Goal: Task Accomplishment & Management: Use online tool/utility

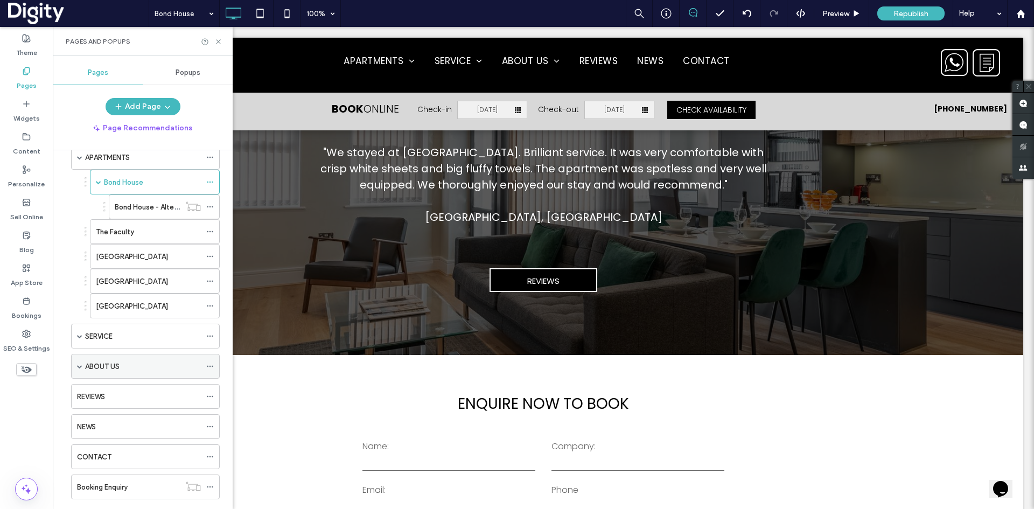
click at [80, 367] on span at bounding box center [79, 365] width 5 height 5
click at [80, 366] on span at bounding box center [79, 365] width 5 height 5
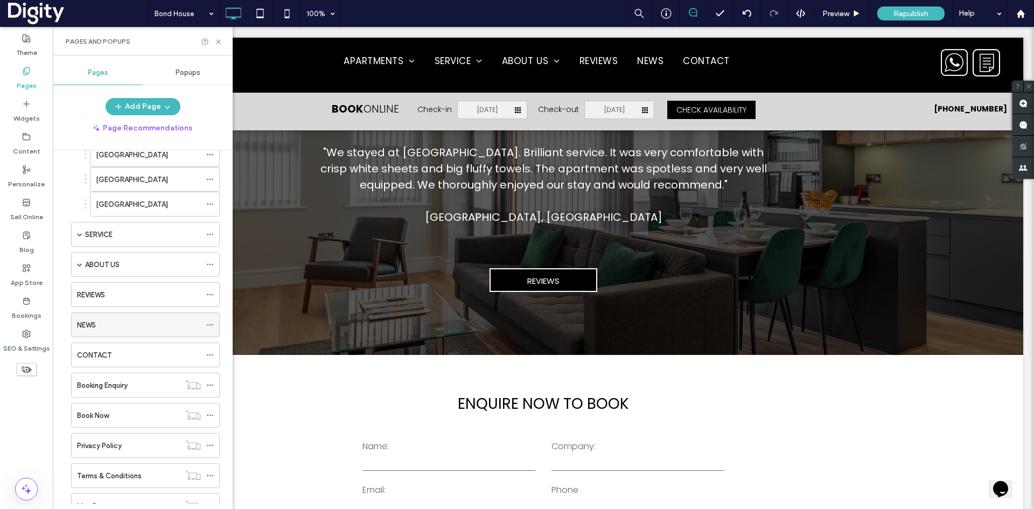
scroll to position [161, 0]
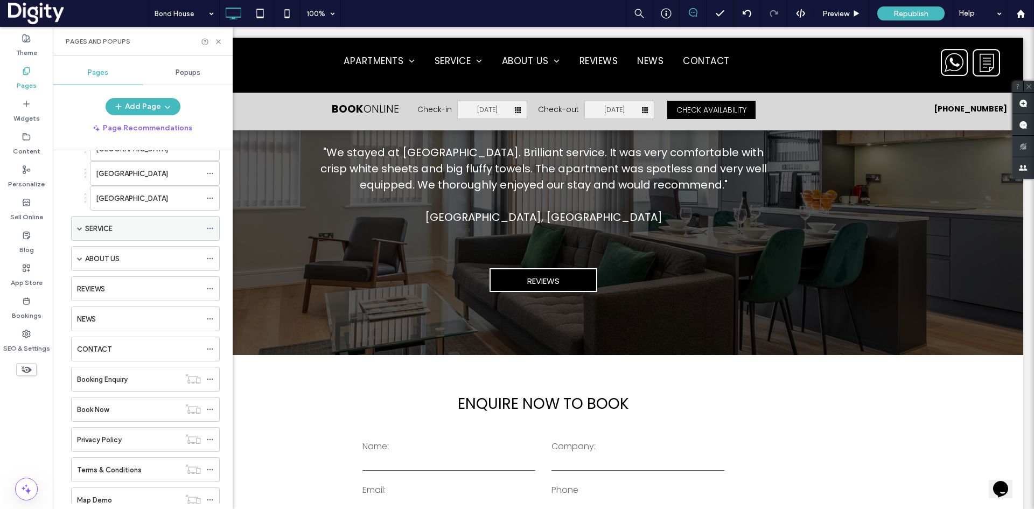
click at [79, 228] on span at bounding box center [79, 228] width 5 height 5
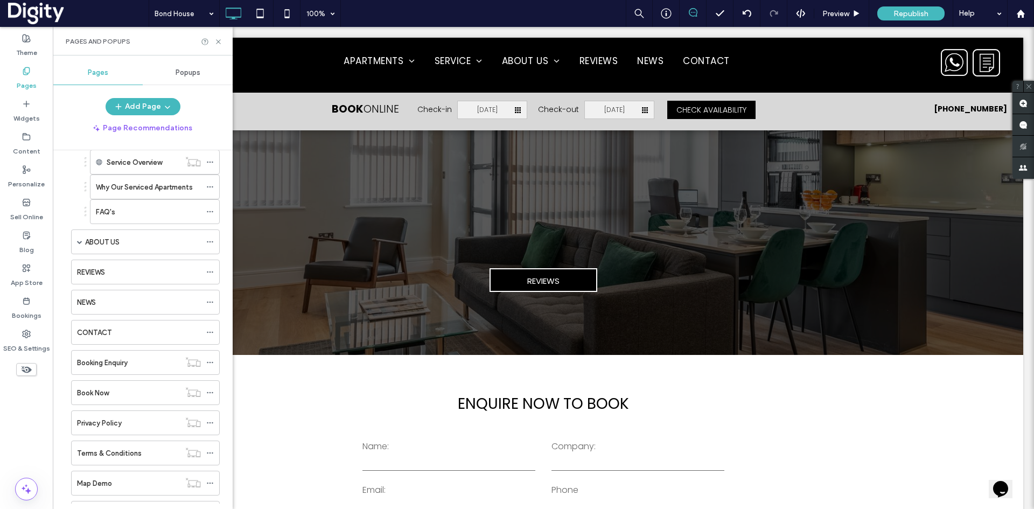
scroll to position [269, 0]
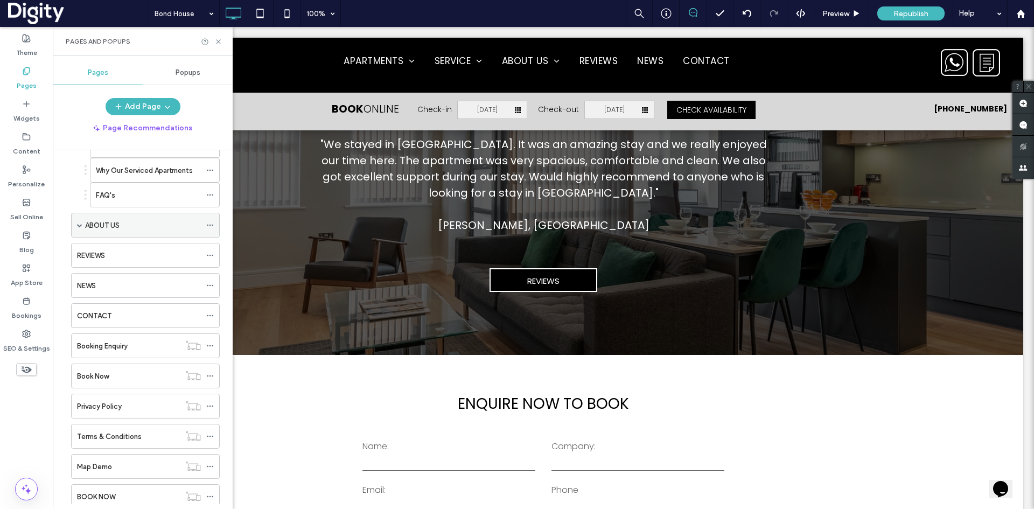
click at [79, 228] on span at bounding box center [79, 225] width 5 height 24
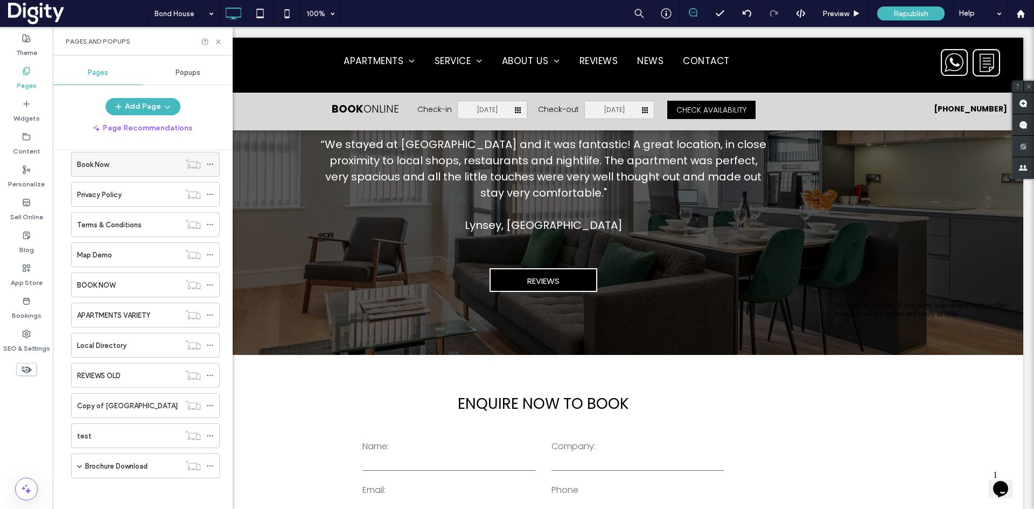
scroll to position [507, 0]
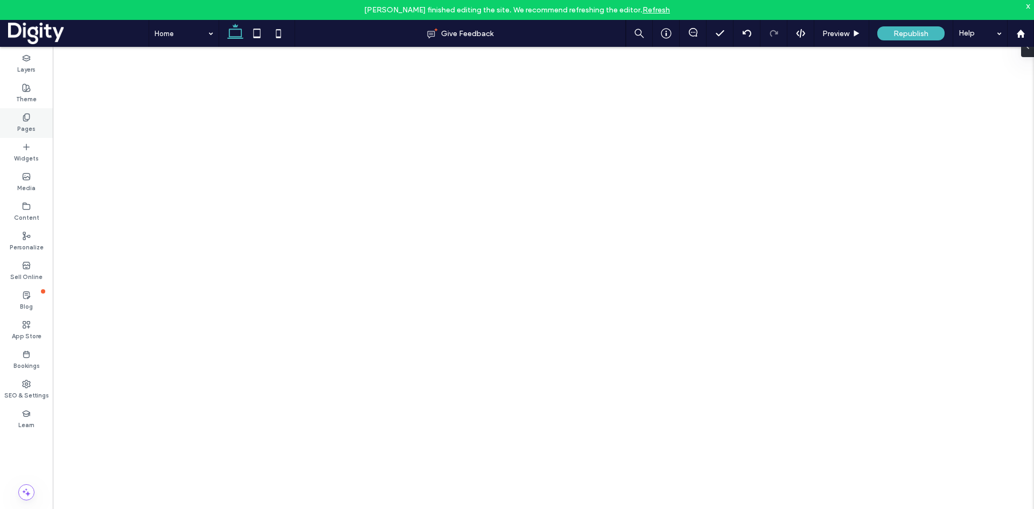
click at [26, 122] on label "Pages" at bounding box center [26, 128] width 18 height 12
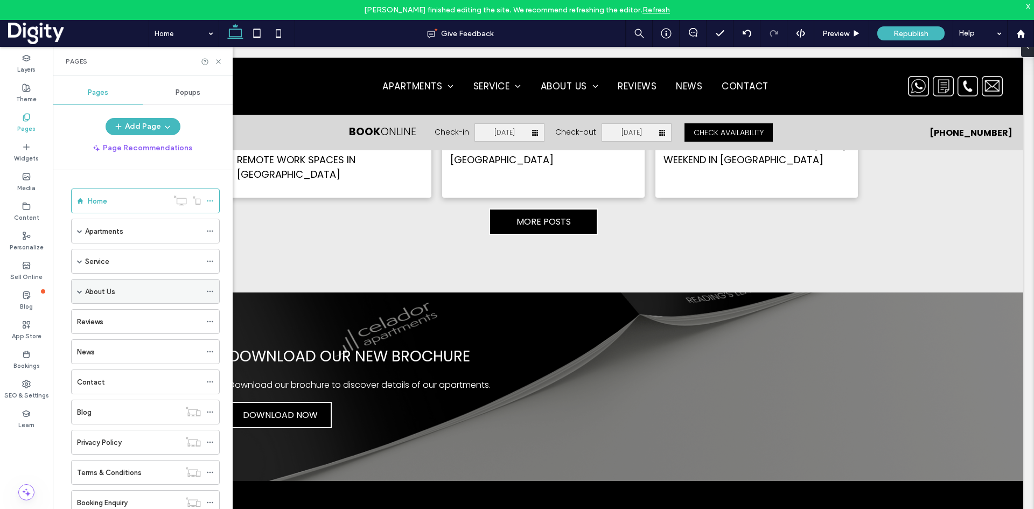
click at [79, 290] on span at bounding box center [79, 291] width 5 height 5
click at [23, 388] on label "SEO & Settings" at bounding box center [26, 394] width 45 height 12
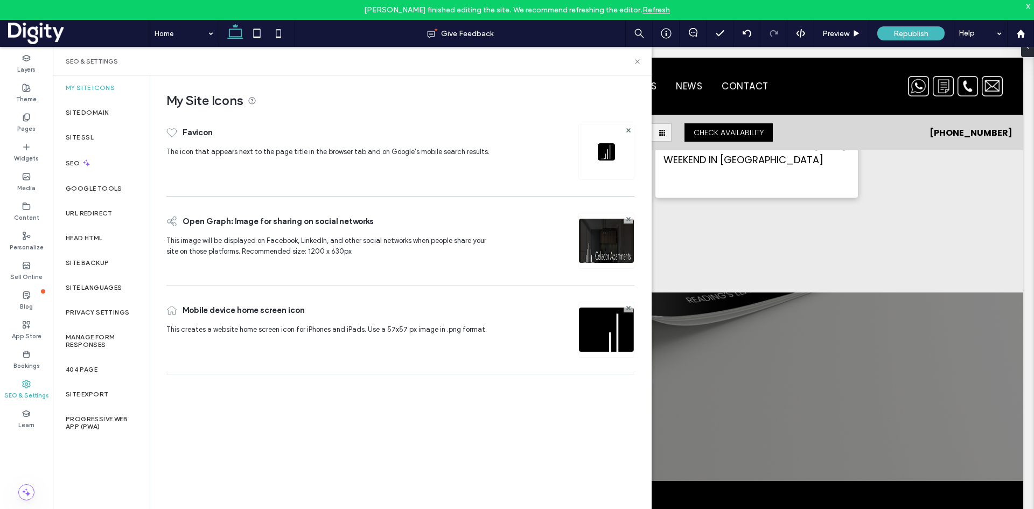
click at [98, 99] on div "My Site Icons" at bounding box center [101, 87] width 97 height 25
click at [95, 107] on div "Site Domain" at bounding box center [101, 112] width 97 height 25
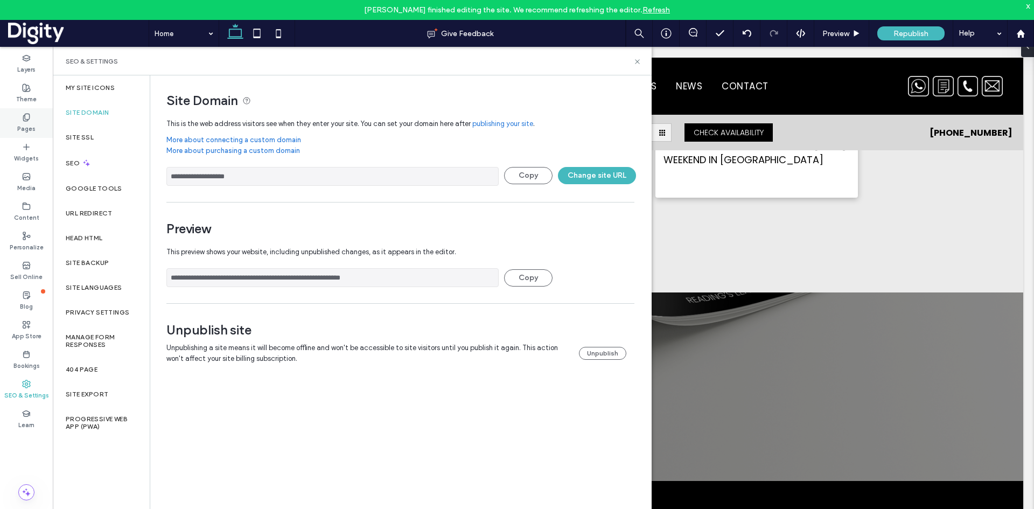
click at [25, 119] on use at bounding box center [26, 117] width 6 height 7
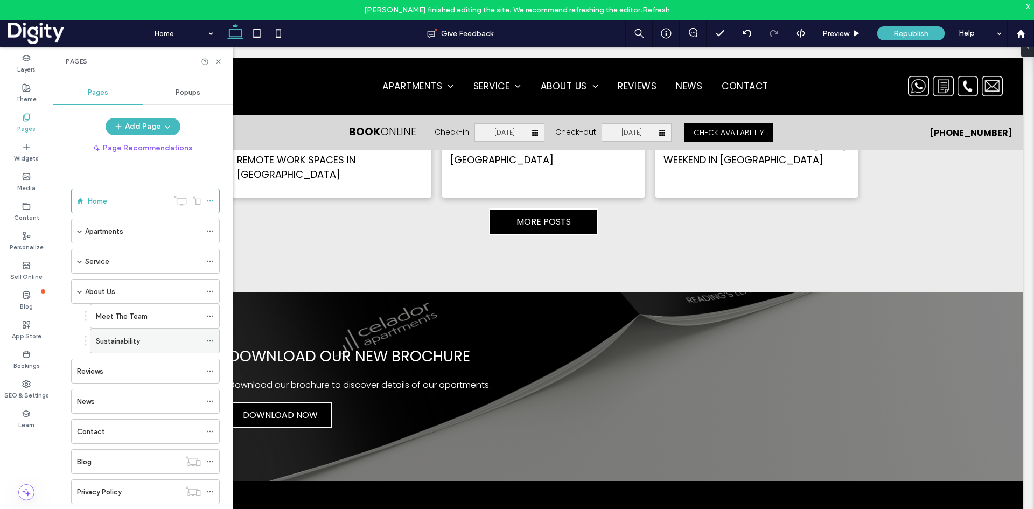
click at [131, 341] on label "Sustainability" at bounding box center [118, 341] width 44 height 19
click at [220, 60] on use at bounding box center [218, 61] width 4 height 4
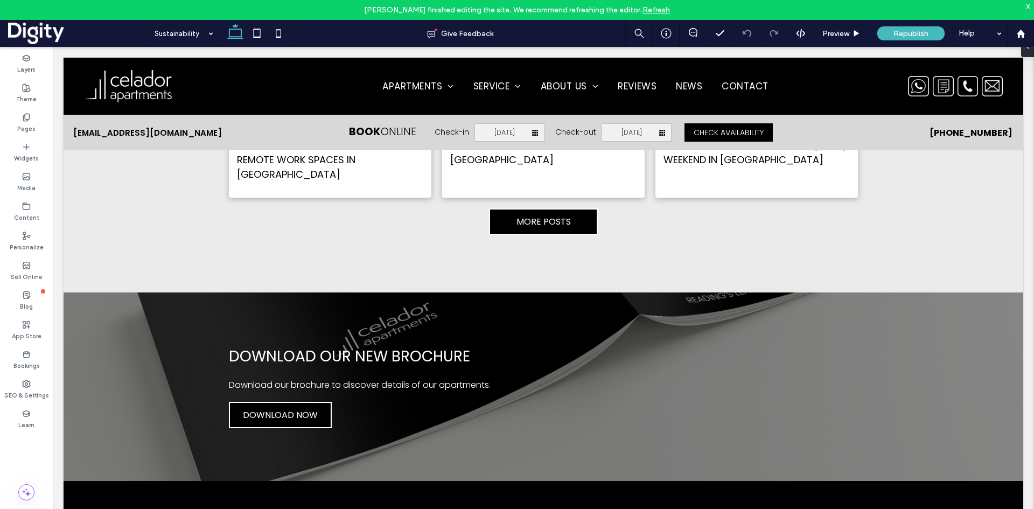
click at [659, 10] on link "Refresh" at bounding box center [655, 9] width 27 height 9
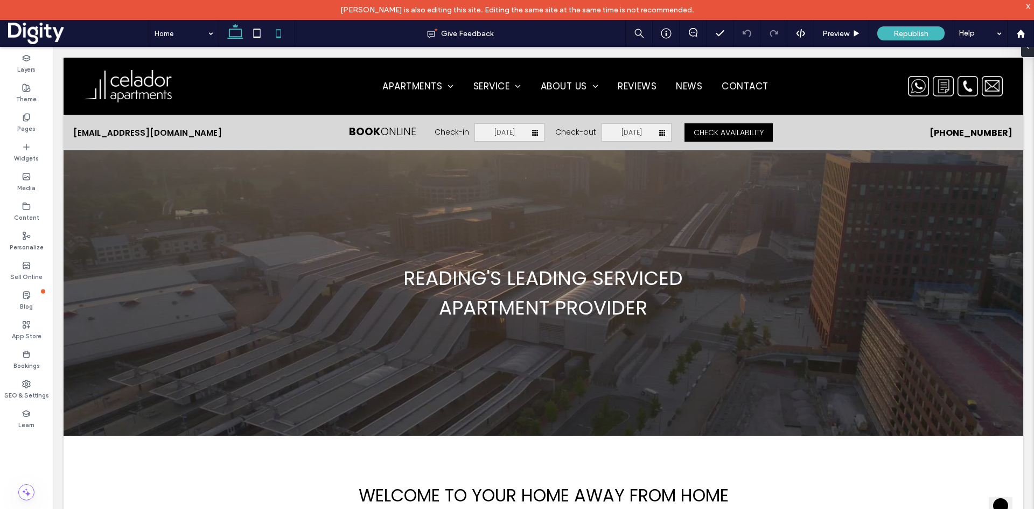
click at [279, 33] on icon at bounding box center [279, 34] width 22 height 22
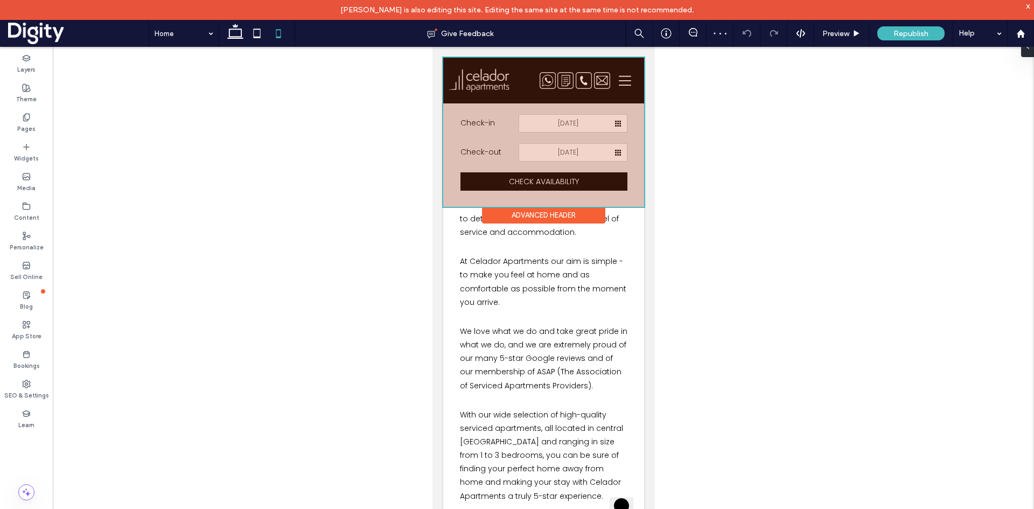
scroll to position [377, 0]
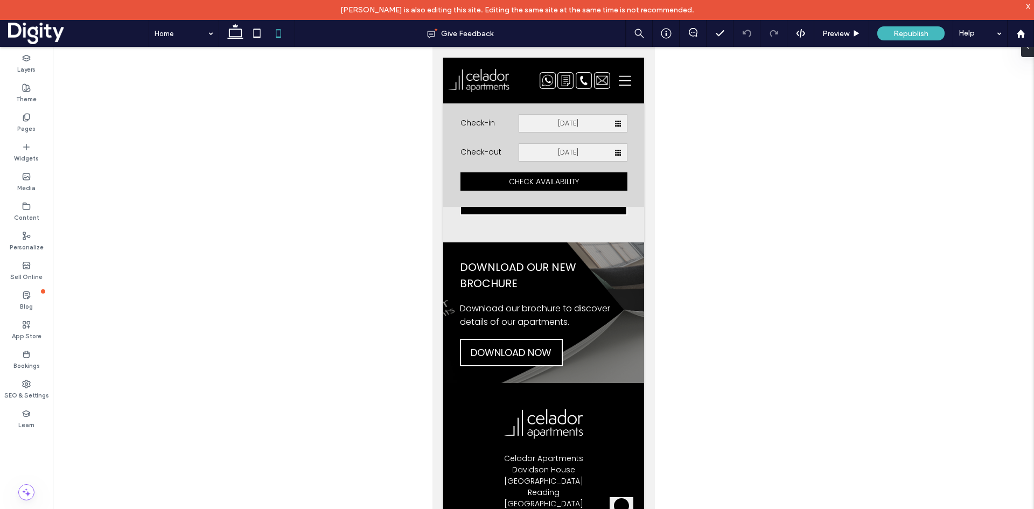
drag, startPoint x: 649, startPoint y: 117, endPoint x: 1088, endPoint y: 479, distance: 568.6
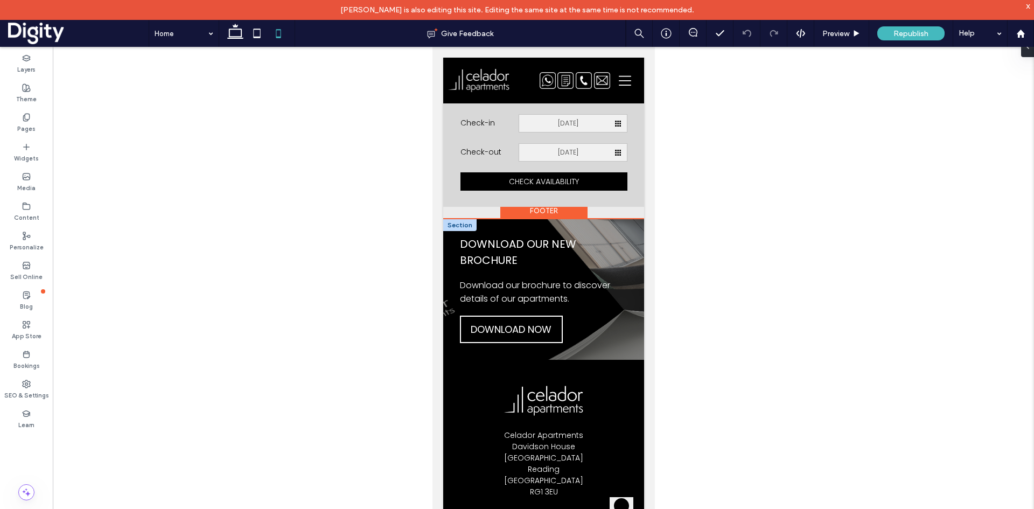
scroll to position [3683, 0]
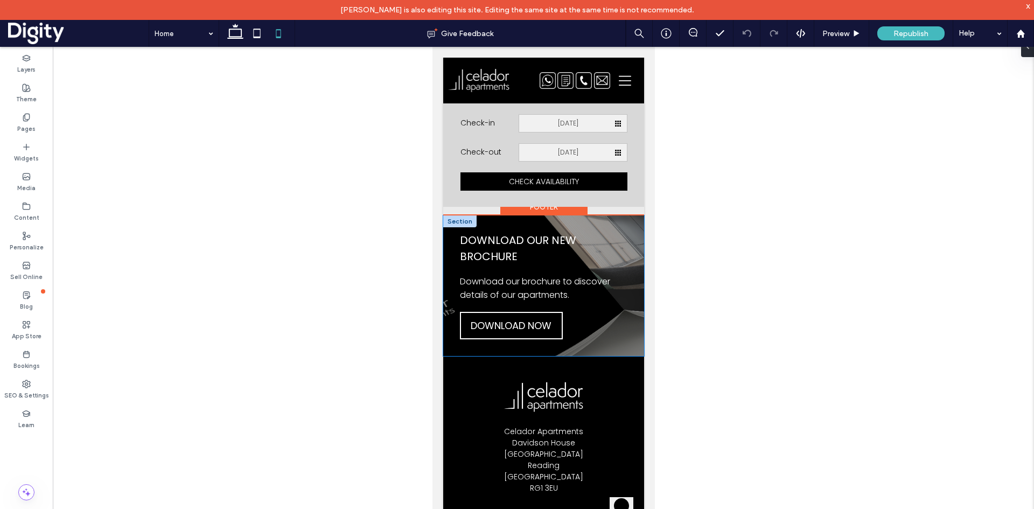
click at [623, 228] on div "Download our new brochure Download our brochure to discover details of our apar…" at bounding box center [543, 285] width 201 height 141
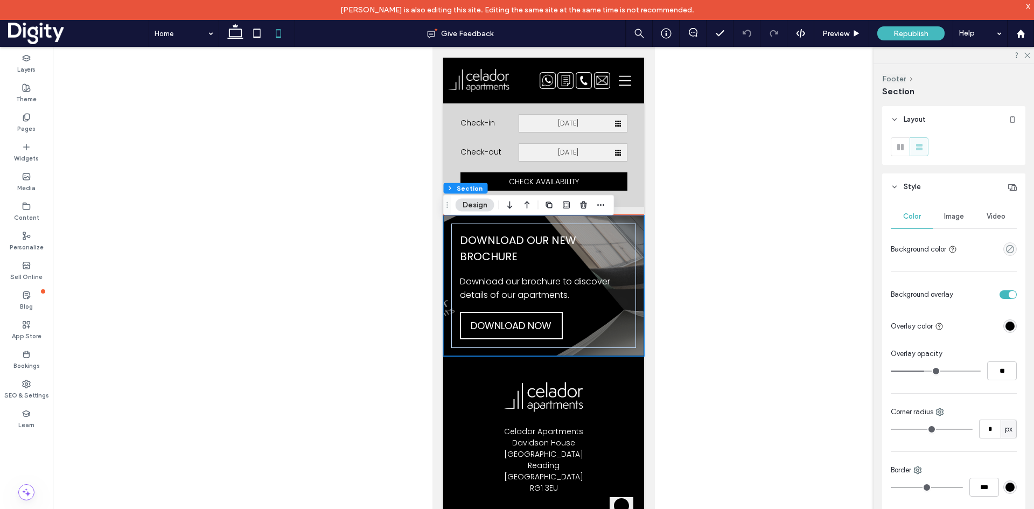
click at [629, 225] on div "Download our new brochure Download our brochure to discover details of our apar…" at bounding box center [543, 285] width 201 height 141
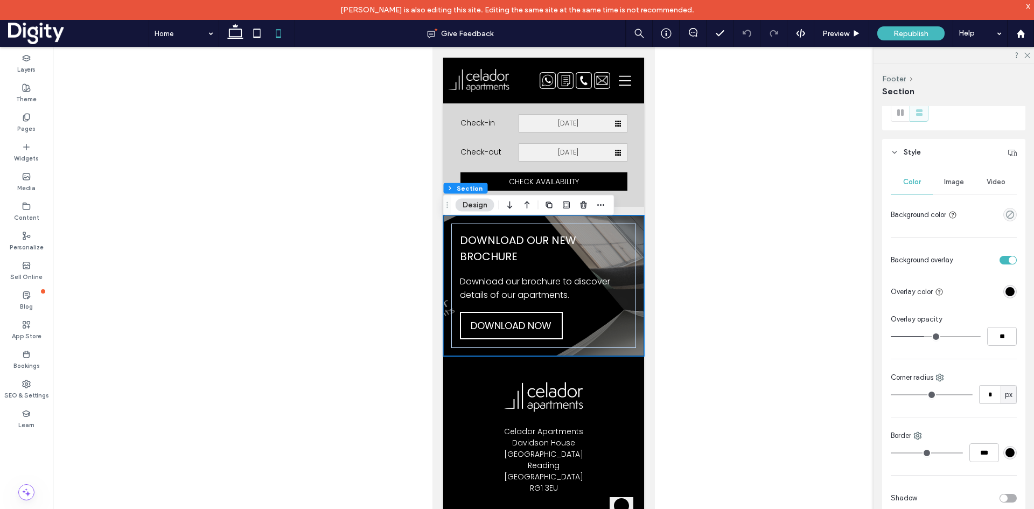
scroll to position [54, 0]
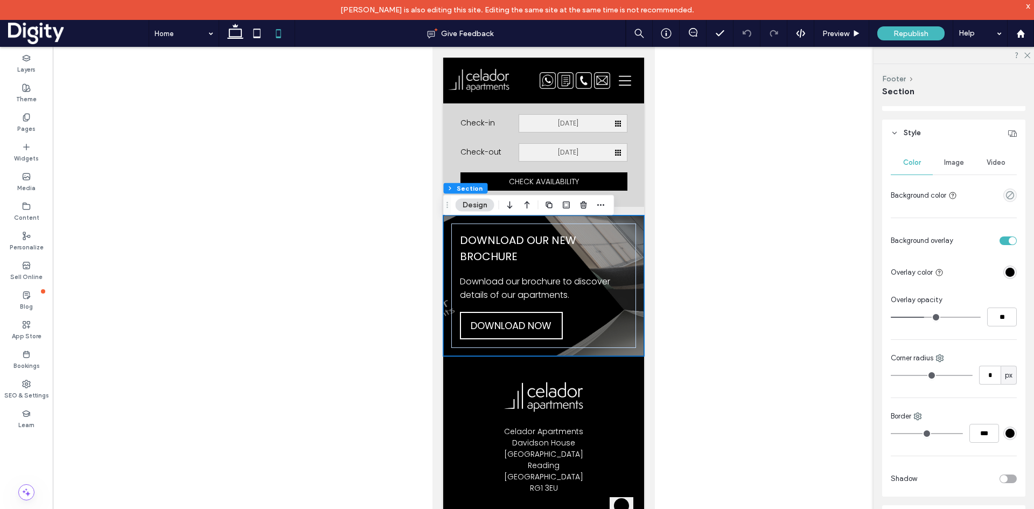
click at [950, 164] on span "Image" at bounding box center [954, 162] width 20 height 9
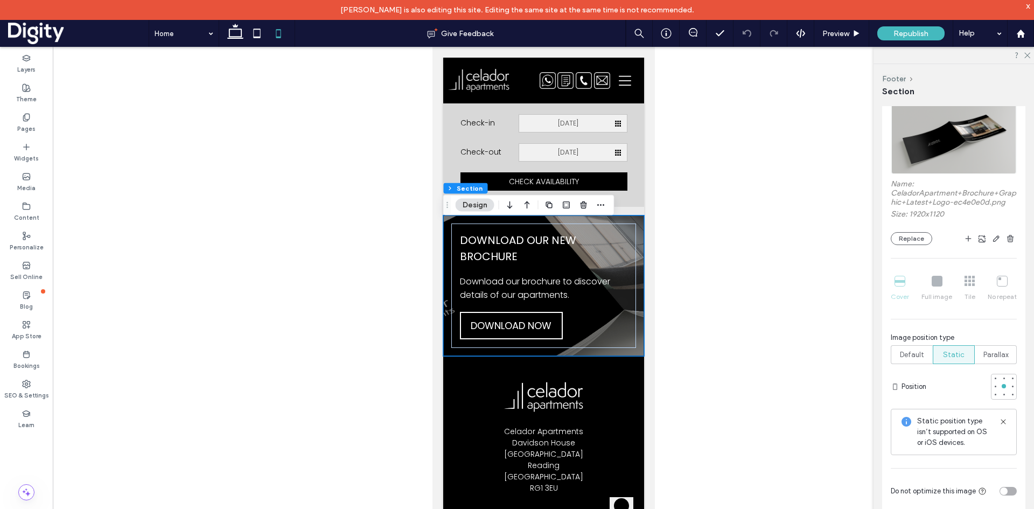
scroll to position [161, 0]
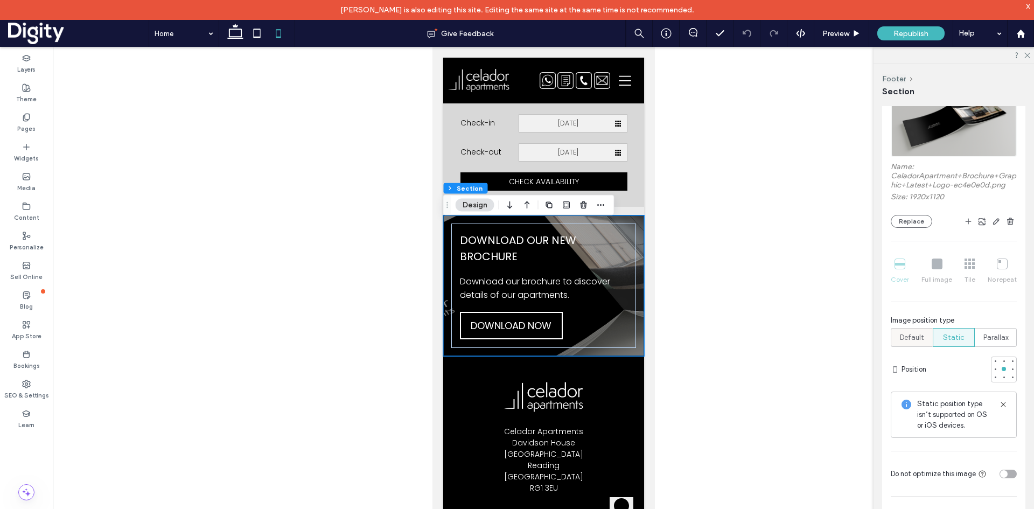
click at [911, 336] on span "Default" at bounding box center [912, 337] width 24 height 11
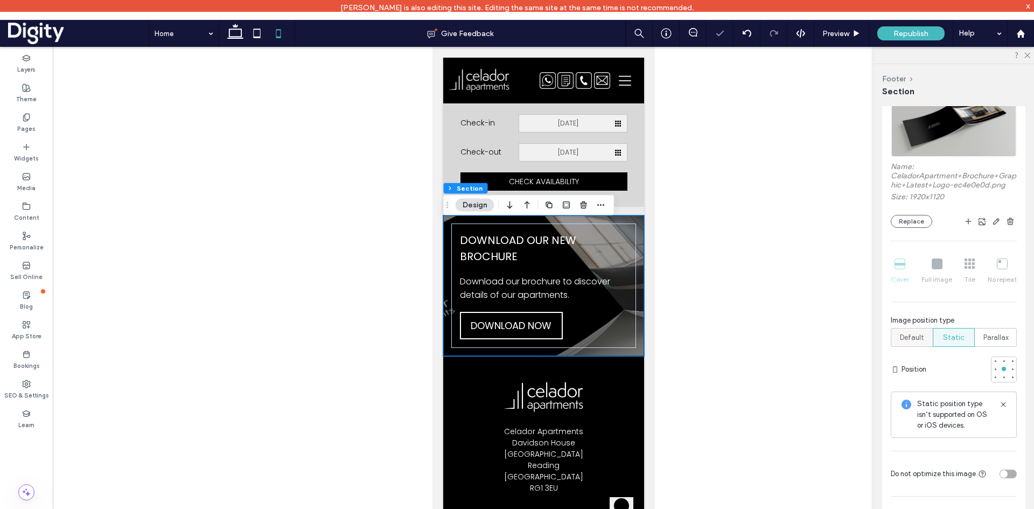
click at [916, 336] on span "Default" at bounding box center [912, 337] width 24 height 11
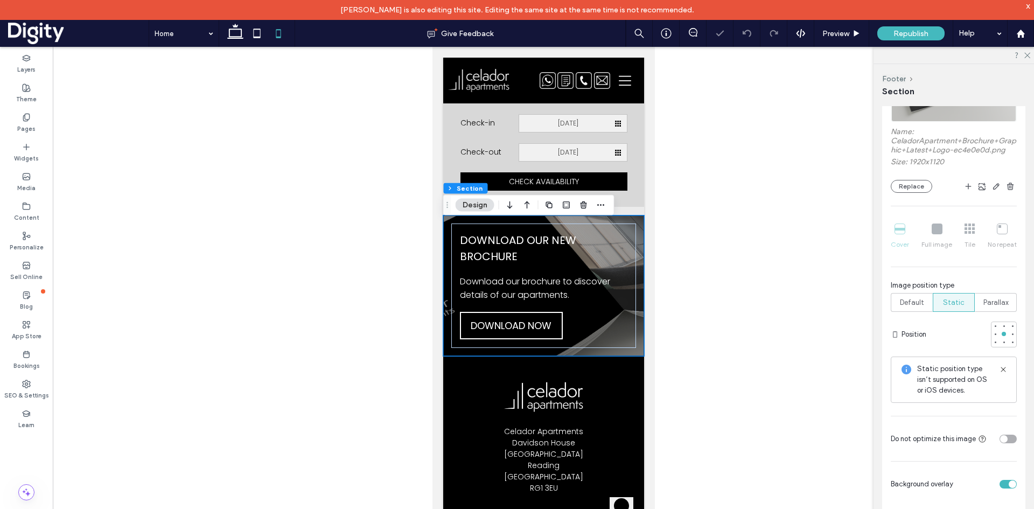
scroll to position [215, 0]
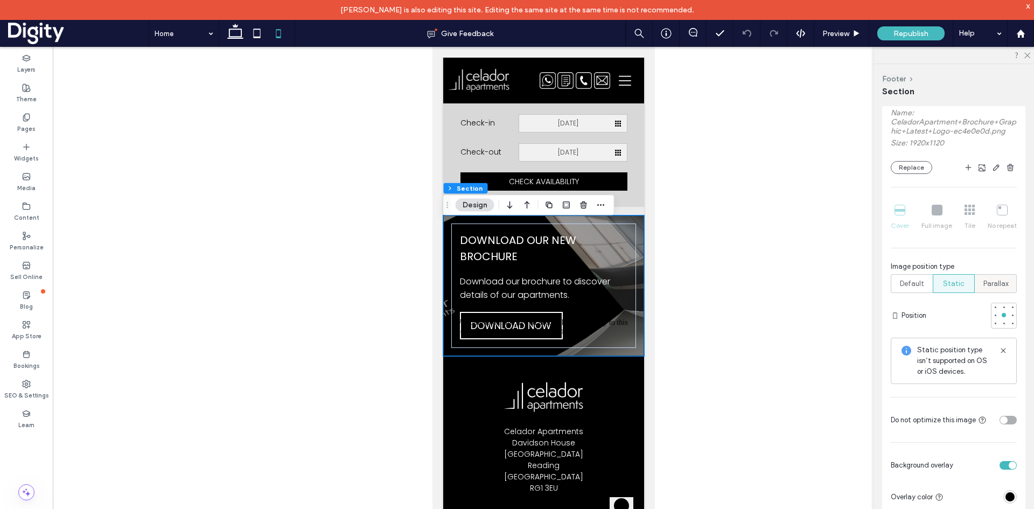
click at [985, 285] on span "Parallax" at bounding box center [995, 283] width 25 height 11
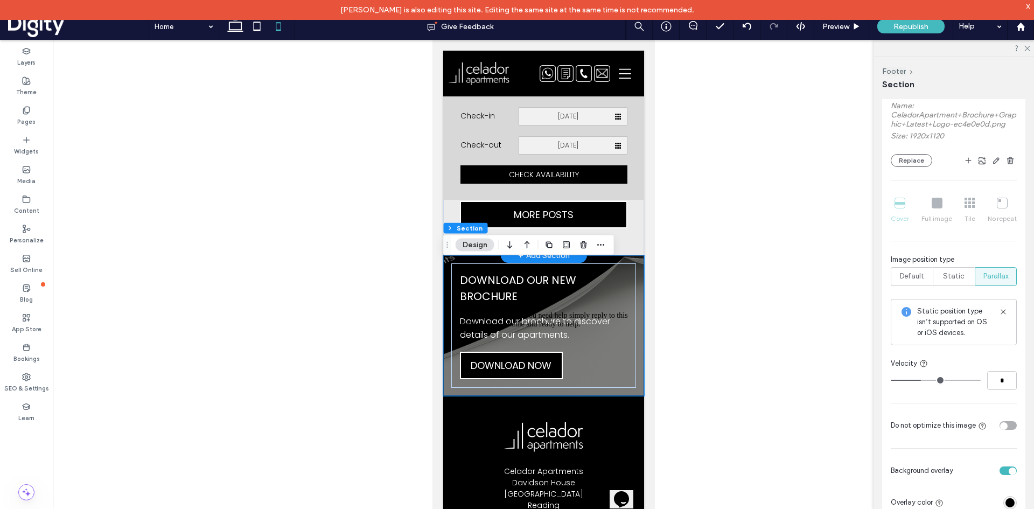
scroll to position [3629, 0]
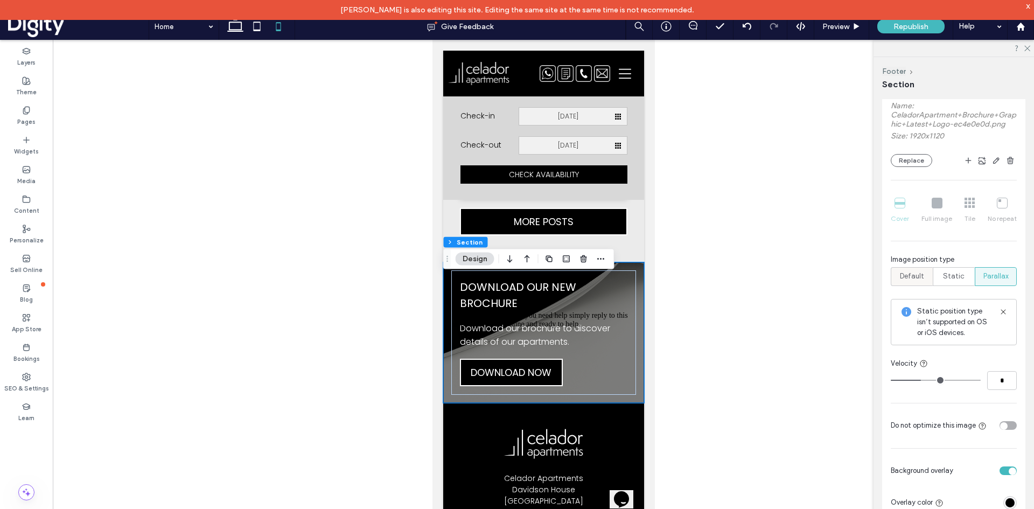
click at [911, 280] on span "Default" at bounding box center [912, 276] width 24 height 11
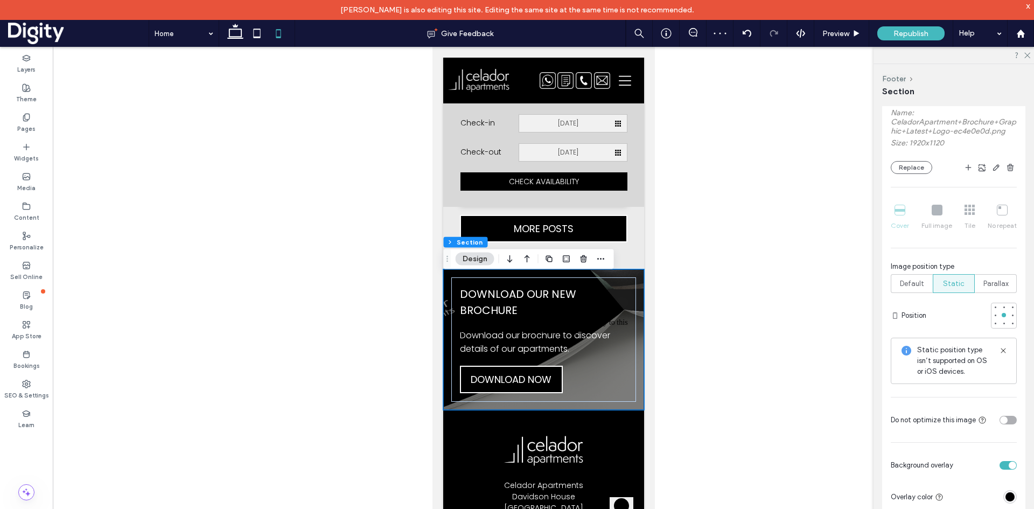
click at [956, 285] on span "Static" at bounding box center [954, 283] width 22 height 11
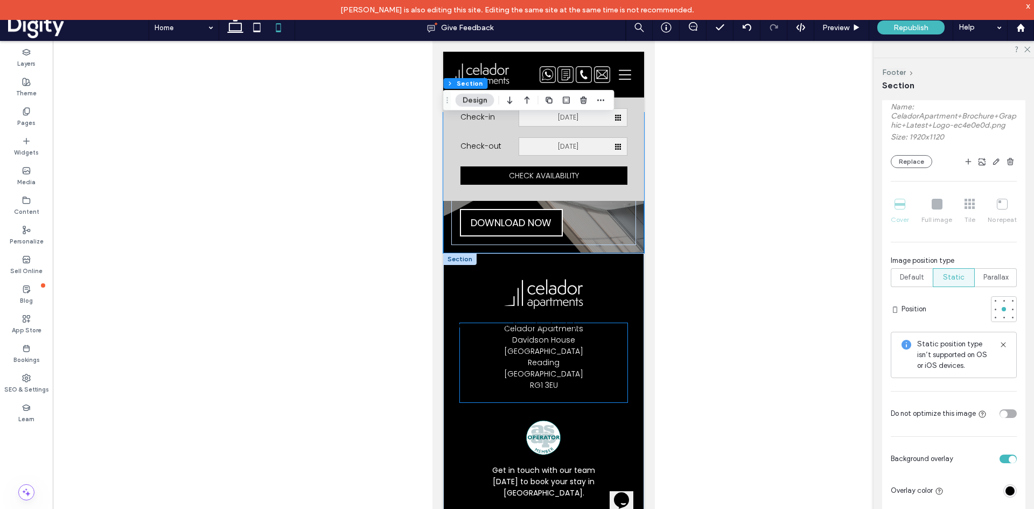
scroll to position [3899, 0]
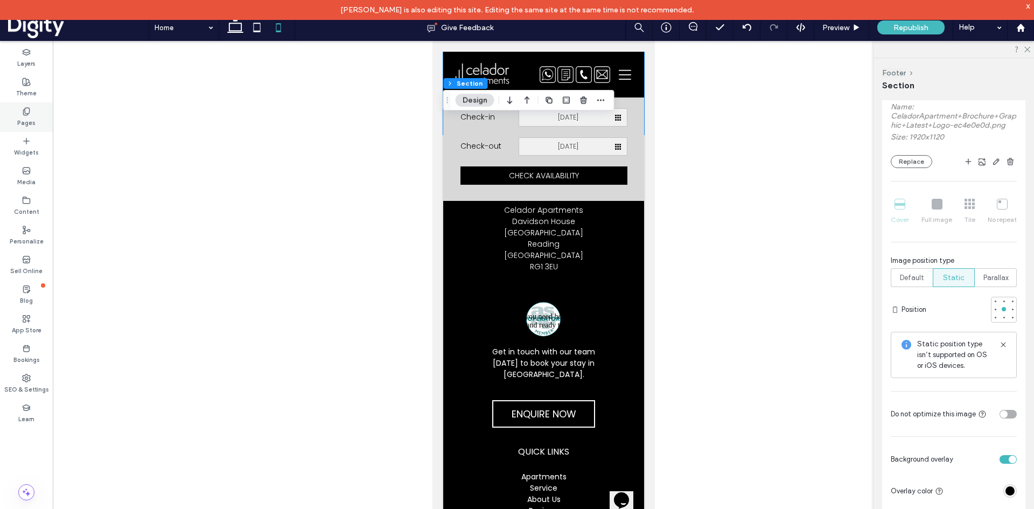
click at [22, 115] on icon at bounding box center [26, 111] width 9 height 9
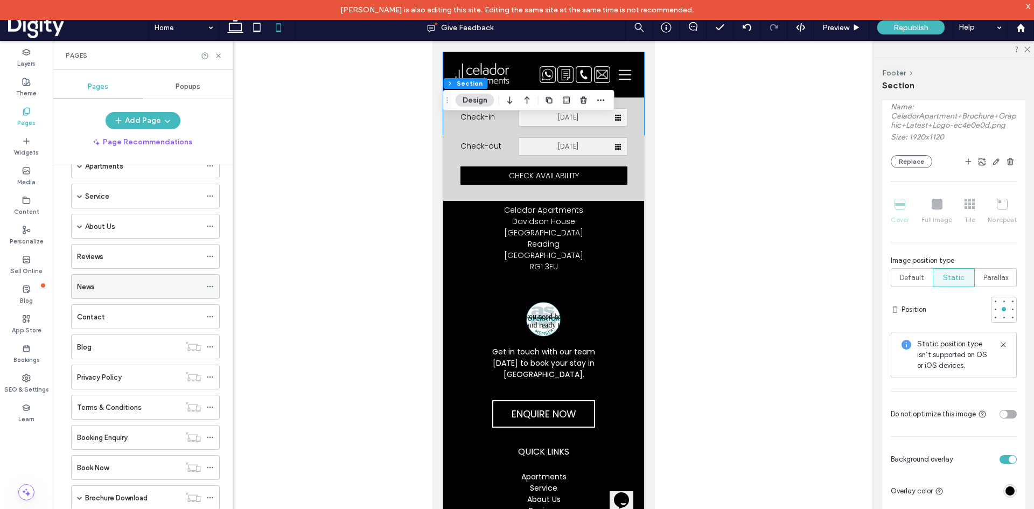
scroll to position [79, 0]
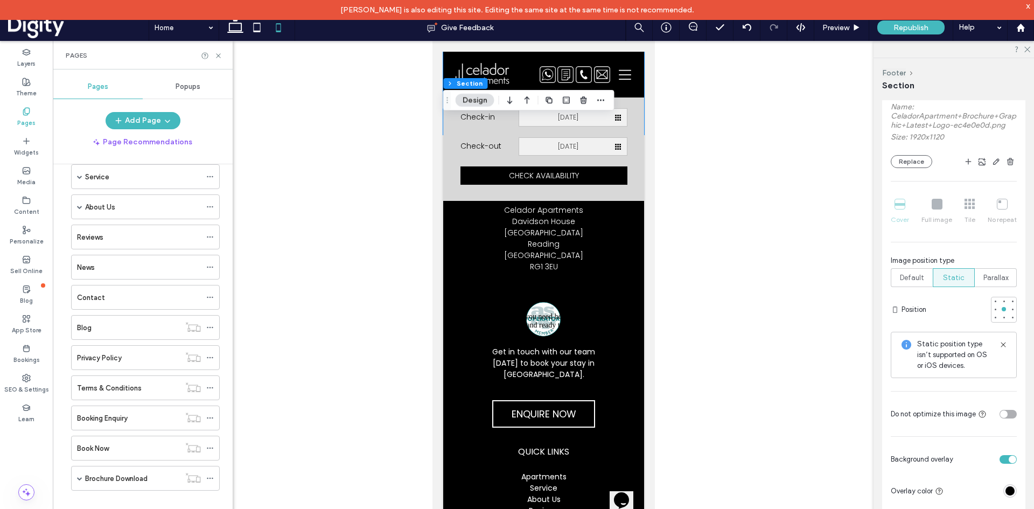
click at [120, 420] on label "Booking Enquiry" at bounding box center [102, 418] width 51 height 19
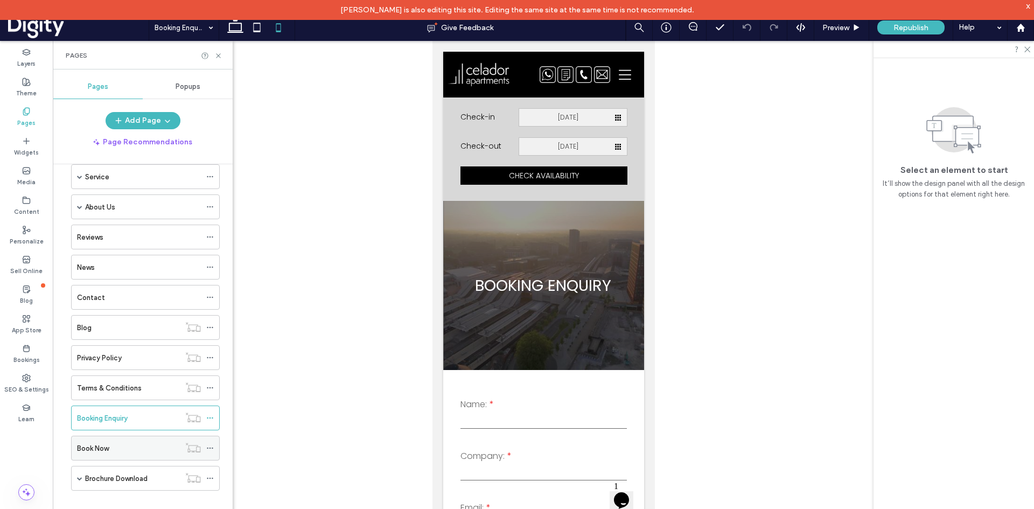
click at [132, 446] on div "Book Now" at bounding box center [128, 448] width 103 height 11
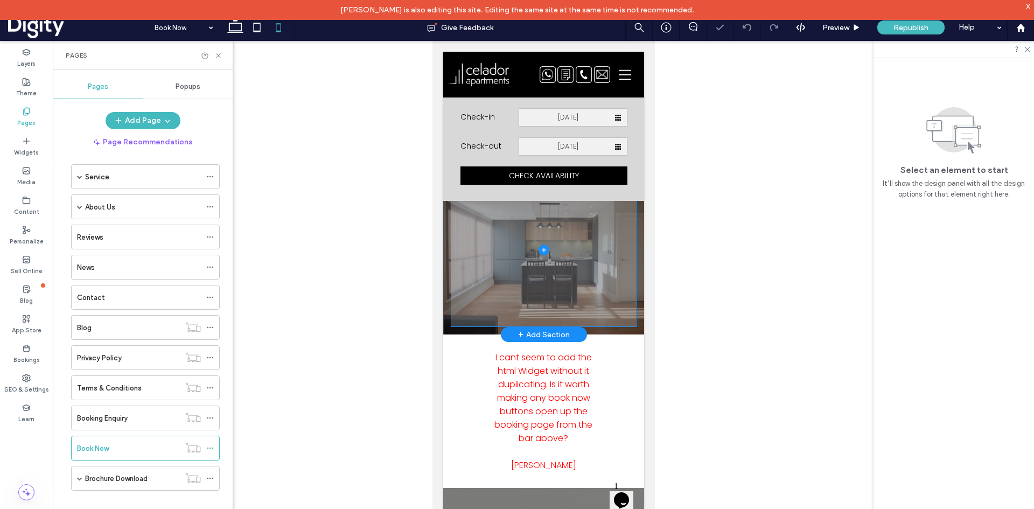
scroll to position [54, 0]
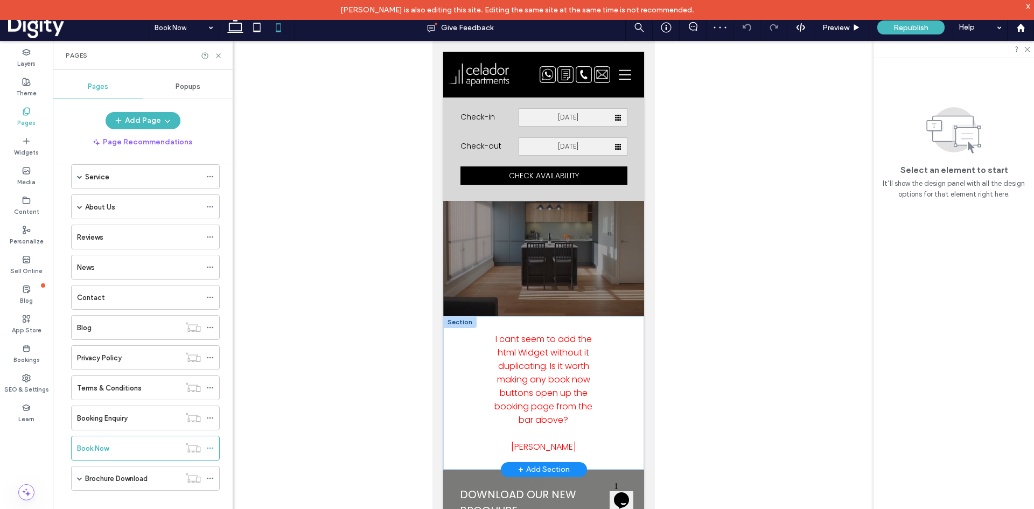
click at [466, 321] on div at bounding box center [459, 322] width 33 height 12
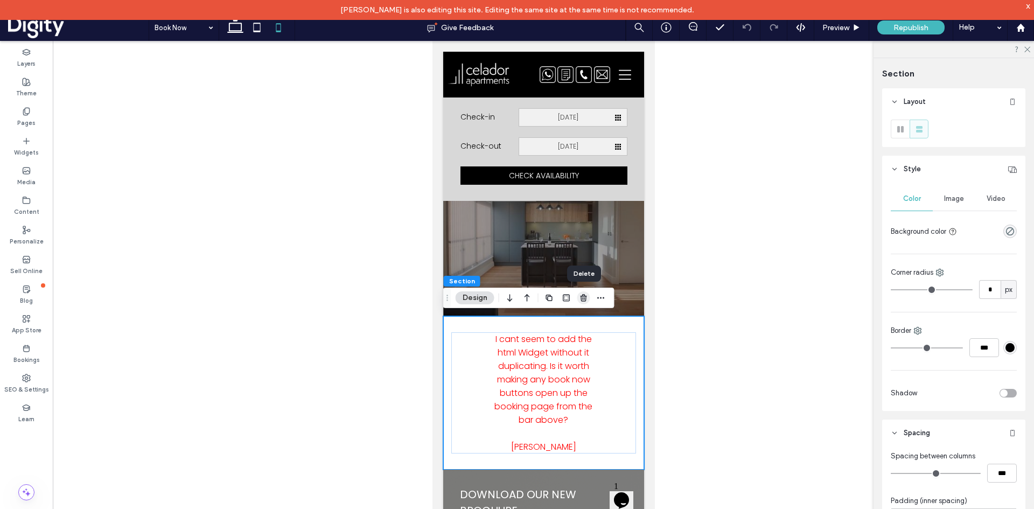
click at [583, 298] on icon "button" at bounding box center [583, 297] width 9 height 9
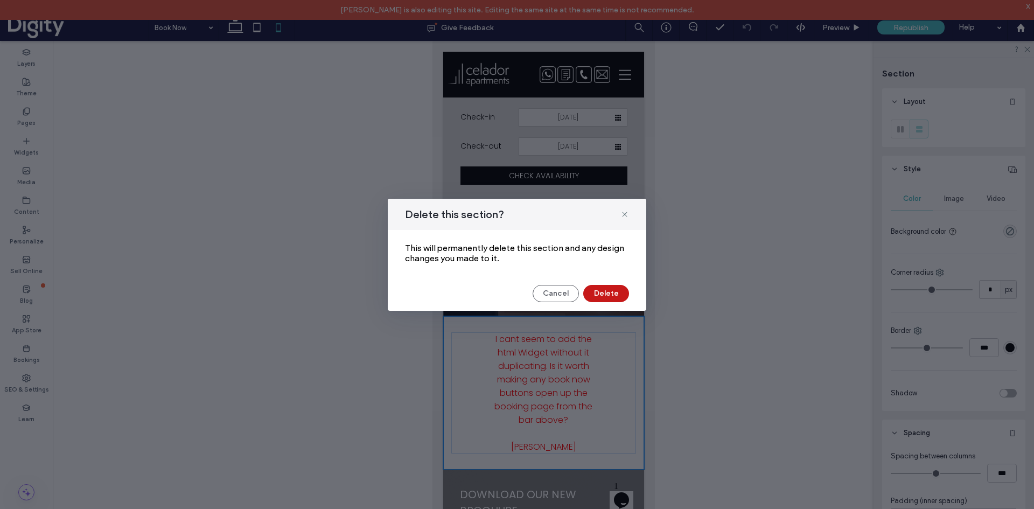
click at [593, 293] on button "Delete" at bounding box center [606, 293] width 46 height 17
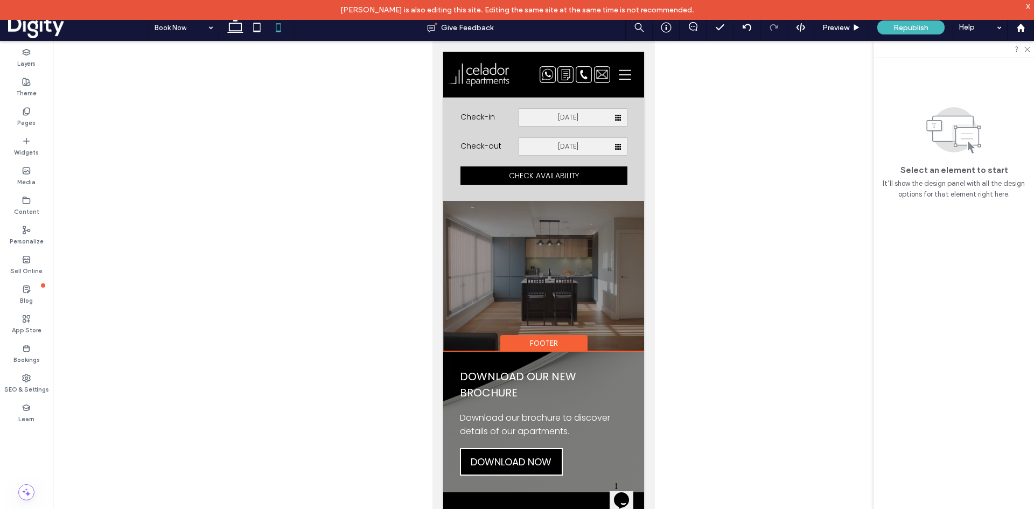
scroll to position [0, 0]
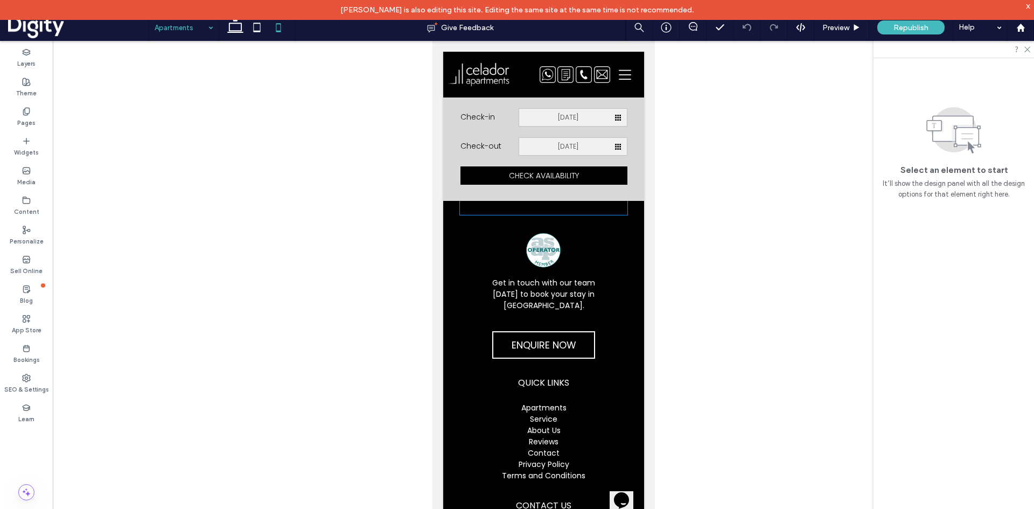
scroll to position [3607, 0]
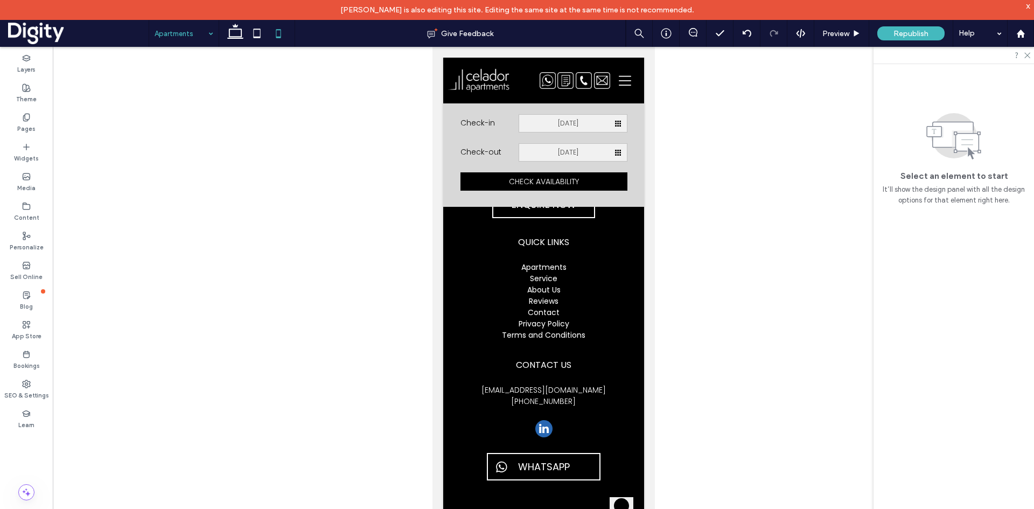
click at [198, 37] on input at bounding box center [180, 33] width 53 height 27
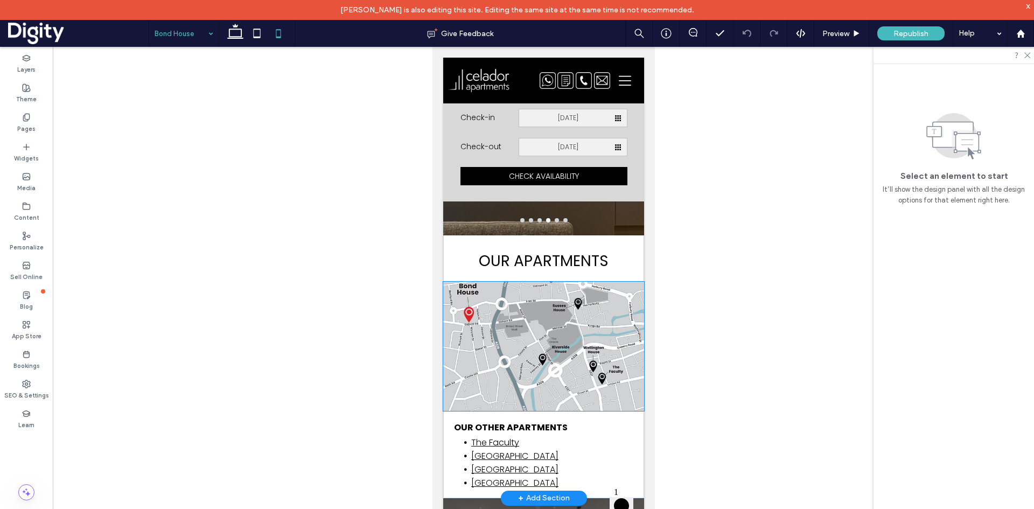
click at [529, 297] on img at bounding box center [543, 346] width 201 height 129
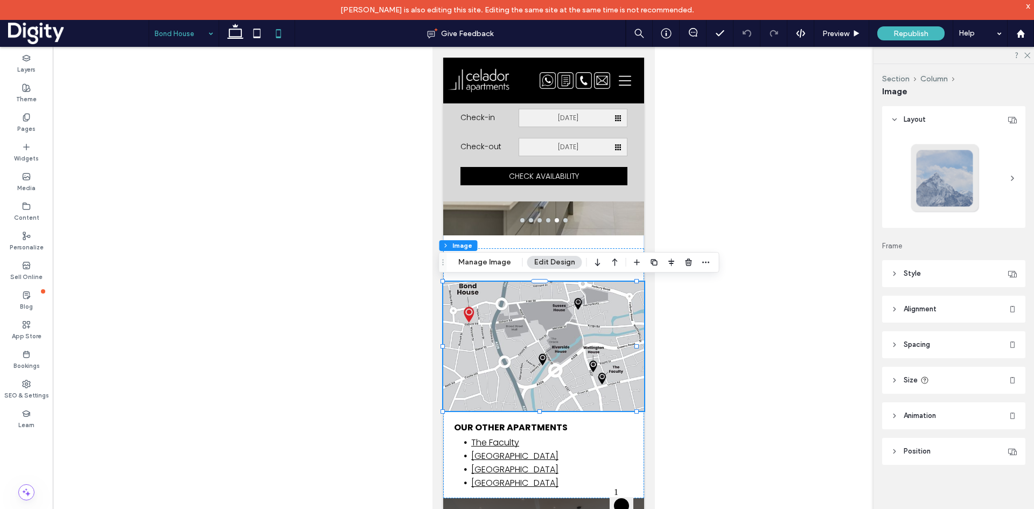
click at [912, 451] on span "Position" at bounding box center [916, 451] width 27 height 11
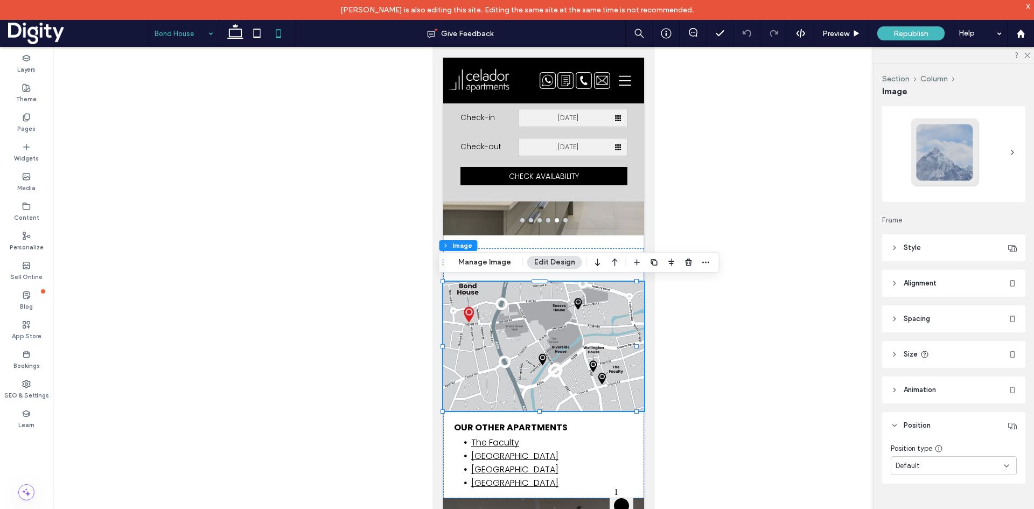
scroll to position [28, 0]
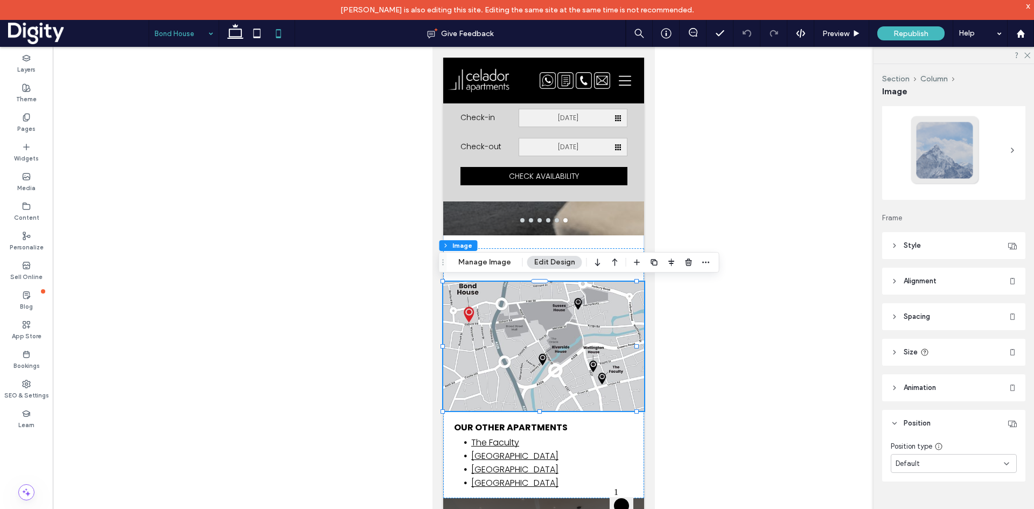
click at [947, 461] on div "Default" at bounding box center [949, 463] width 108 height 11
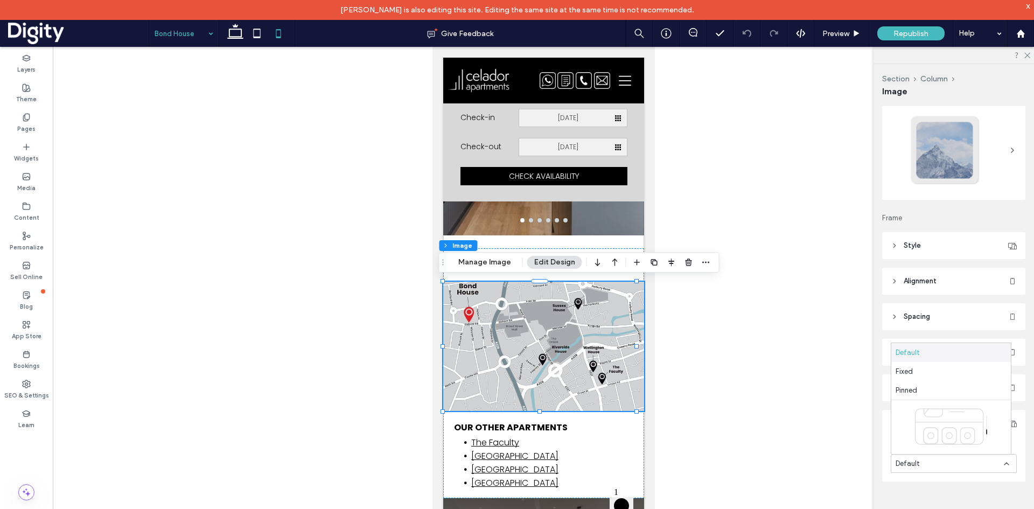
click at [853, 436] on div at bounding box center [543, 286] width 981 height 479
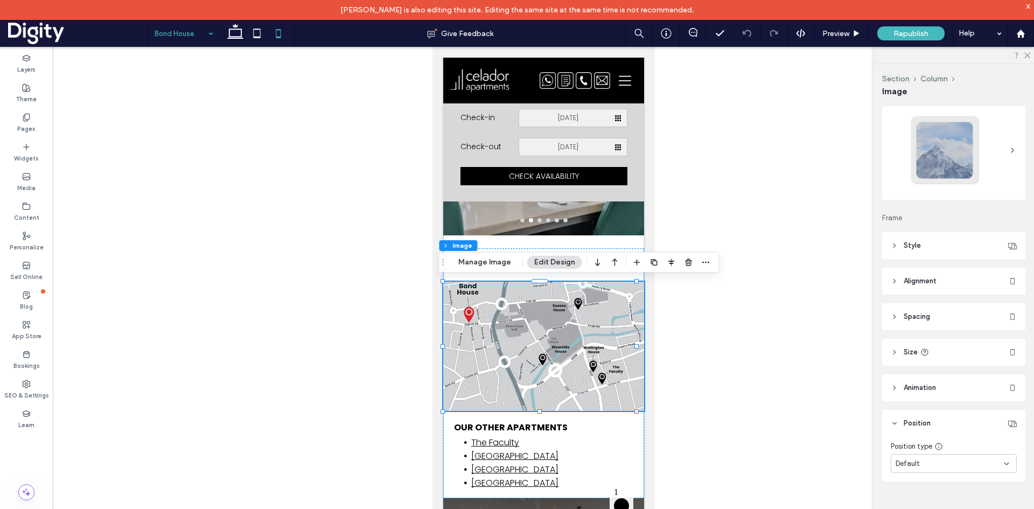
click at [916, 283] on span "Alignment" at bounding box center [919, 281] width 33 height 11
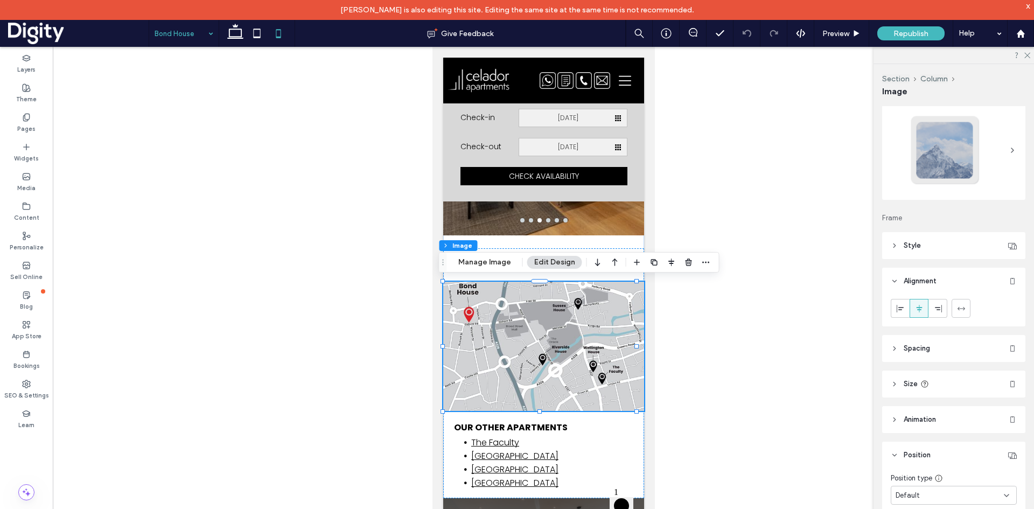
click at [923, 246] on header "Style" at bounding box center [953, 245] width 143 height 27
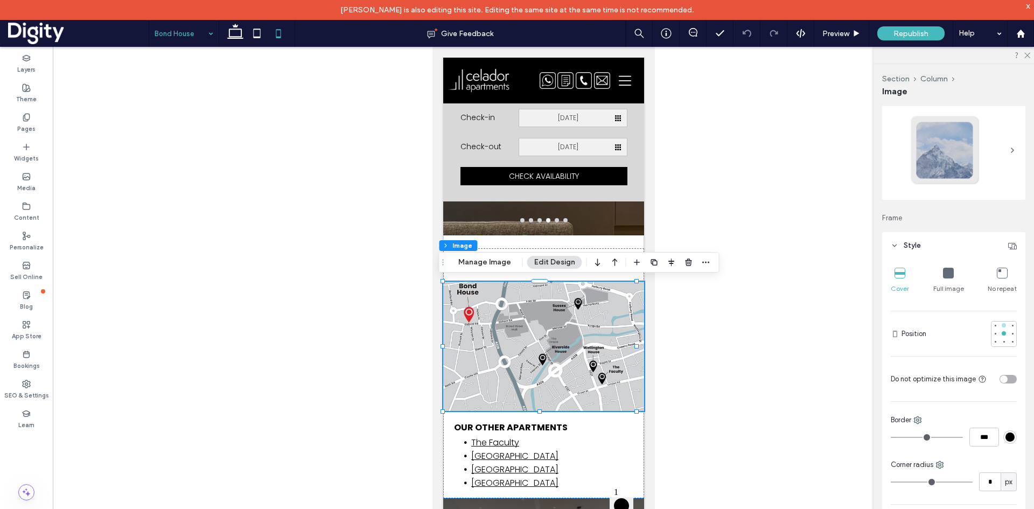
click at [1001, 326] on div at bounding box center [1003, 325] width 4 height 4
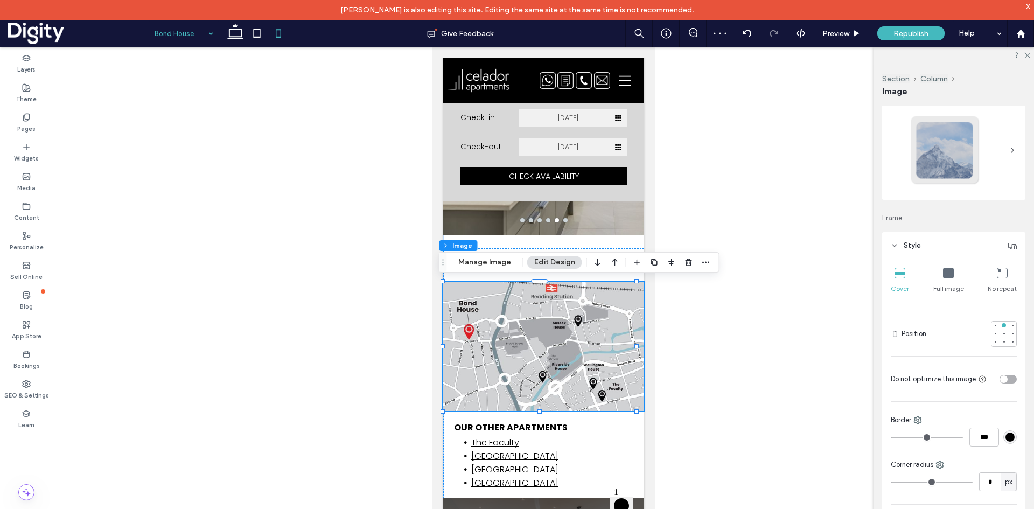
click at [800, 347] on div at bounding box center [543, 286] width 981 height 479
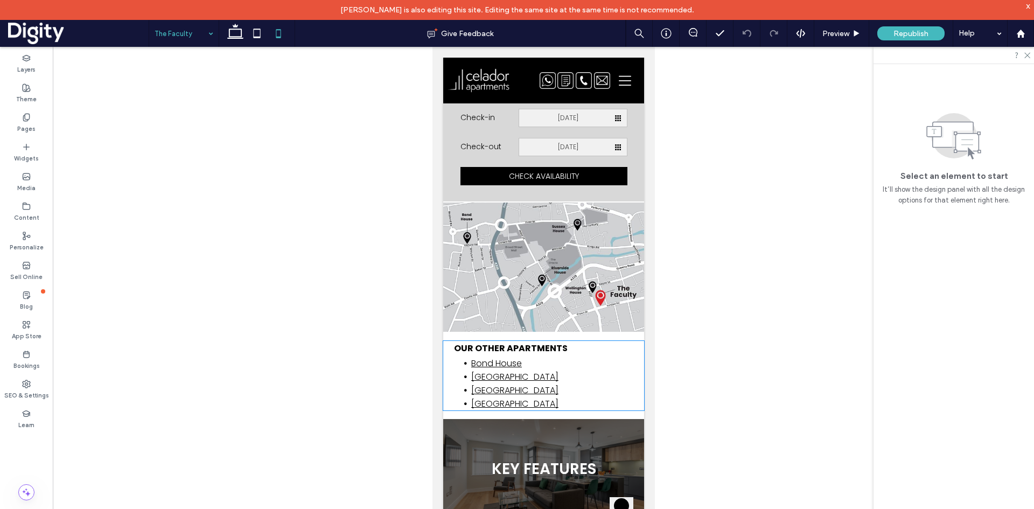
scroll to position [989, 0]
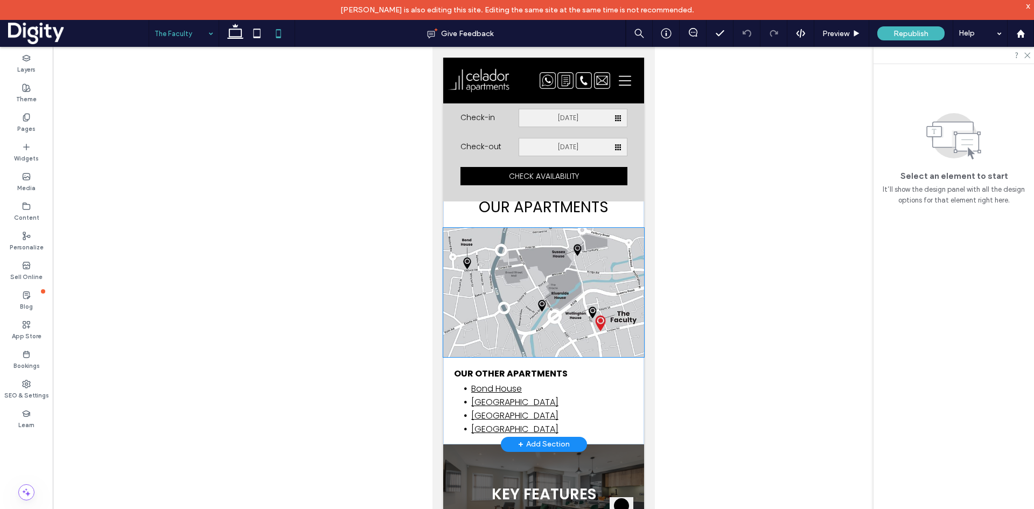
click at [549, 269] on img at bounding box center [543, 292] width 201 height 129
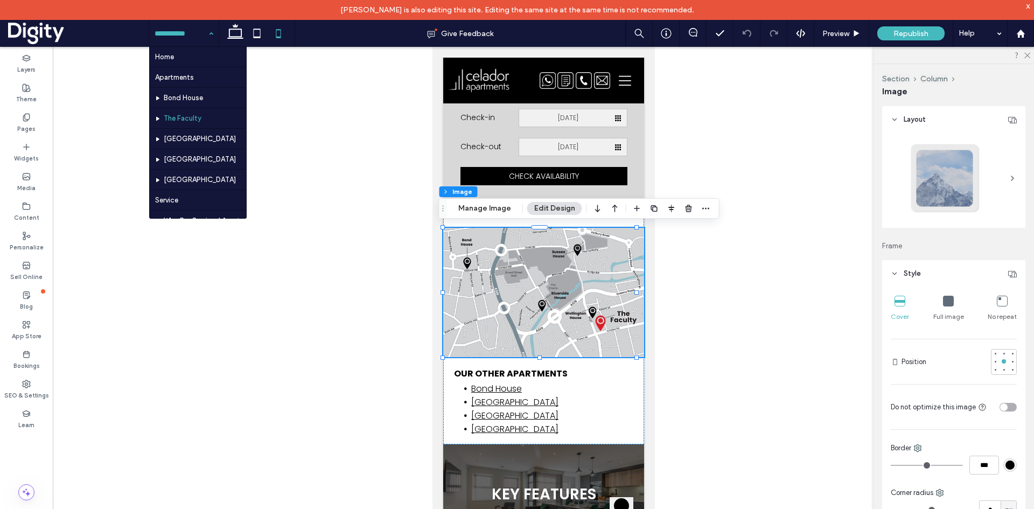
click at [180, 40] on input at bounding box center [180, 33] width 53 height 27
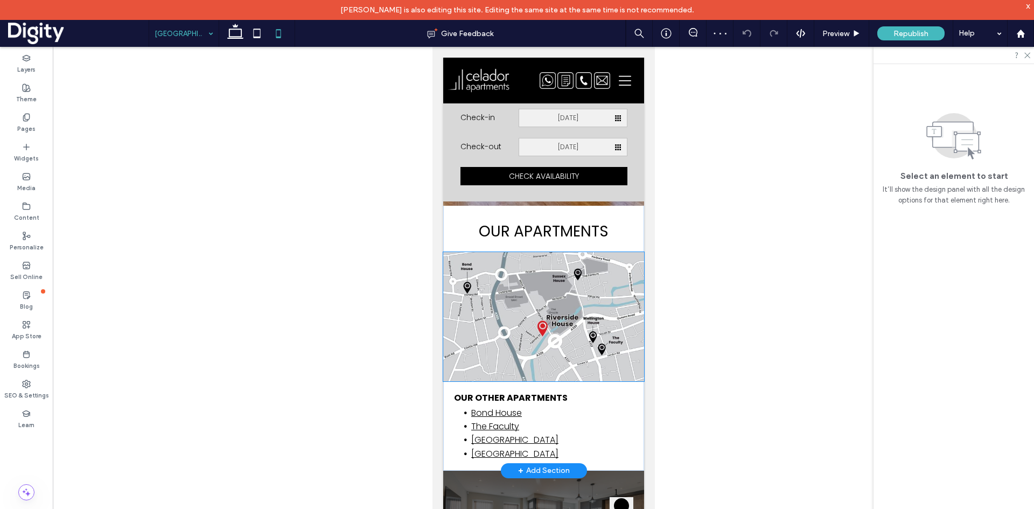
scroll to position [1023, 0]
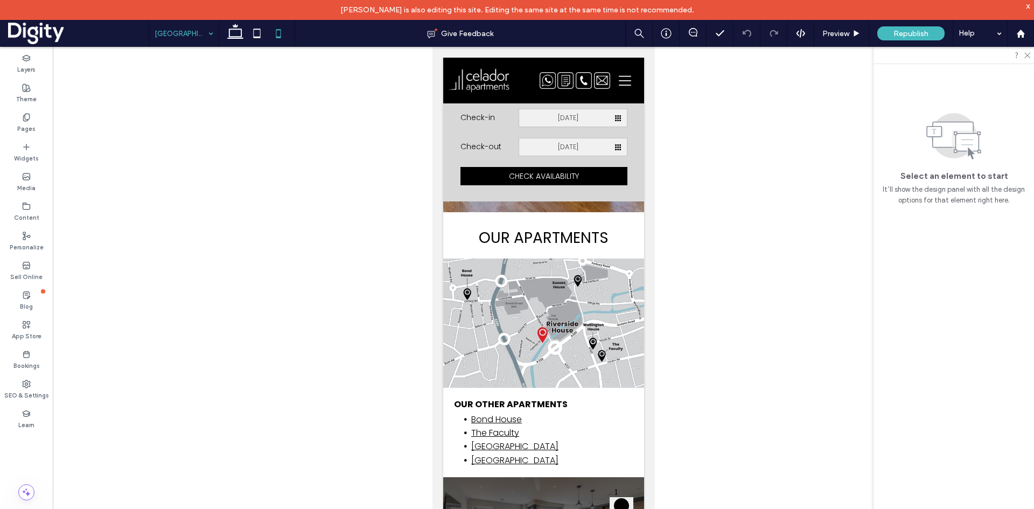
click at [179, 41] on input at bounding box center [180, 33] width 53 height 27
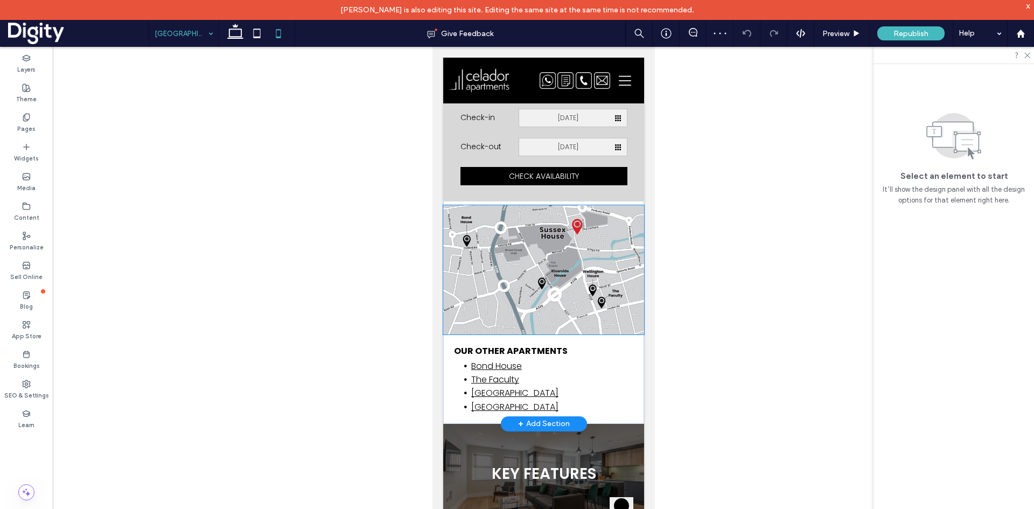
click at [537, 272] on img at bounding box center [543, 269] width 201 height 129
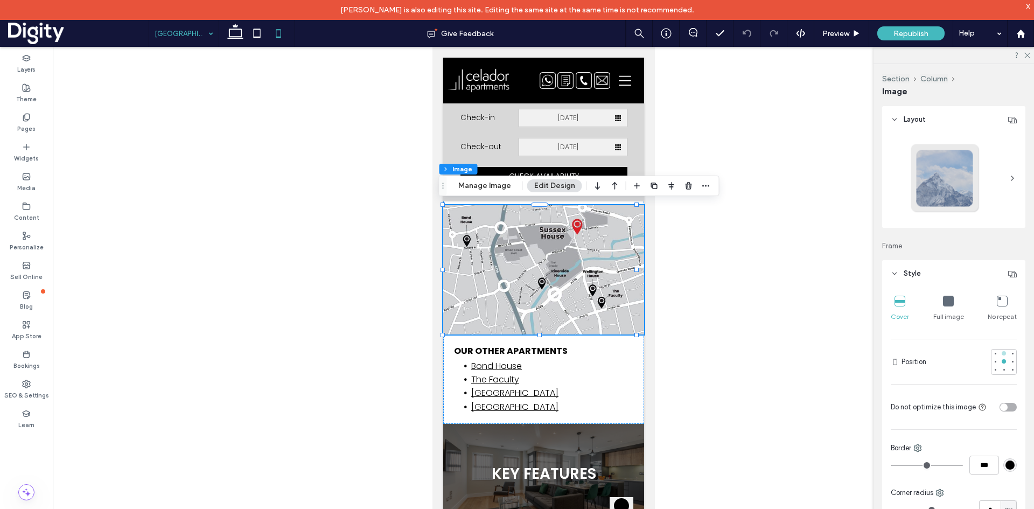
click at [1001, 353] on div at bounding box center [1003, 353] width 4 height 4
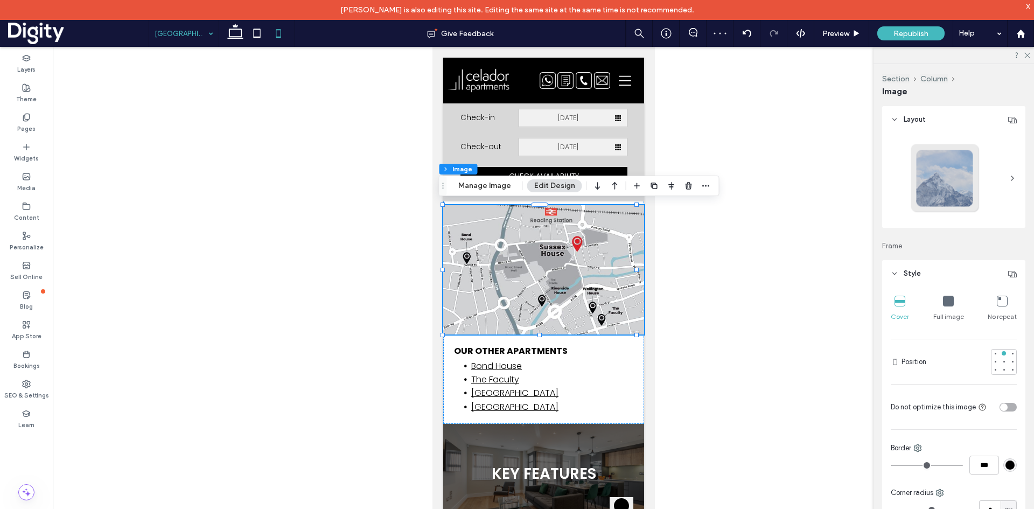
click at [191, 48] on div at bounding box center [543, 286] width 981 height 479
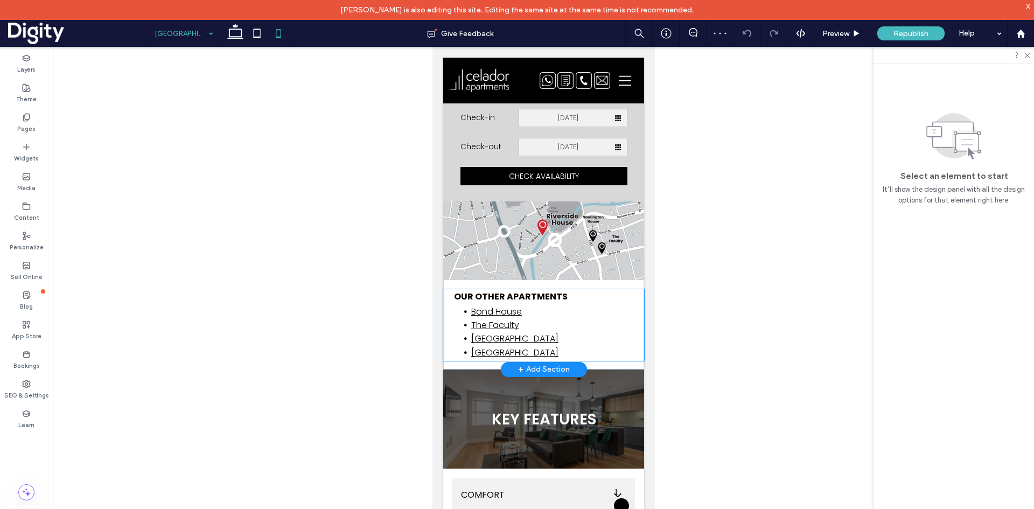
scroll to position [1083, 0]
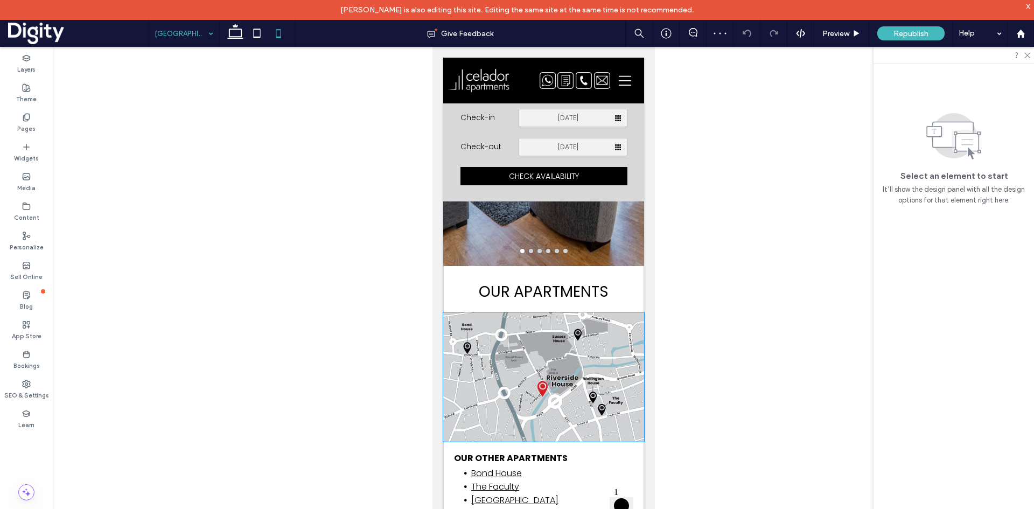
click at [561, 327] on img at bounding box center [543, 376] width 201 height 129
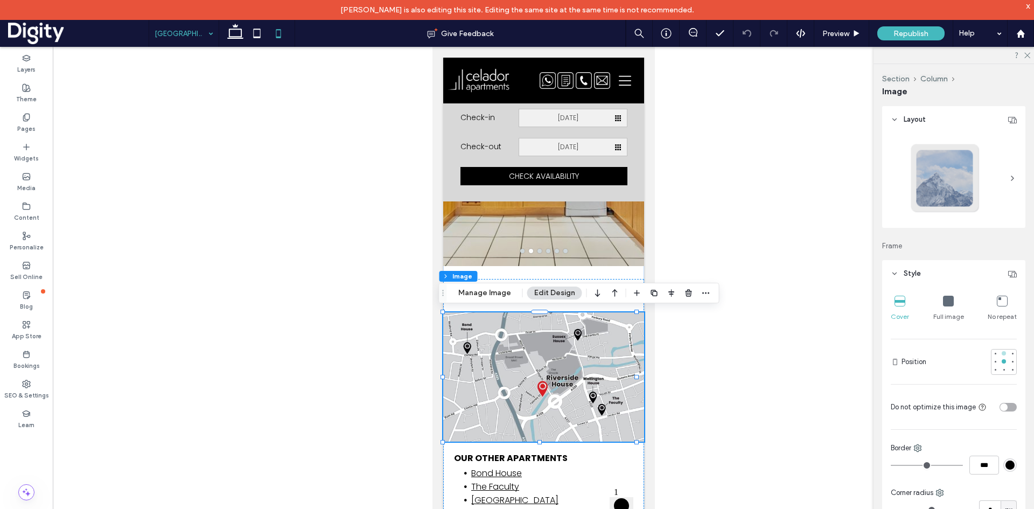
click at [1001, 353] on div at bounding box center [1003, 353] width 4 height 4
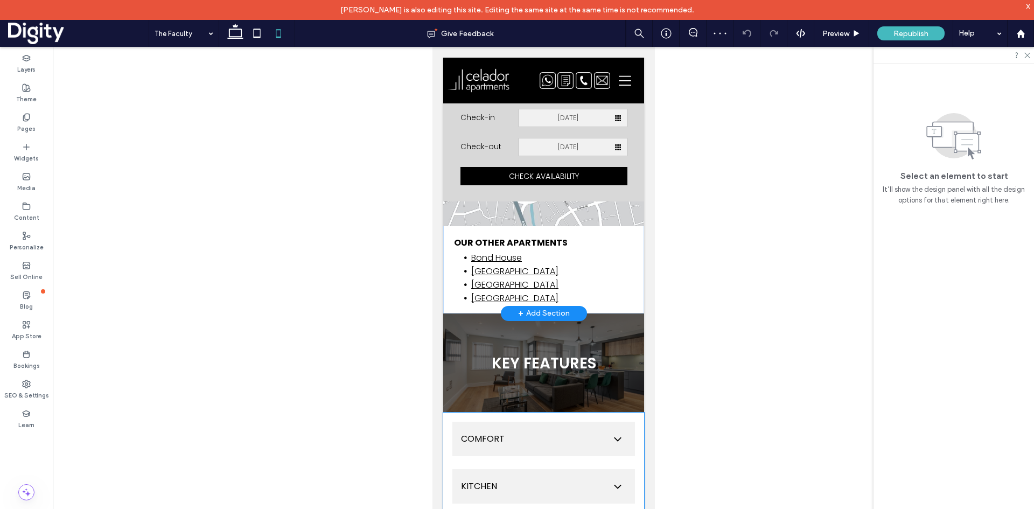
scroll to position [969, 0]
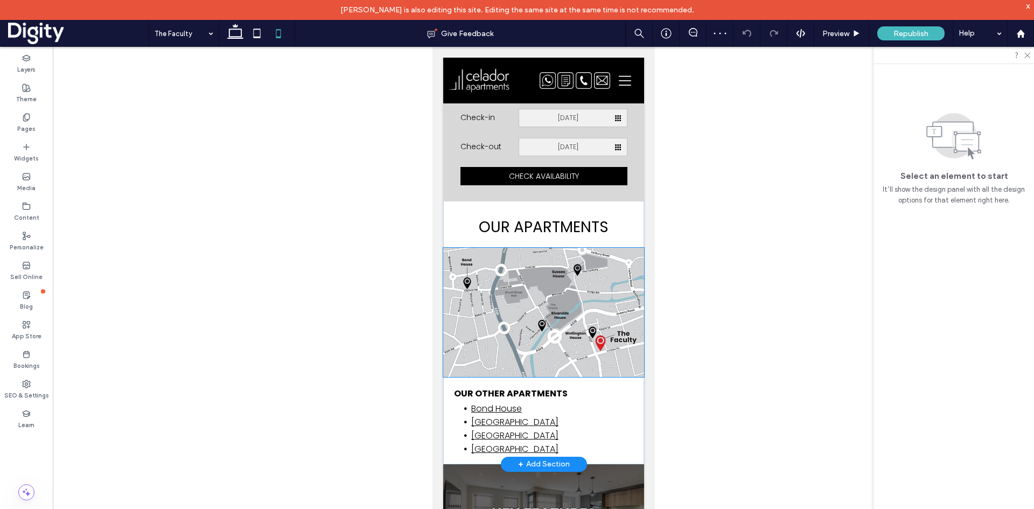
click at [531, 283] on img at bounding box center [543, 312] width 201 height 129
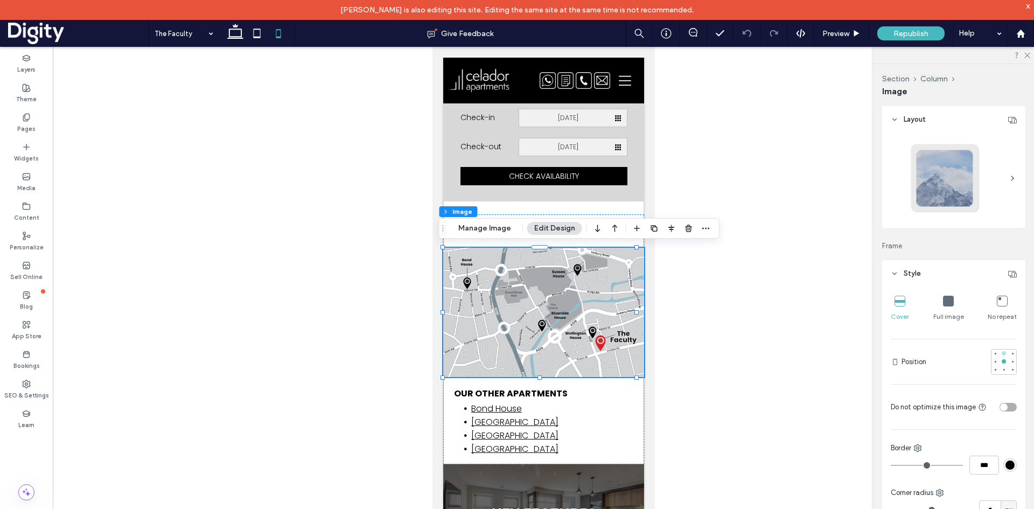
click at [1001, 354] on div at bounding box center [1003, 353] width 4 height 4
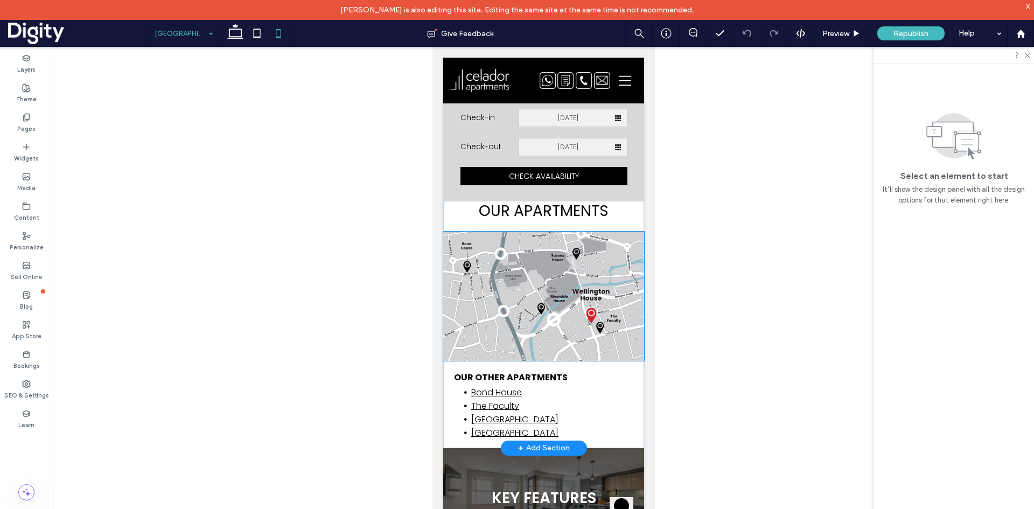
click at [539, 282] on img at bounding box center [543, 295] width 201 height 129
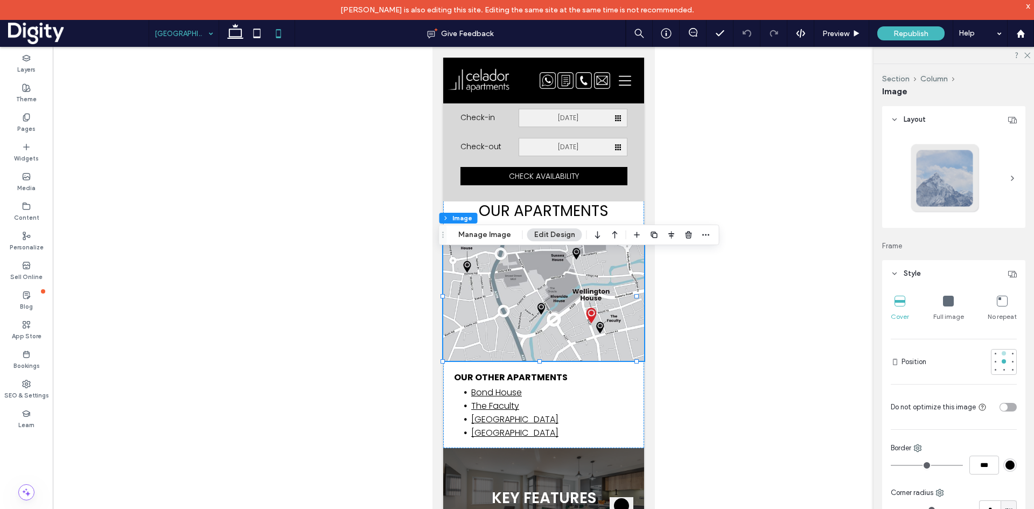
click at [1001, 354] on div at bounding box center [1003, 353] width 4 height 4
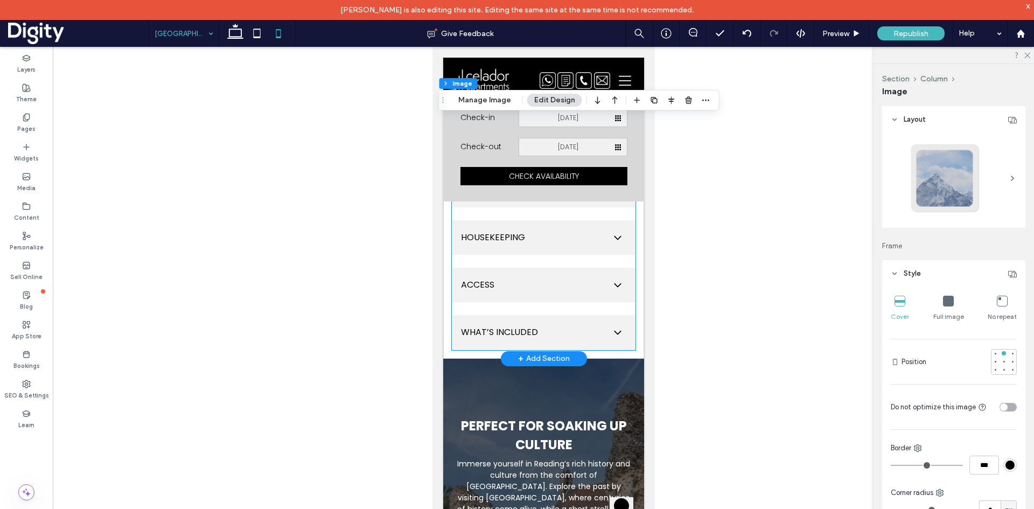
scroll to position [1239, 0]
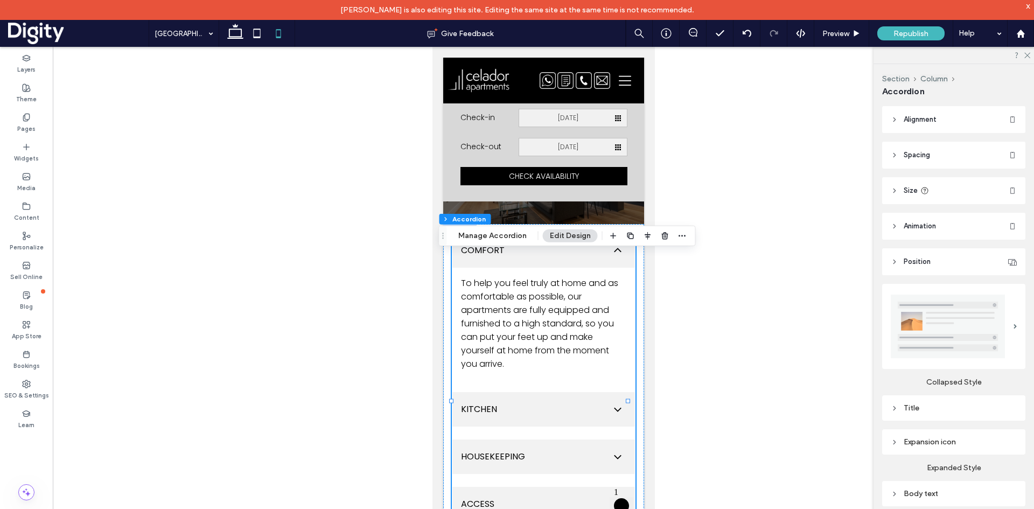
click at [560, 234] on button "Edit Design" at bounding box center [570, 235] width 55 height 13
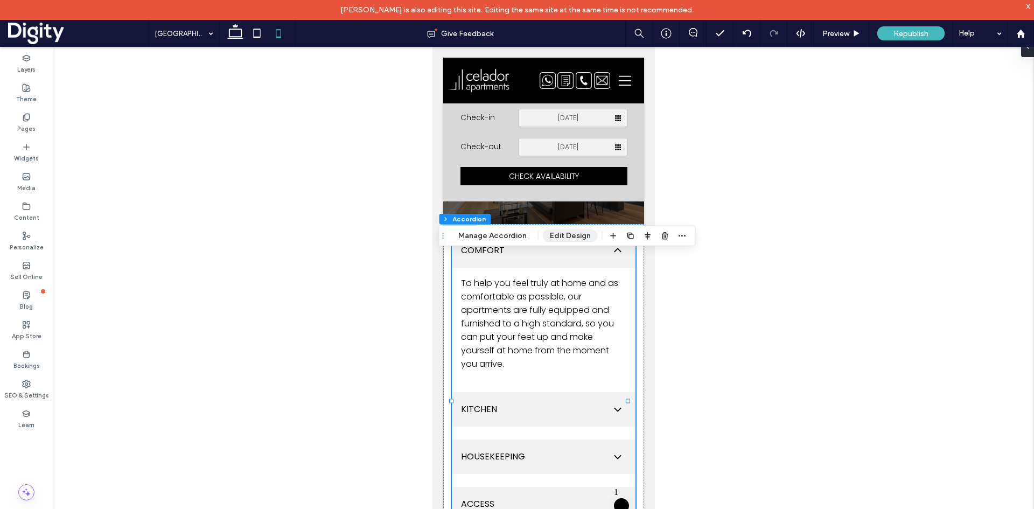
click at [547, 233] on button "Edit Design" at bounding box center [570, 235] width 55 height 13
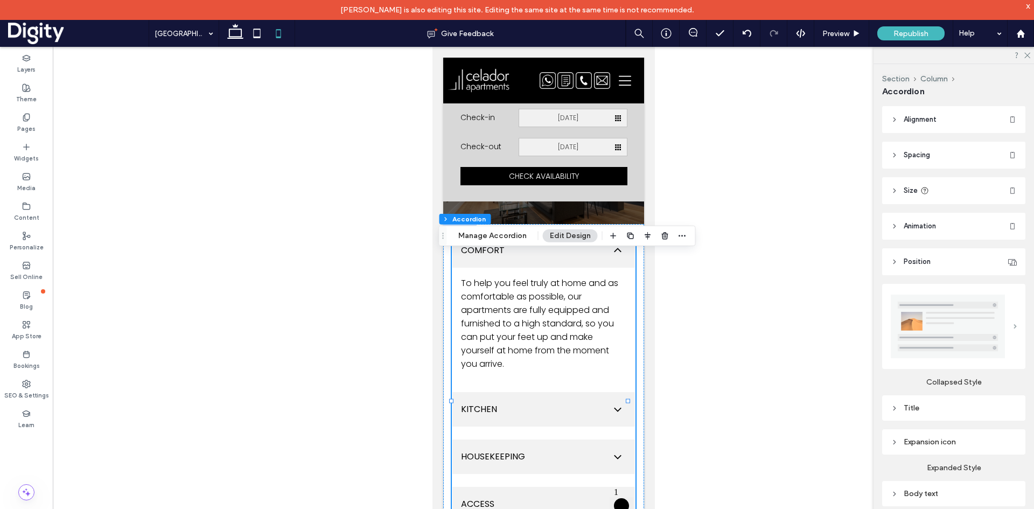
click at [1013, 329] on span at bounding box center [1014, 326] width 3 height 5
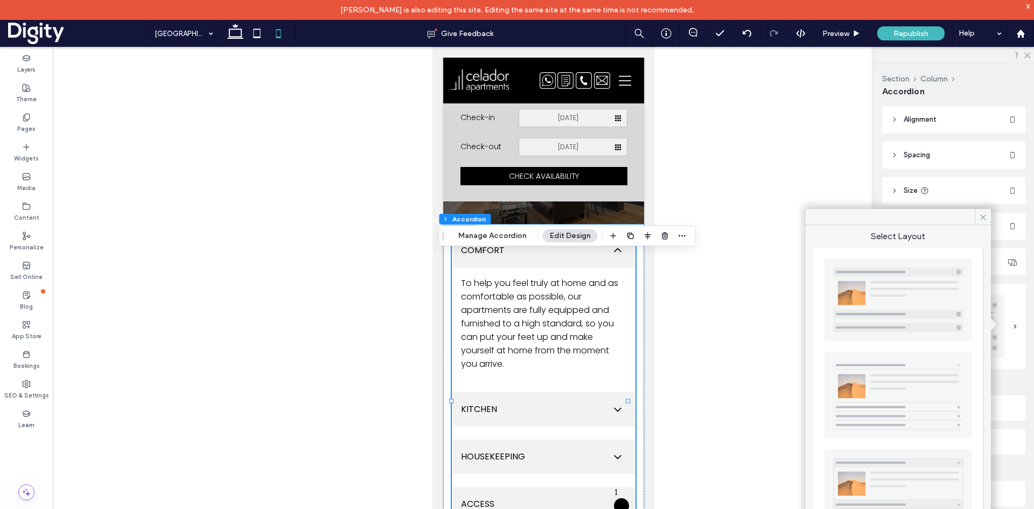
click at [979, 218] on icon at bounding box center [983, 217] width 8 height 8
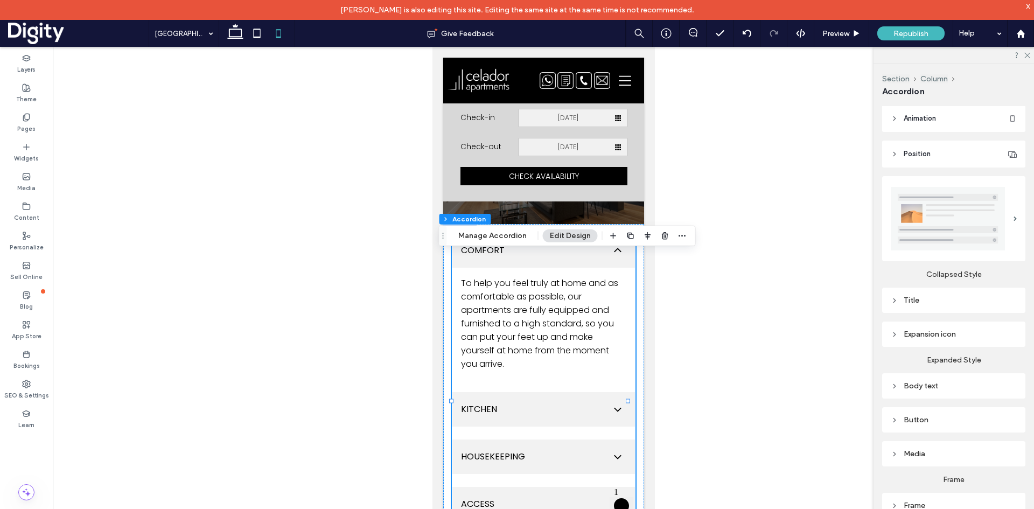
scroll to position [141, 0]
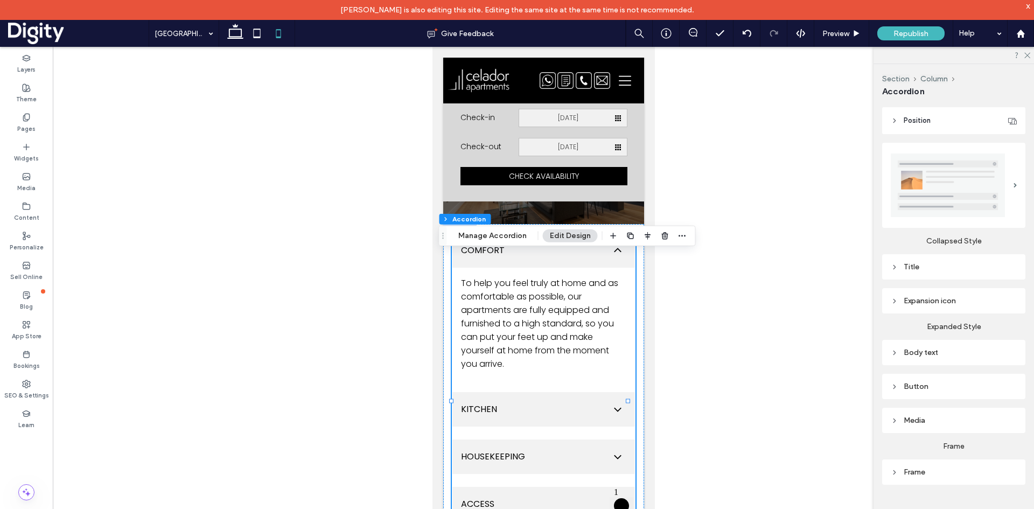
click at [936, 416] on div "Media" at bounding box center [953, 420] width 126 height 9
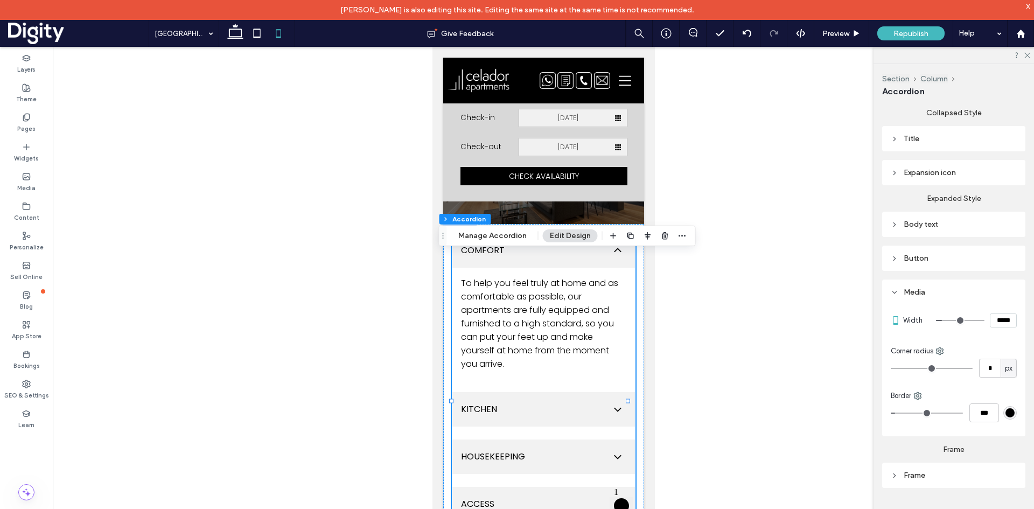
scroll to position [273, 0]
click at [908, 469] on div "Frame" at bounding box center [953, 471] width 126 height 9
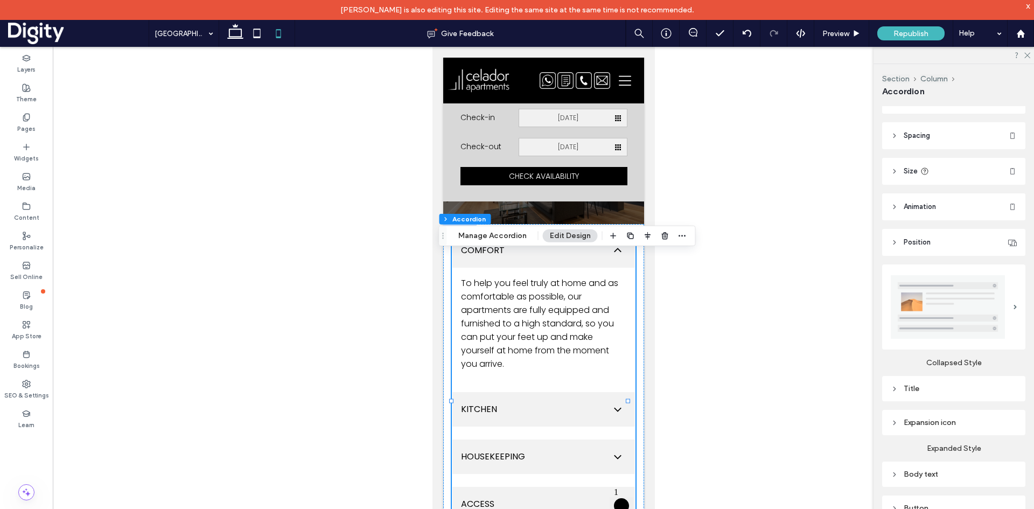
scroll to position [0, 0]
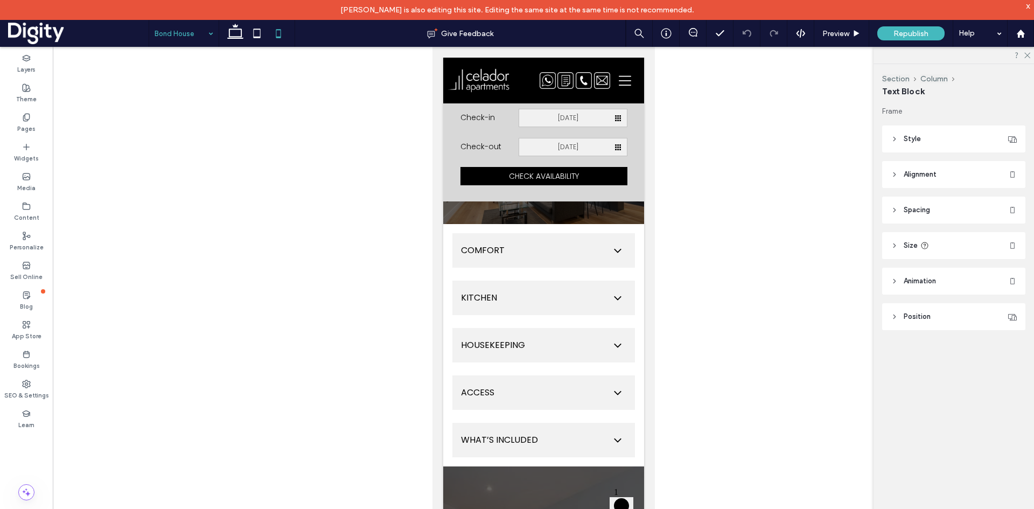
type input "*******"
type input "**"
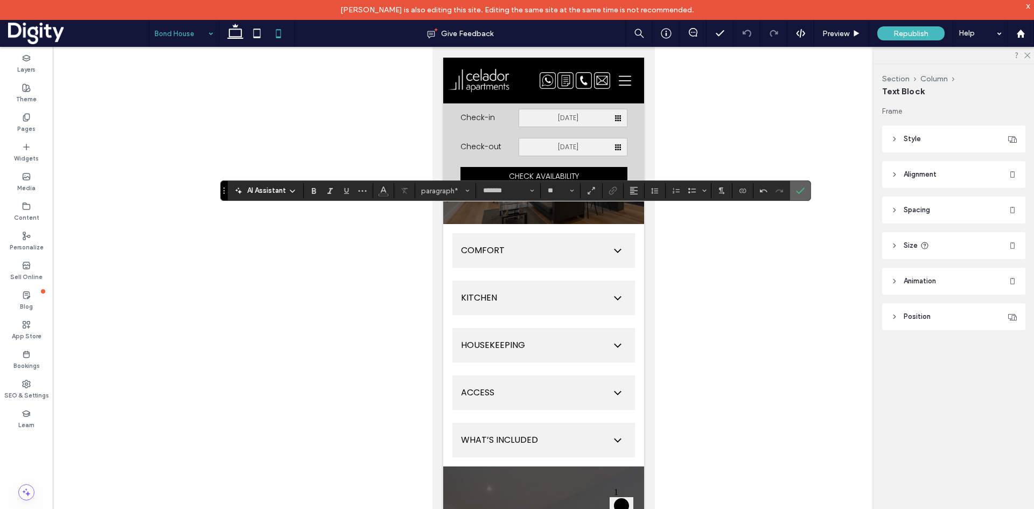
click at [793, 192] on label "Confirm" at bounding box center [800, 190] width 16 height 19
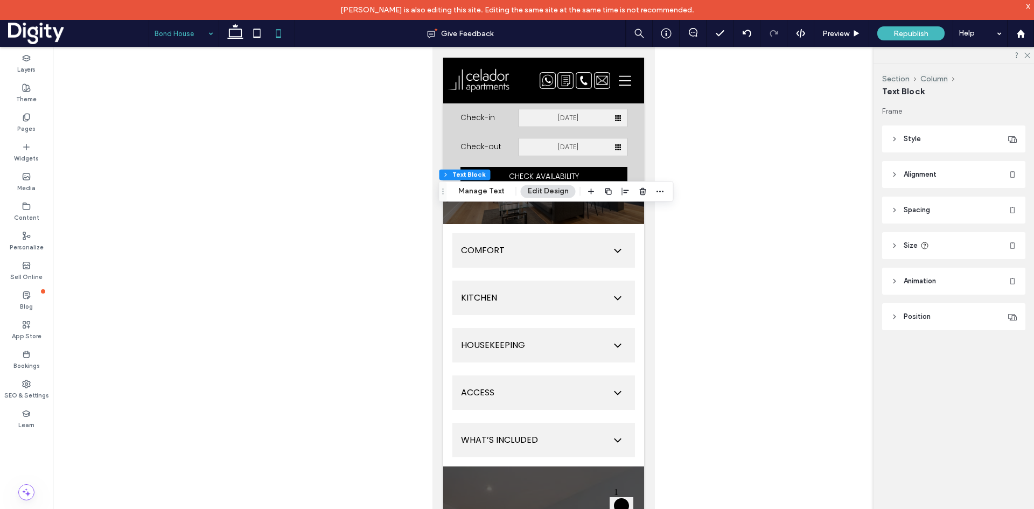
click at [376, 185] on div at bounding box center [543, 286] width 981 height 479
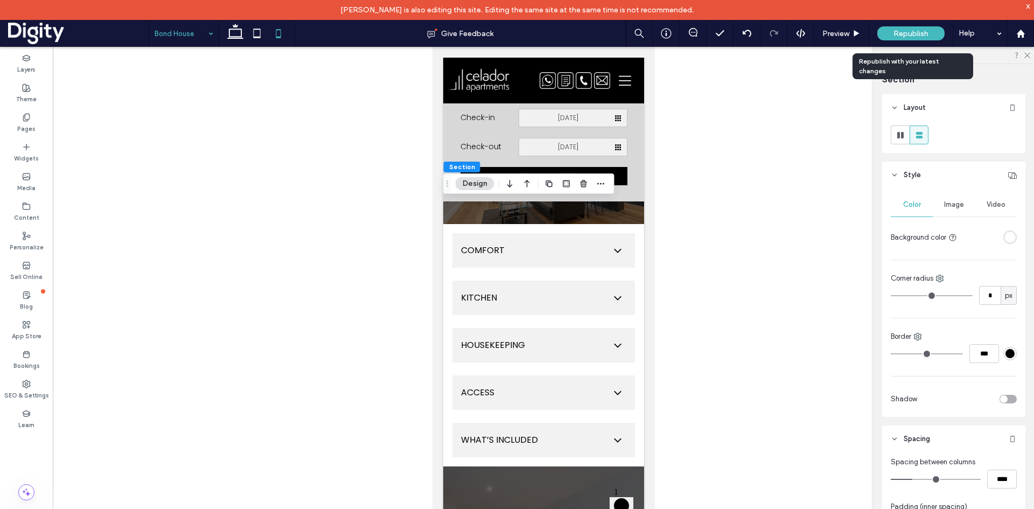
click at [888, 30] on div "Republish" at bounding box center [910, 33] width 67 height 14
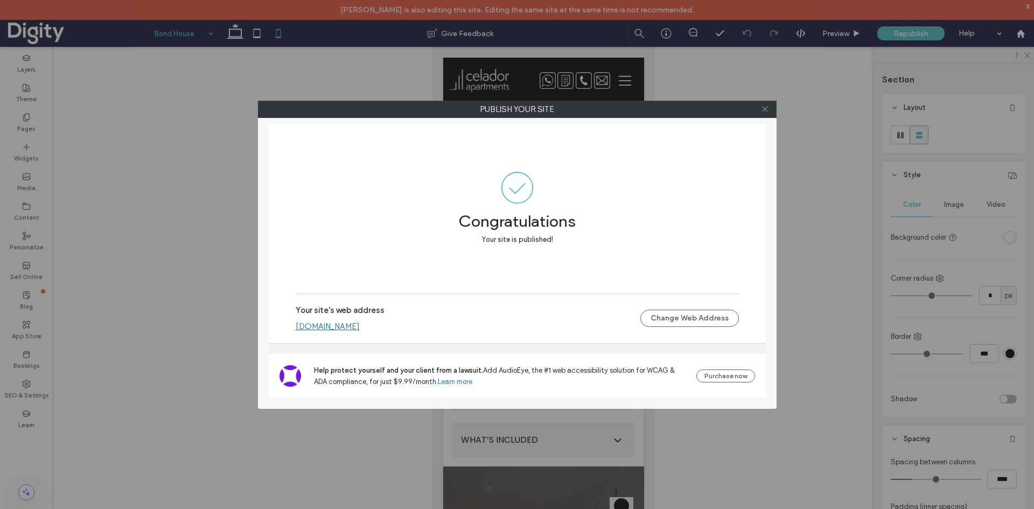
click at [766, 110] on use at bounding box center [764, 109] width 5 height 5
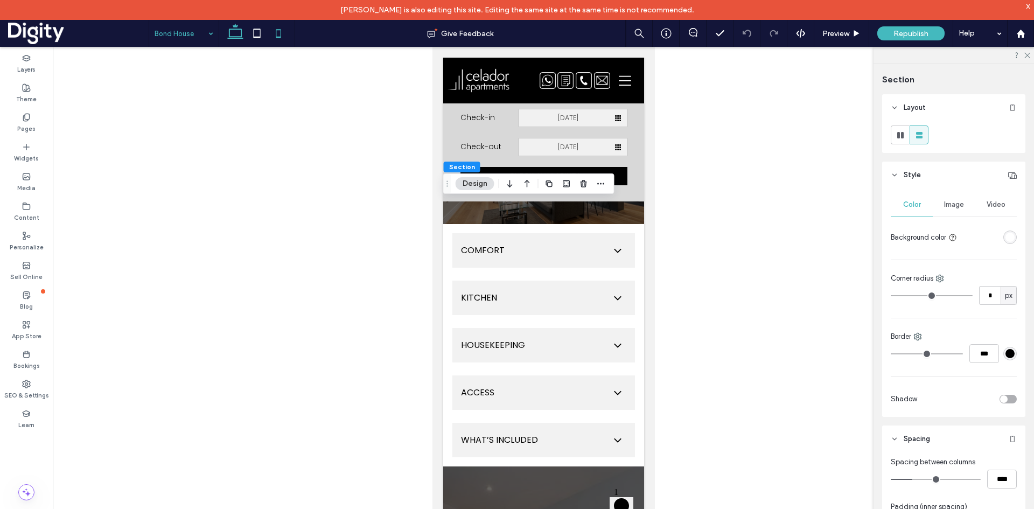
click at [235, 33] on icon at bounding box center [235, 34] width 22 height 22
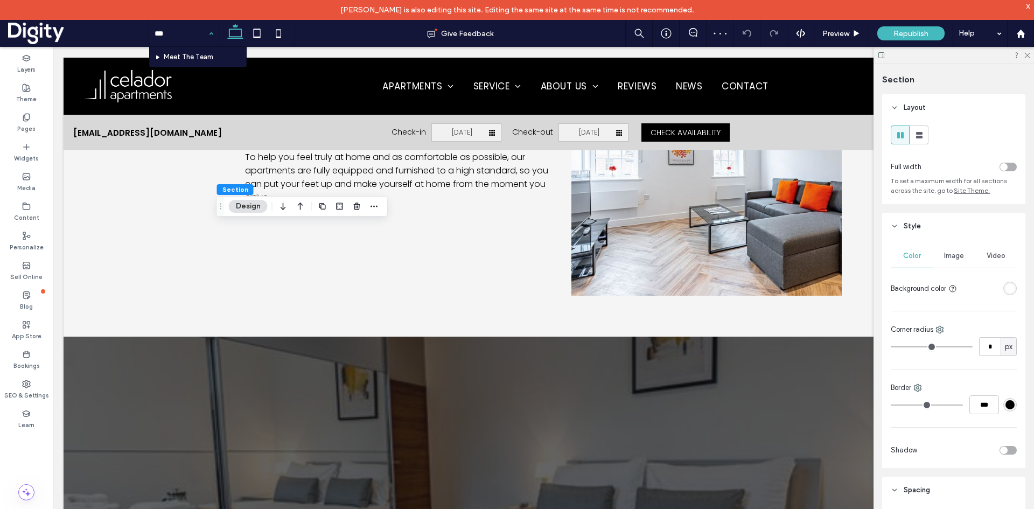
type input "****"
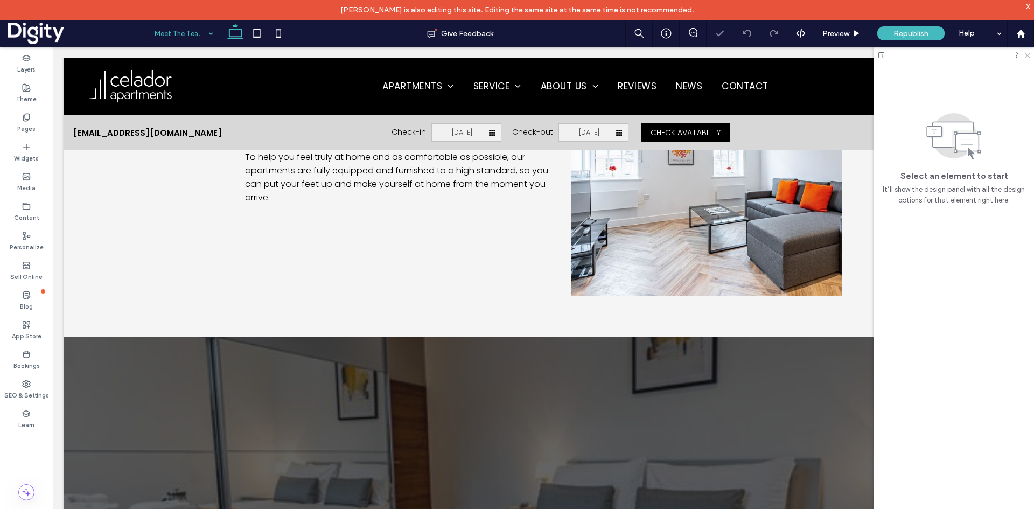
click at [1027, 56] on use at bounding box center [1027, 56] width 6 height 6
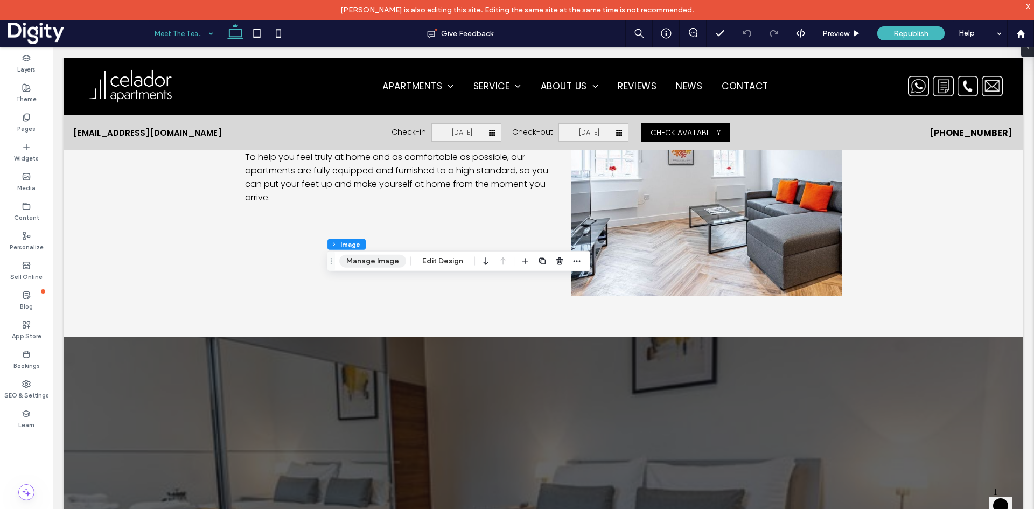
click at [392, 260] on button "Manage Image" at bounding box center [372, 261] width 67 height 13
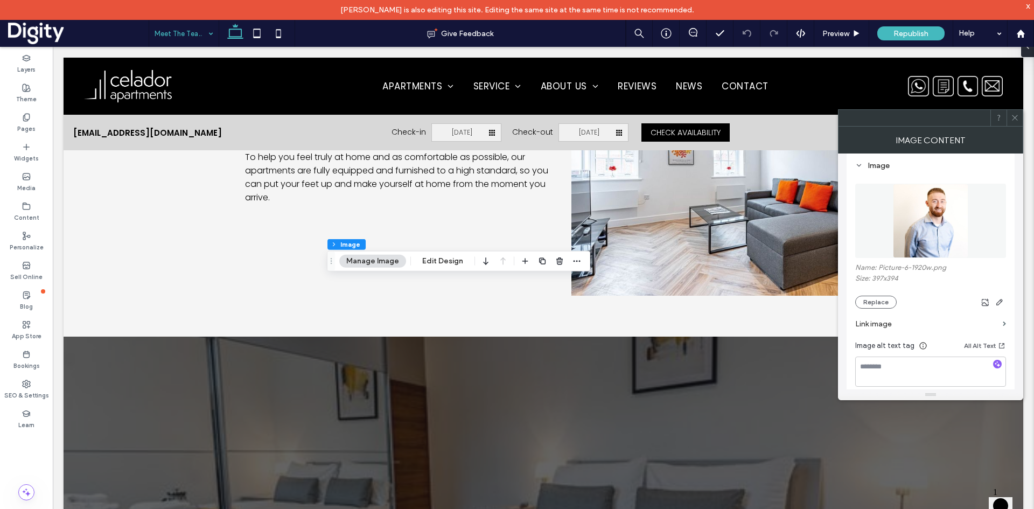
scroll to position [108, 0]
click at [1013, 117] on icon at bounding box center [1014, 118] width 8 height 8
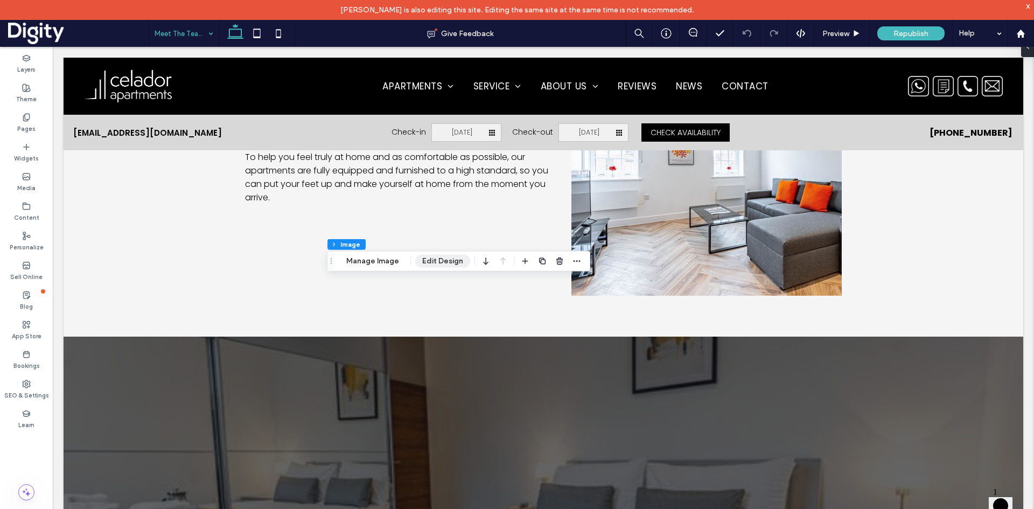
click at [435, 261] on button "Edit Design" at bounding box center [442, 261] width 55 height 13
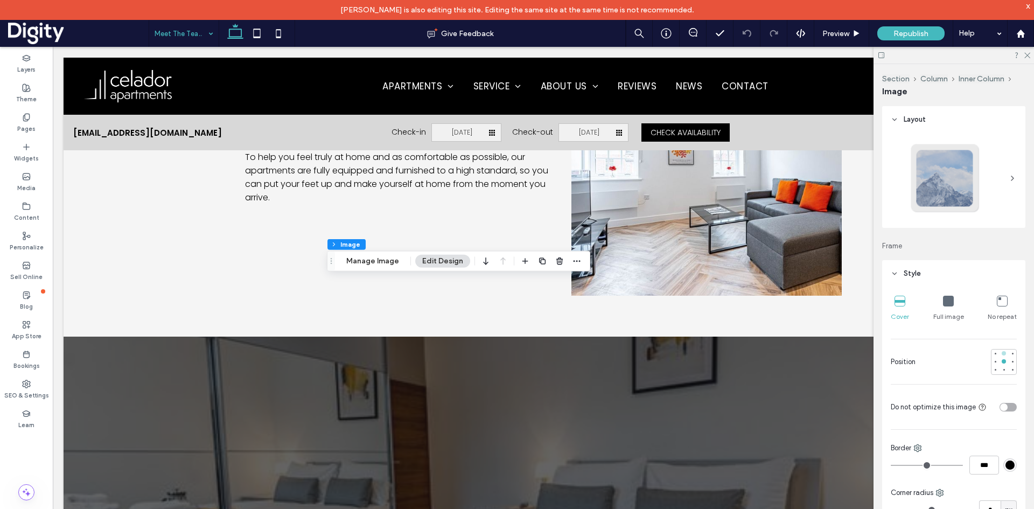
click at [1001, 353] on div at bounding box center [1003, 353] width 4 height 4
click at [1027, 51] on div at bounding box center [953, 55] width 160 height 17
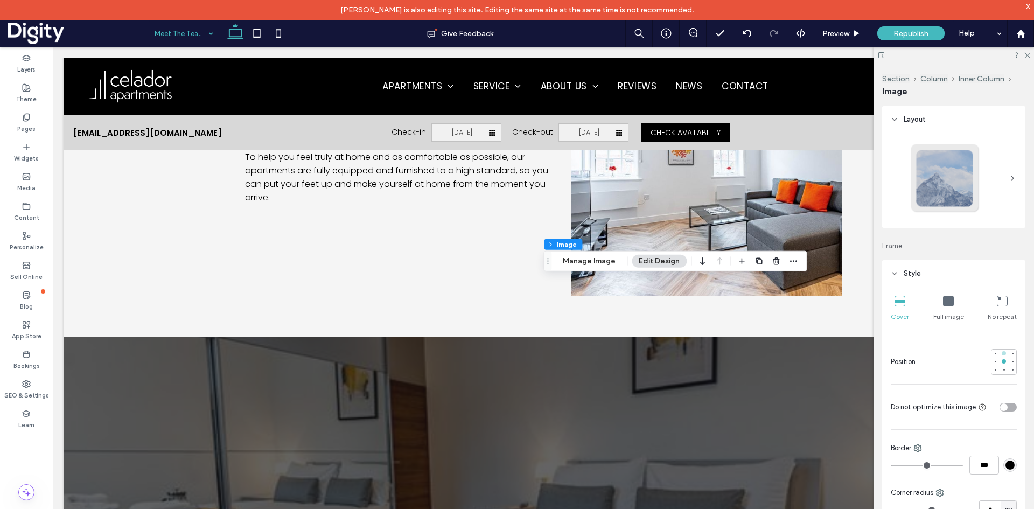
click at [1001, 354] on div at bounding box center [1003, 353] width 4 height 4
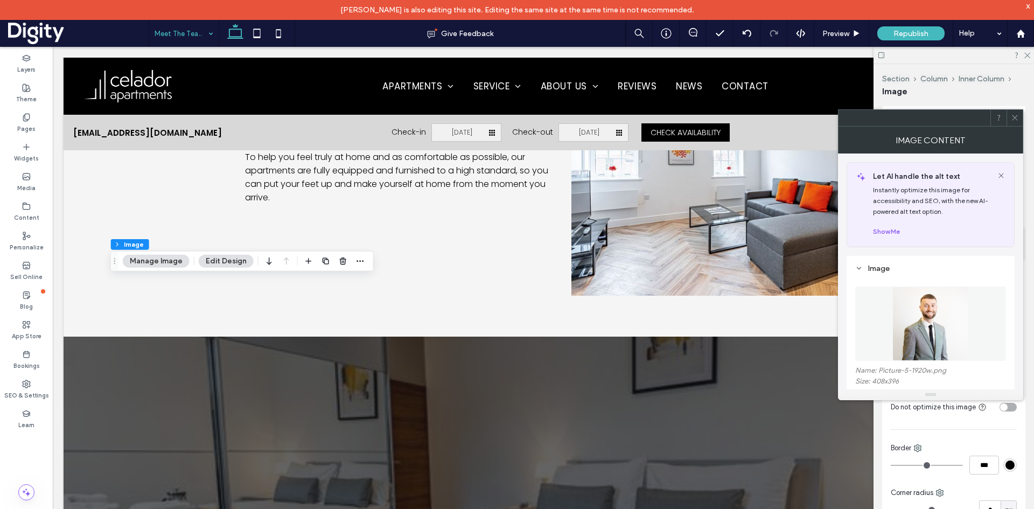
drag, startPoint x: 1012, startPoint y: 117, endPoint x: 1026, endPoint y: 164, distance: 49.2
click at [1013, 117] on icon at bounding box center [1014, 118] width 8 height 8
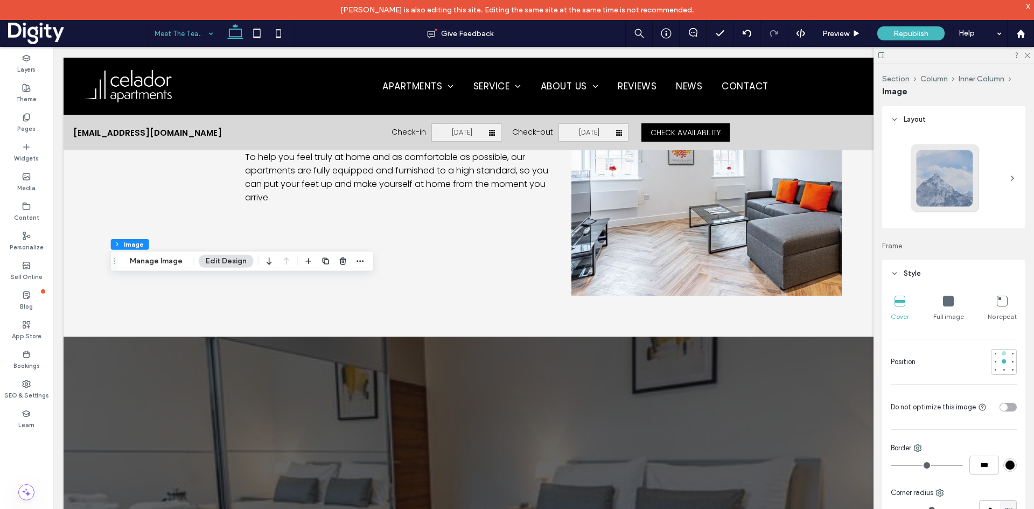
click at [1001, 354] on div at bounding box center [1003, 353] width 4 height 4
click at [1024, 54] on icon at bounding box center [1026, 54] width 7 height 7
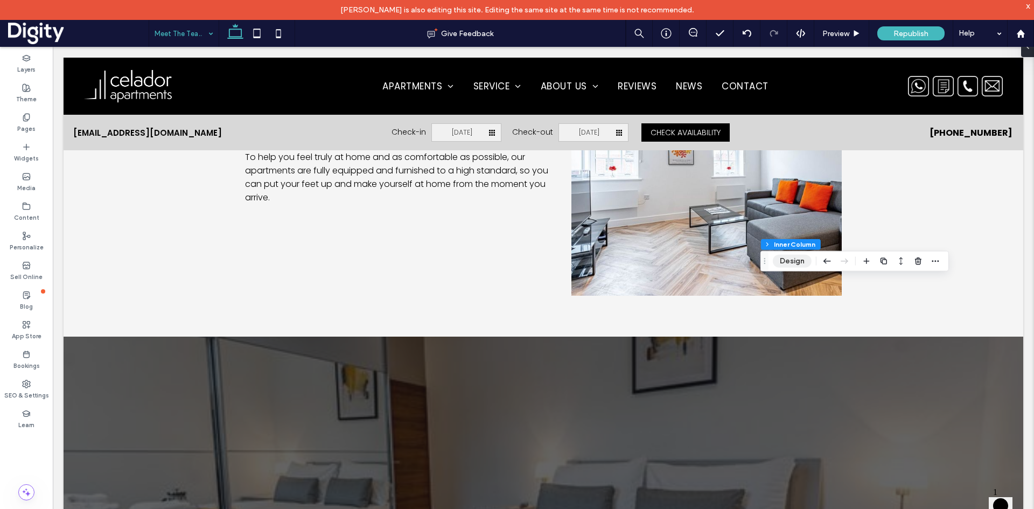
click at [792, 257] on button "Design" at bounding box center [791, 261] width 39 height 13
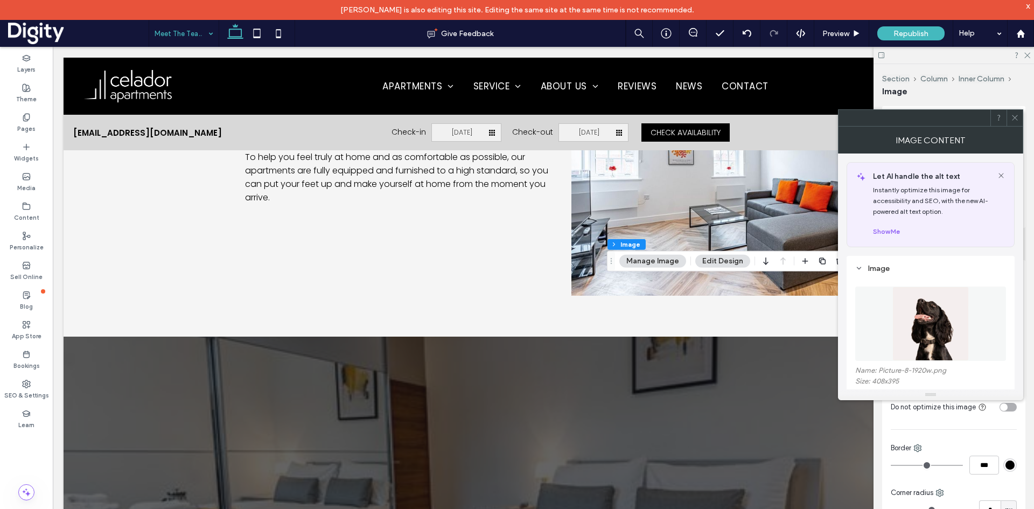
click at [1014, 122] on span at bounding box center [1014, 118] width 8 height 16
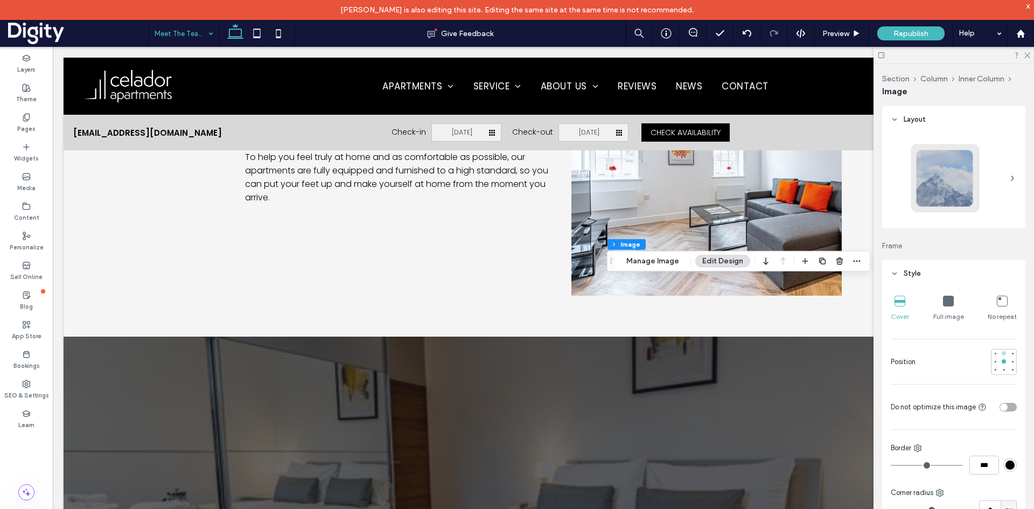
click at [1001, 354] on div at bounding box center [1003, 353] width 4 height 4
click at [1029, 57] on icon at bounding box center [1026, 54] width 7 height 7
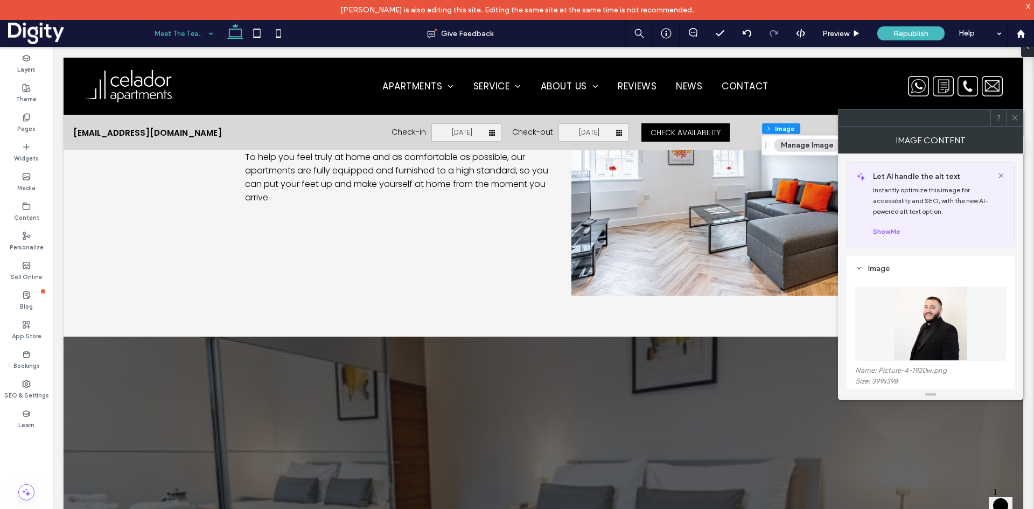
click at [1015, 114] on icon at bounding box center [1014, 118] width 8 height 8
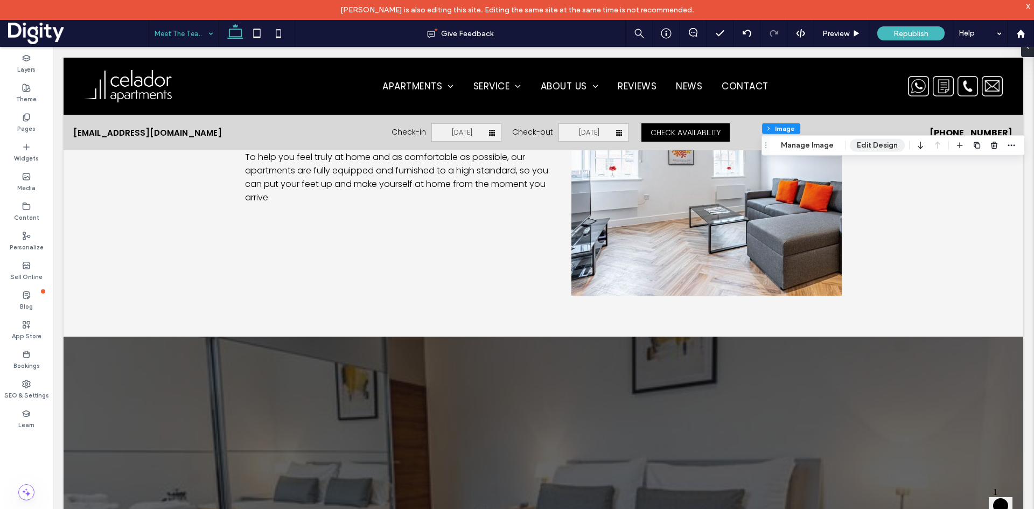
click at [873, 142] on button "Edit Design" at bounding box center [876, 145] width 55 height 13
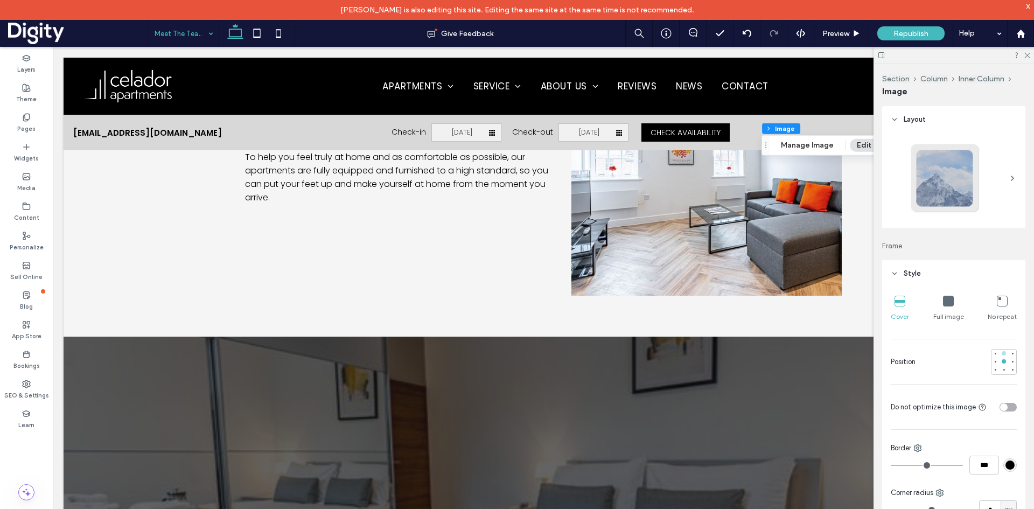
click at [1001, 354] on div at bounding box center [1003, 353] width 4 height 4
click at [1026, 55] on icon at bounding box center [1026, 54] width 7 height 7
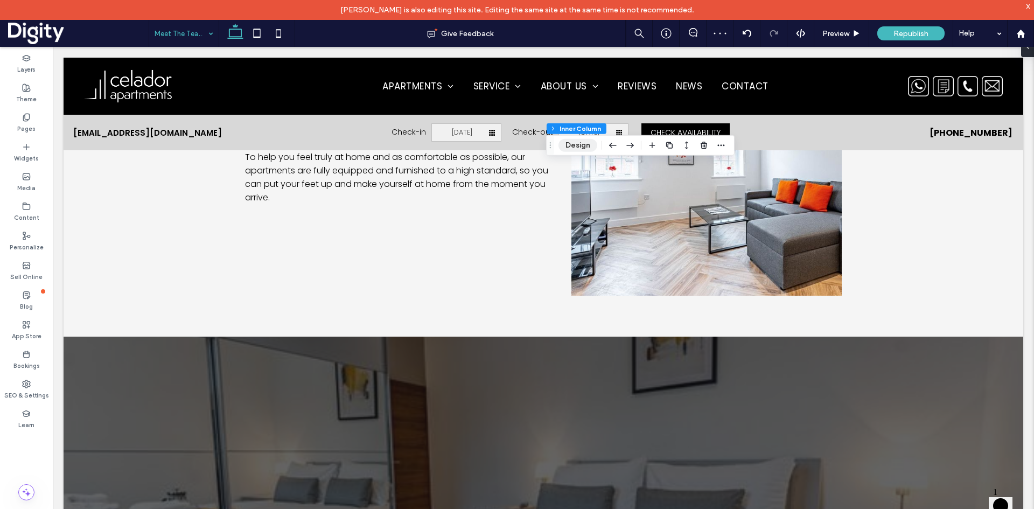
click at [584, 148] on button "Design" at bounding box center [577, 145] width 39 height 13
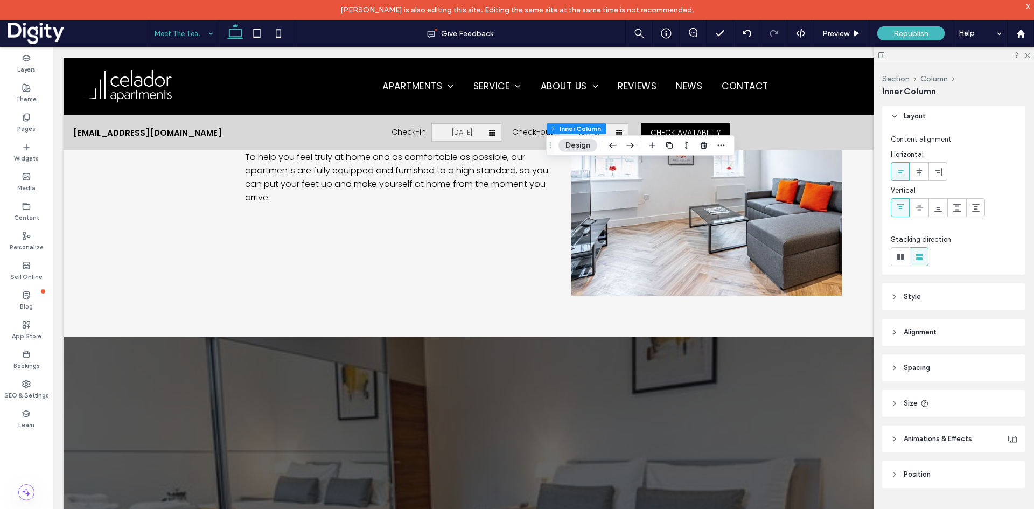
scroll to position [0, 0]
click at [908, 299] on span "Style" at bounding box center [911, 299] width 17 height 11
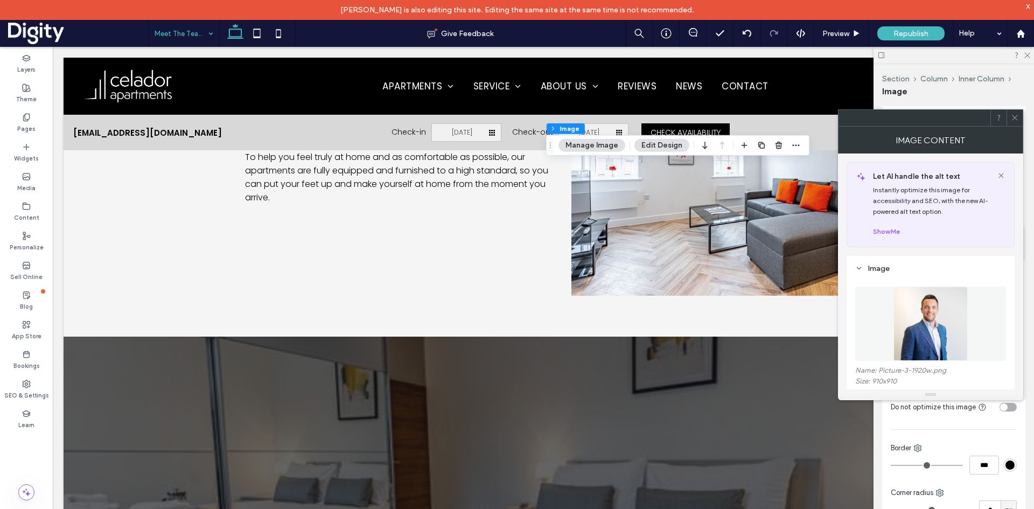
click at [1016, 116] on icon at bounding box center [1014, 118] width 8 height 8
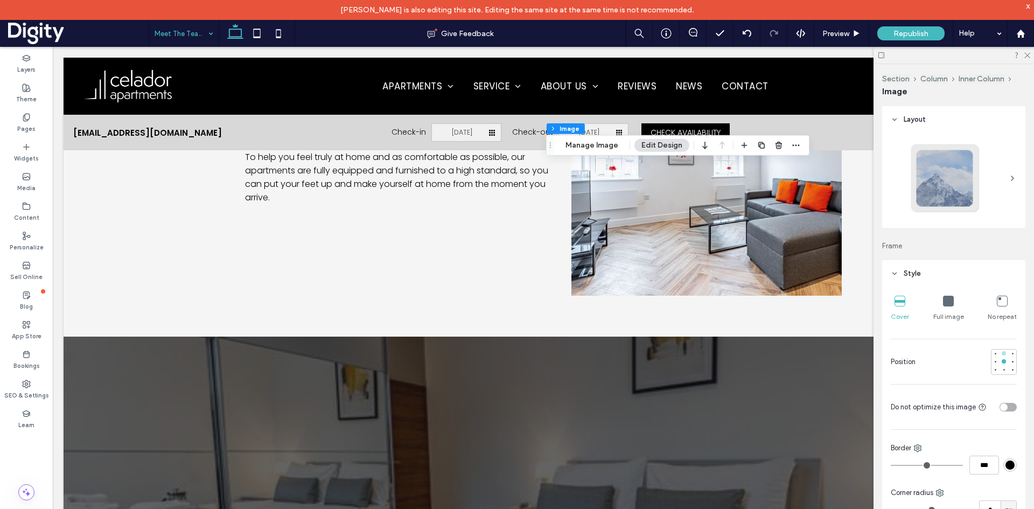
click at [1001, 353] on div at bounding box center [1003, 353] width 4 height 4
click at [1028, 55] on icon at bounding box center [1026, 54] width 7 height 7
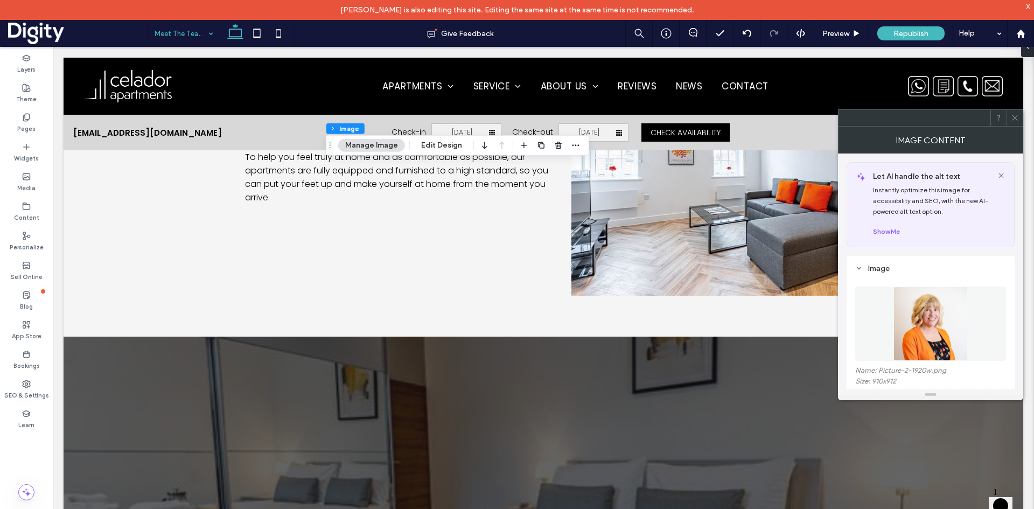
scroll to position [161, 0]
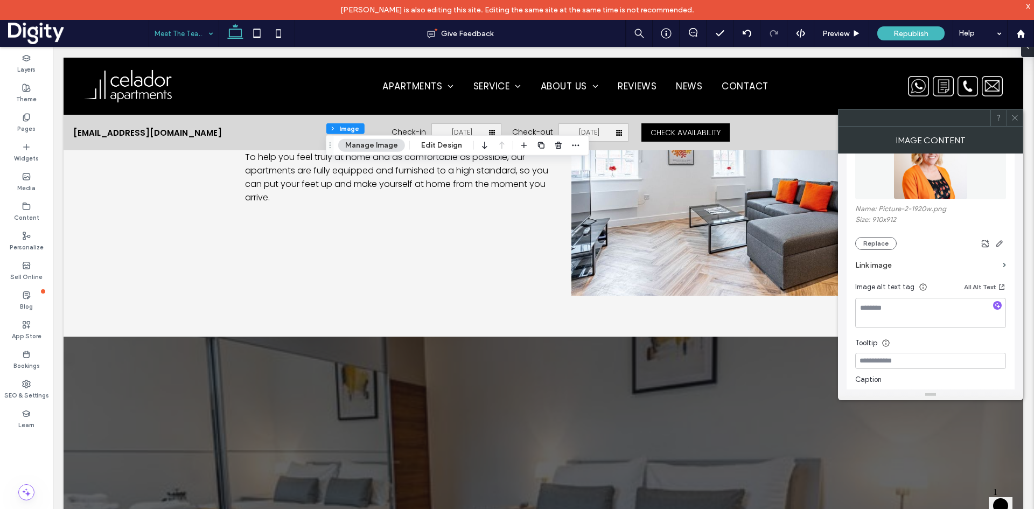
click at [1015, 118] on icon at bounding box center [1014, 118] width 8 height 8
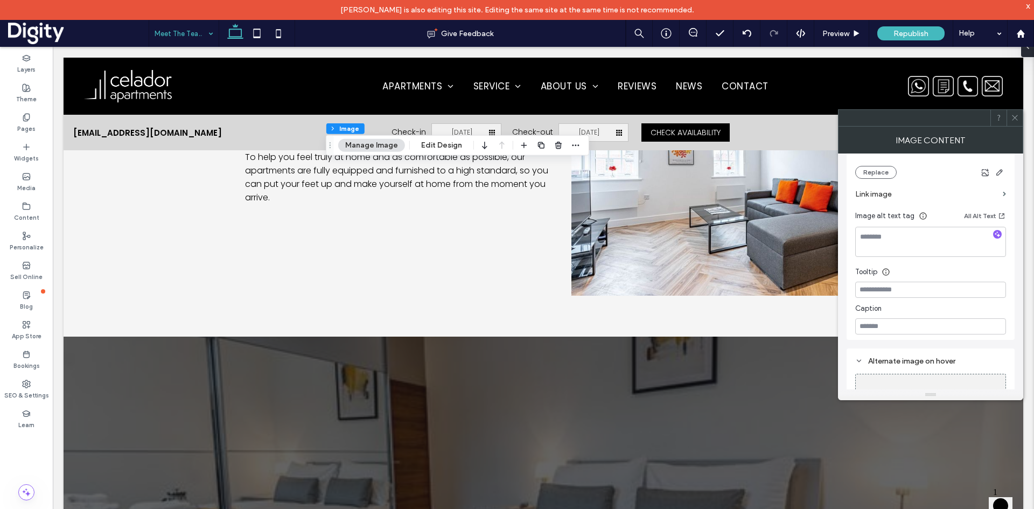
scroll to position [297, 0]
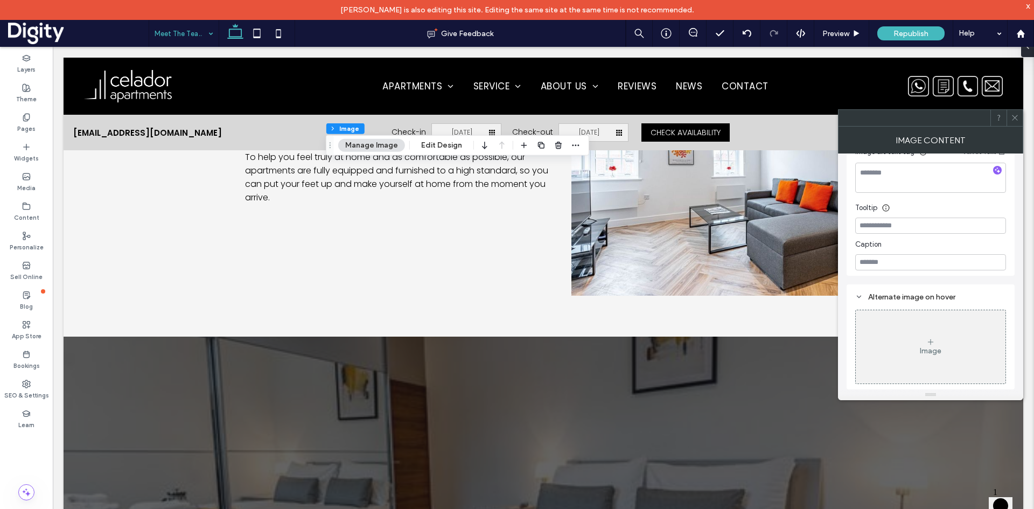
click at [1017, 118] on icon at bounding box center [1014, 118] width 8 height 8
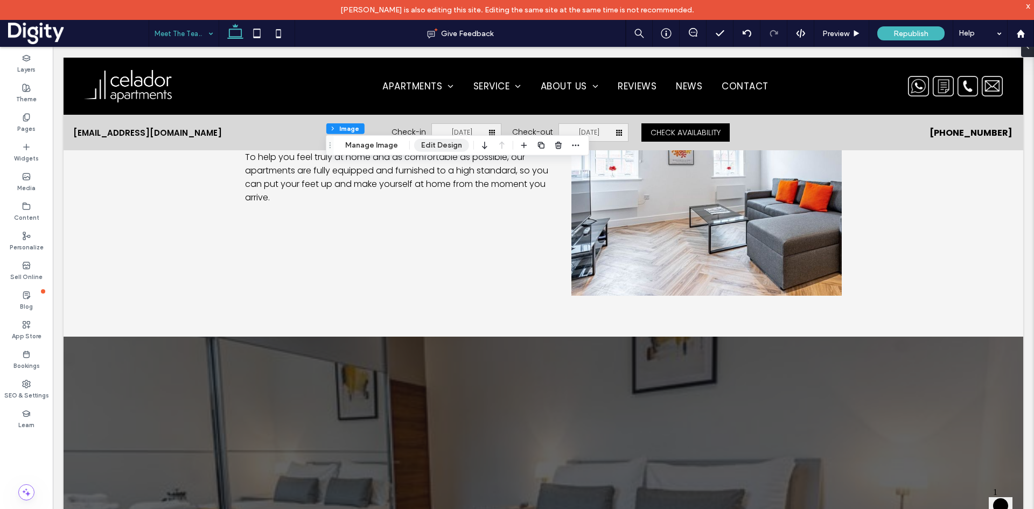
click at [439, 150] on button "Edit Design" at bounding box center [441, 145] width 55 height 13
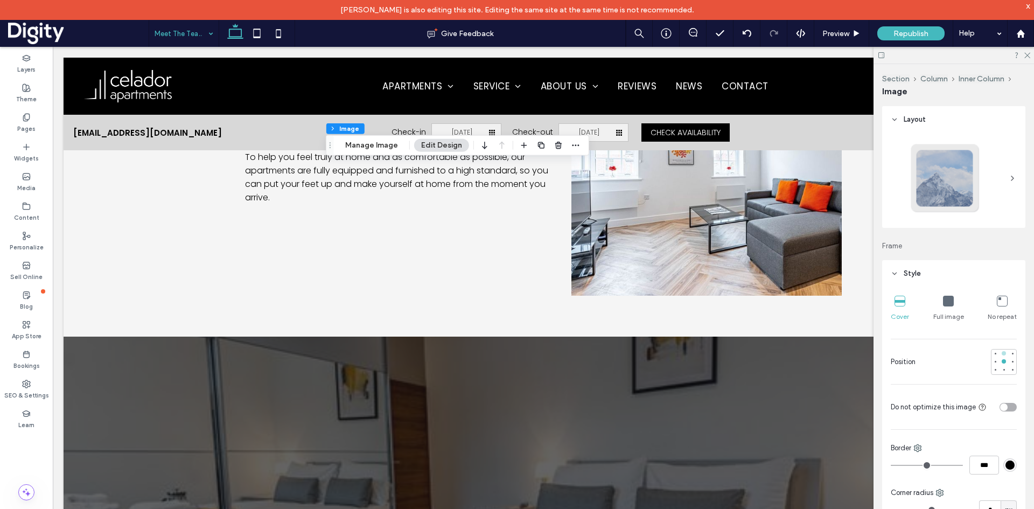
click at [1001, 354] on div at bounding box center [1003, 353] width 4 height 4
click at [1028, 56] on use at bounding box center [1027, 56] width 6 height 6
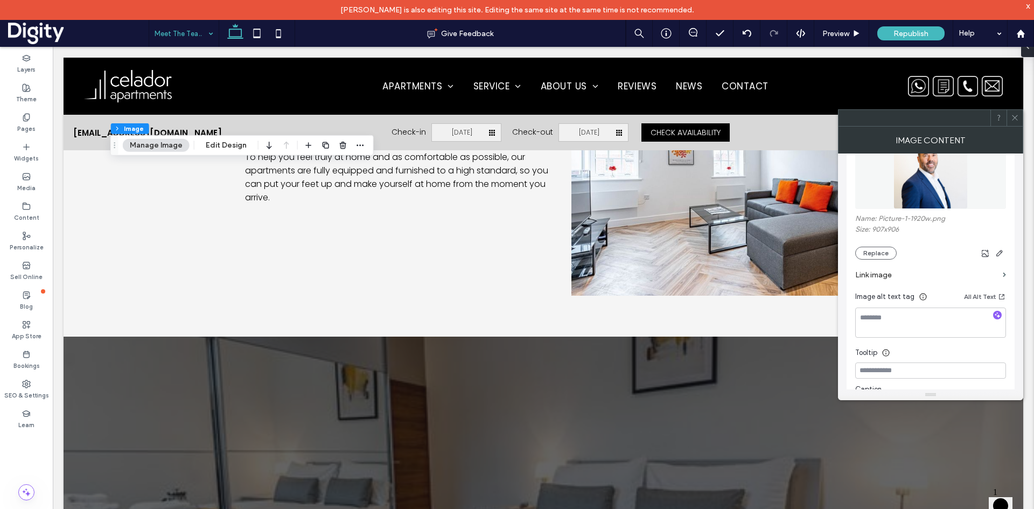
scroll to position [161, 0]
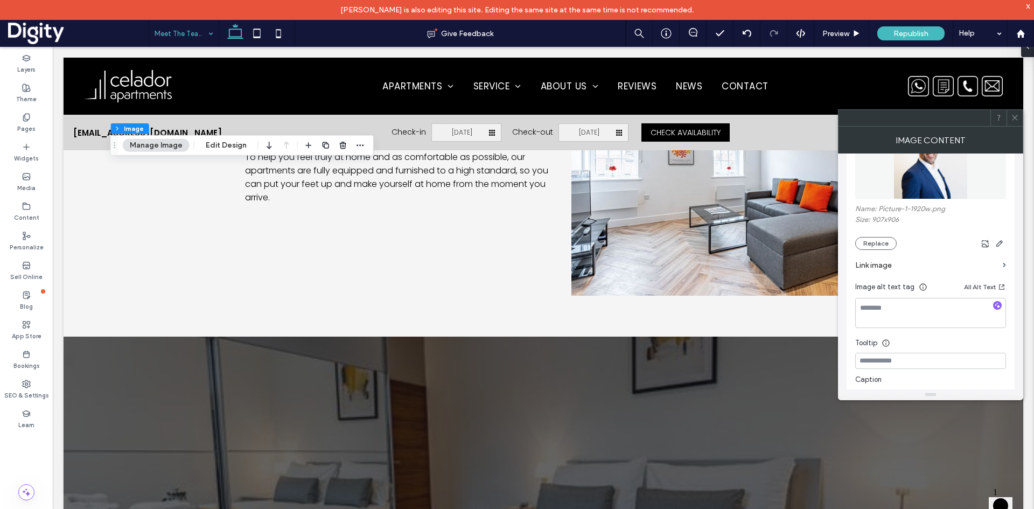
click at [1017, 118] on icon at bounding box center [1014, 118] width 8 height 8
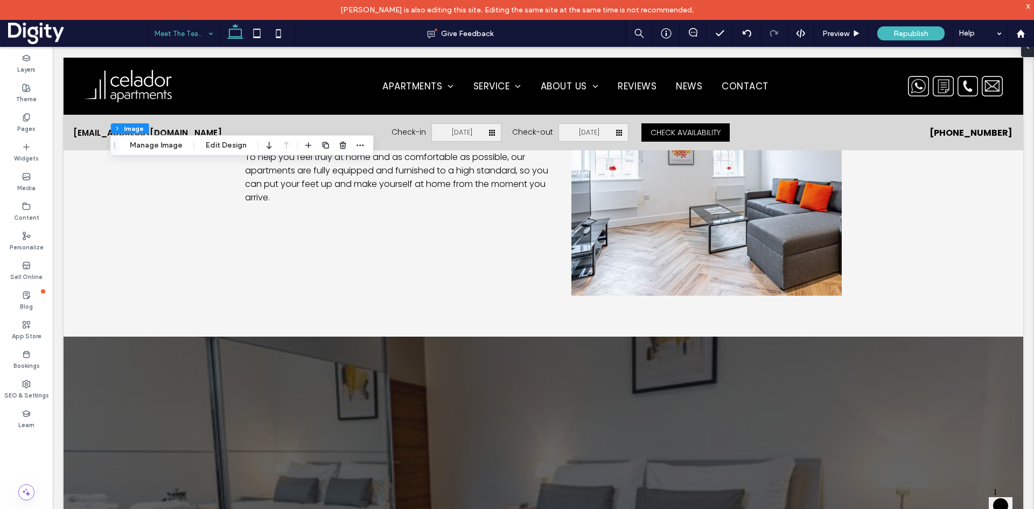
click at [224, 152] on div "Section Column Inner Column Image Manage Image Edit Design" at bounding box center [241, 145] width 263 height 20
click at [225, 145] on button "Edit Design" at bounding box center [226, 145] width 55 height 13
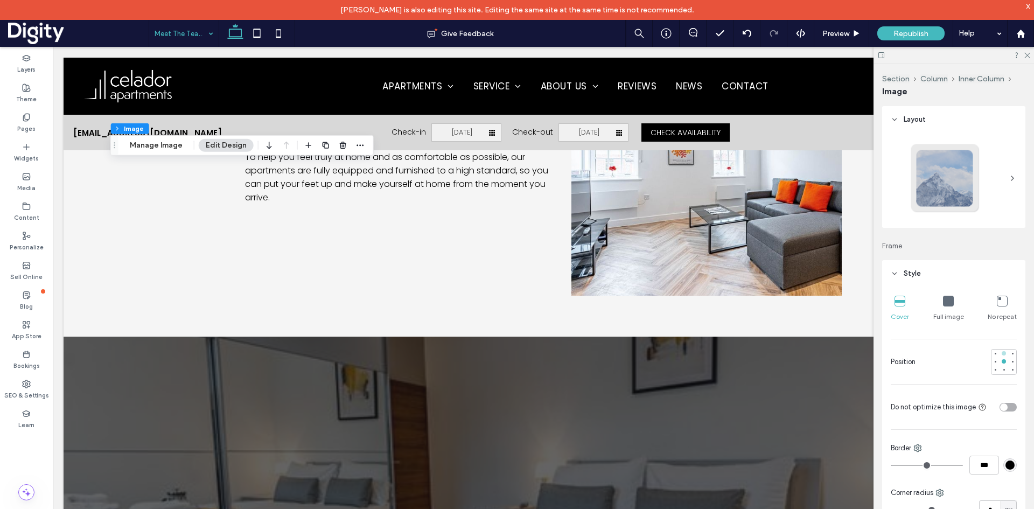
click at [1001, 354] on div at bounding box center [1003, 353] width 4 height 4
click at [1023, 55] on icon at bounding box center [1026, 54] width 7 height 7
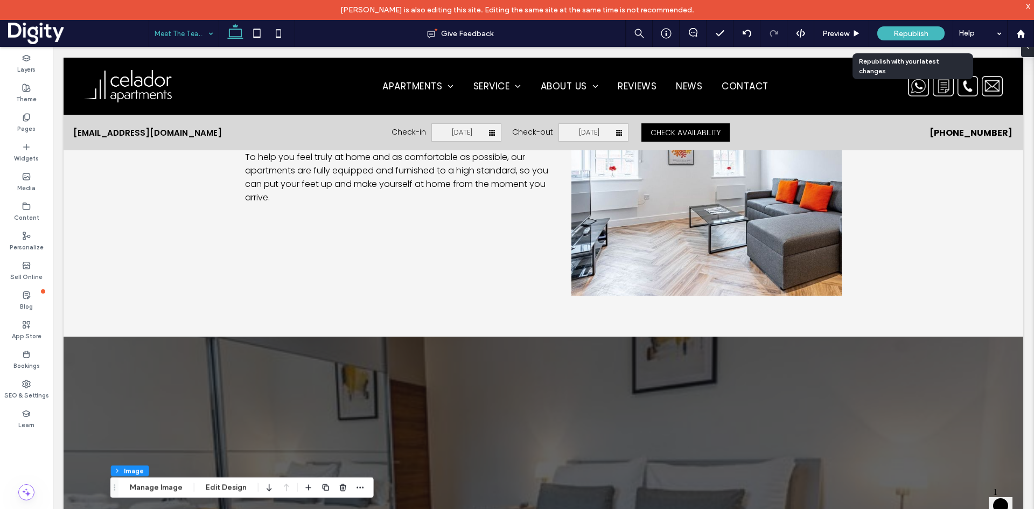
click at [892, 33] on div "Republish" at bounding box center [910, 33] width 67 height 14
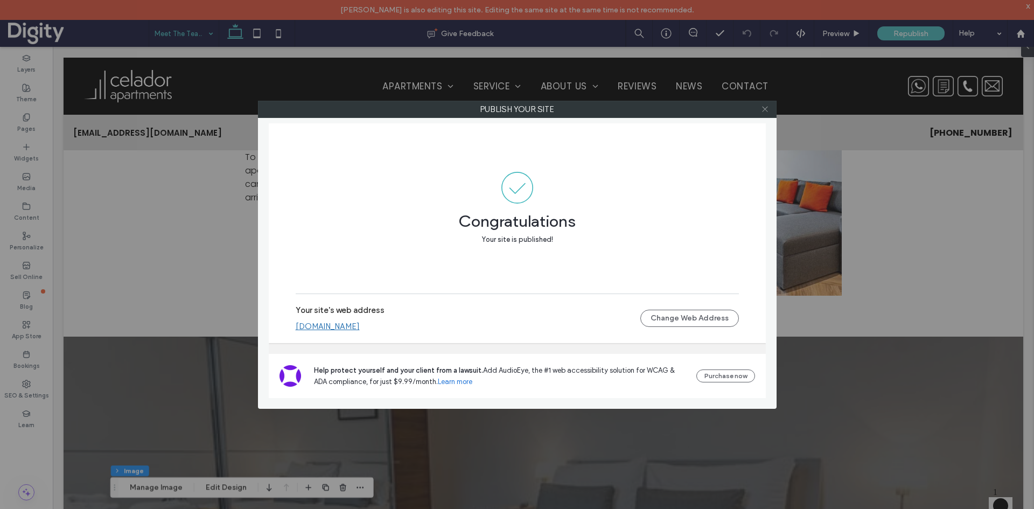
click at [765, 108] on icon at bounding box center [765, 109] width 8 height 8
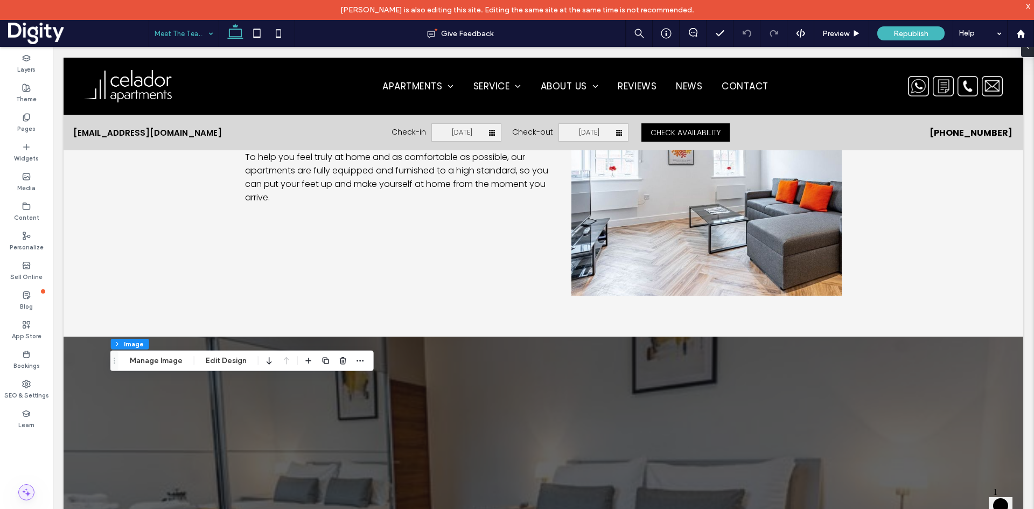
click at [26, 492] on icon at bounding box center [26, 492] width 11 height 11
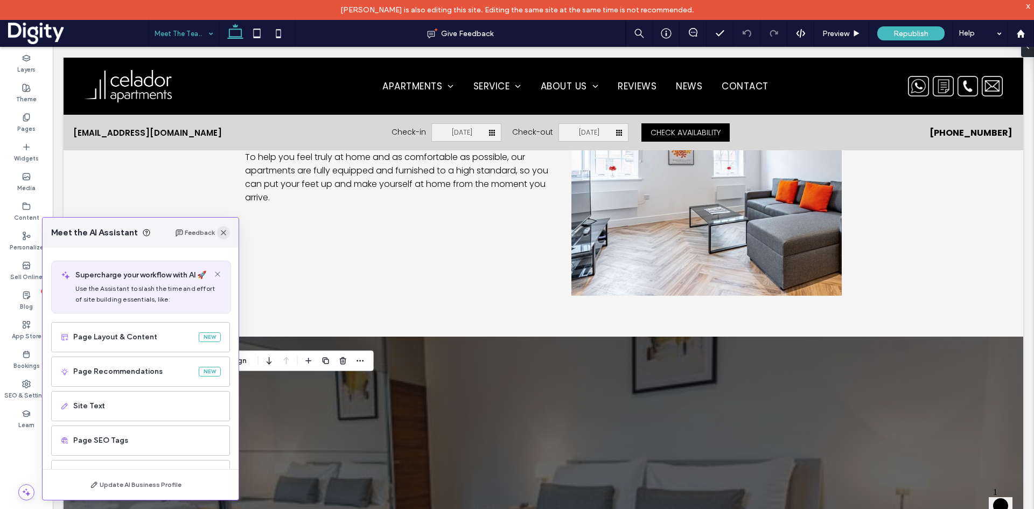
click at [226, 233] on icon "button" at bounding box center [223, 232] width 9 height 9
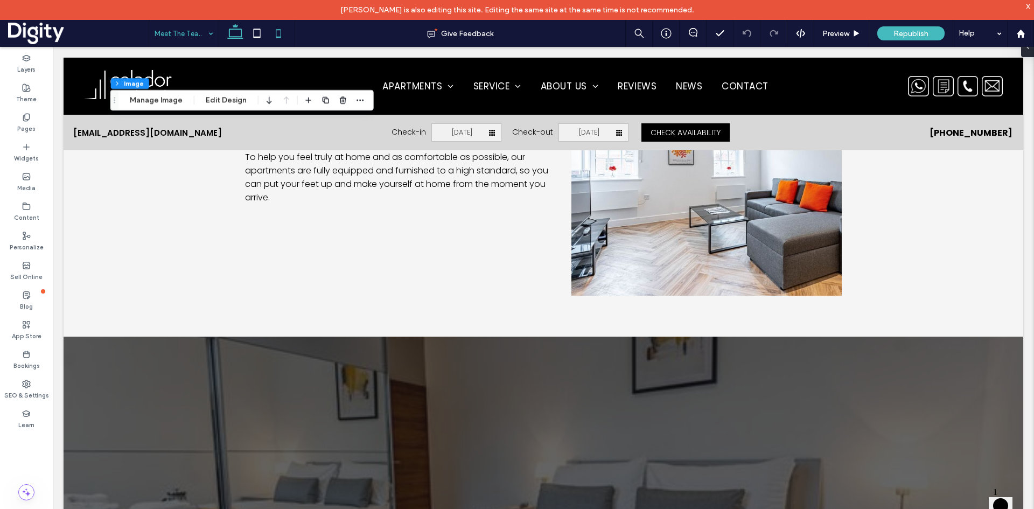
click at [276, 33] on icon at bounding box center [279, 34] width 22 height 22
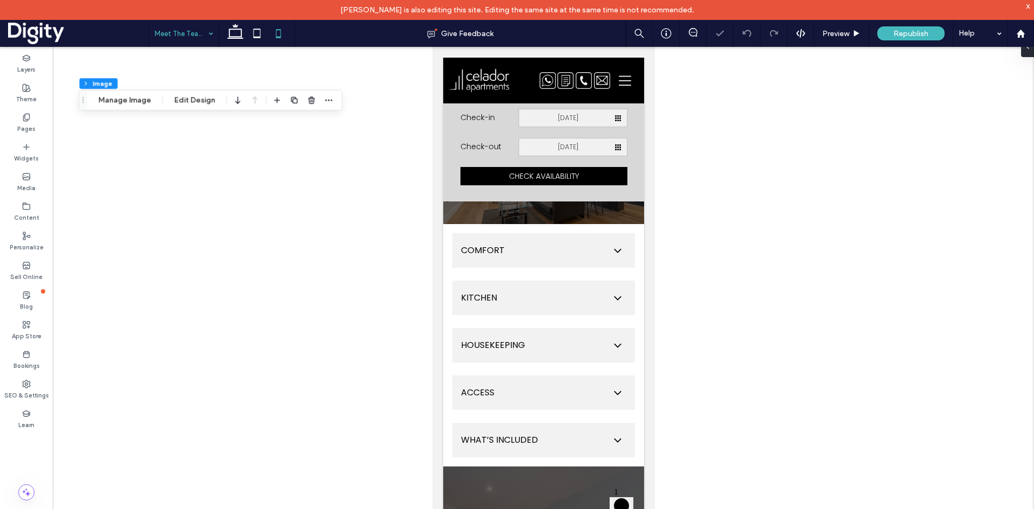
type input "*"
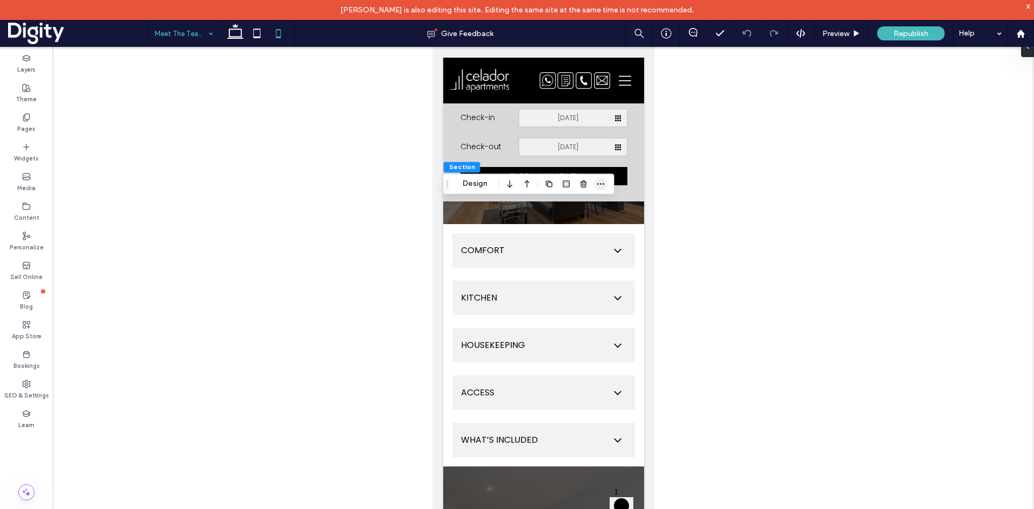
click at [596, 182] on icon "button" at bounding box center [600, 183] width 9 height 9
click at [471, 180] on button "Design" at bounding box center [474, 183] width 39 height 13
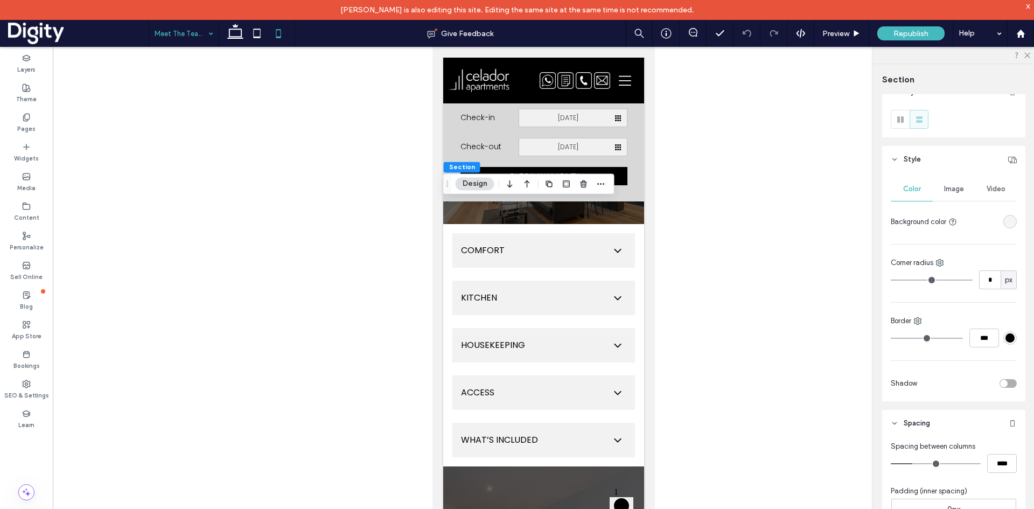
scroll to position [0, 0]
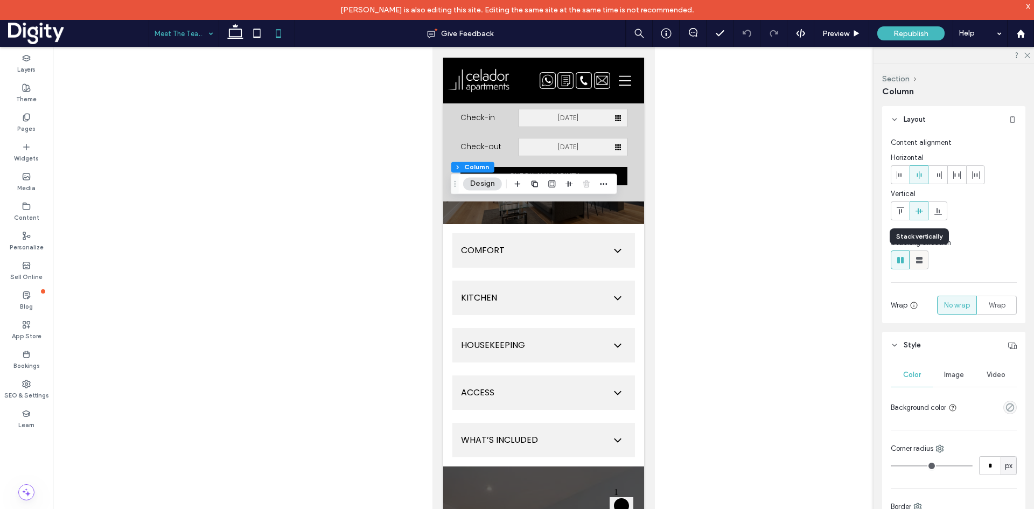
click at [921, 262] on use at bounding box center [919, 260] width 6 height 6
type input "**"
type input "****"
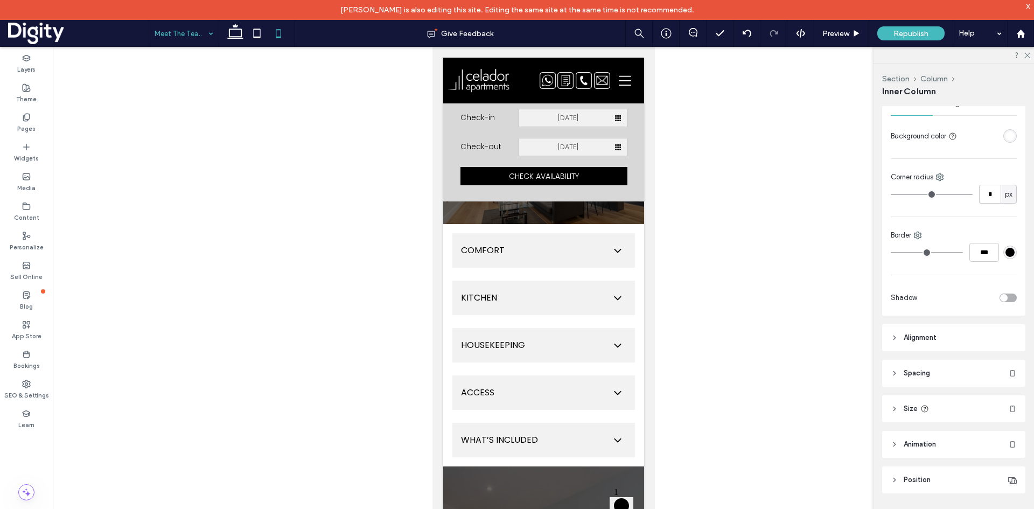
scroll to position [238, 0]
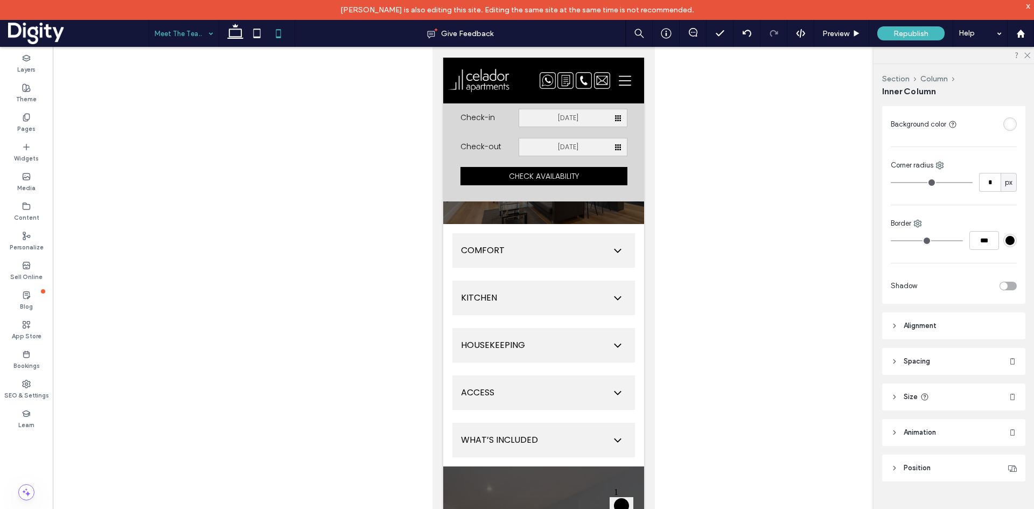
type input "***"
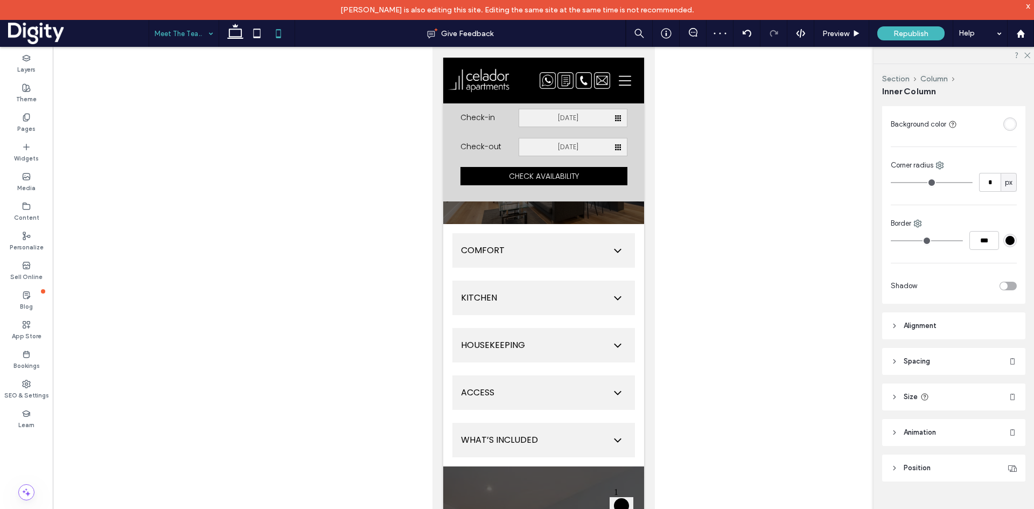
type input "***"
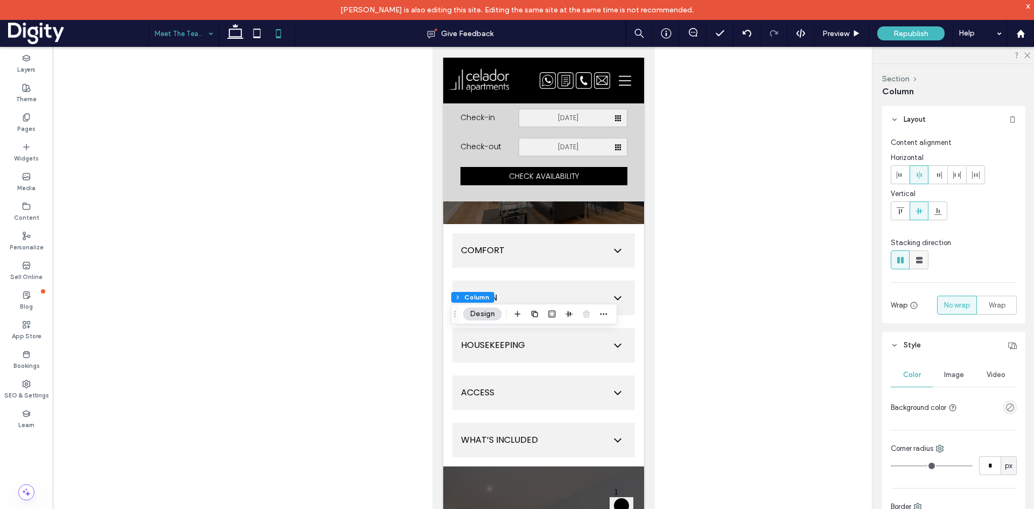
click at [918, 256] on icon at bounding box center [919, 260] width 11 height 11
type input "**"
type input "****"
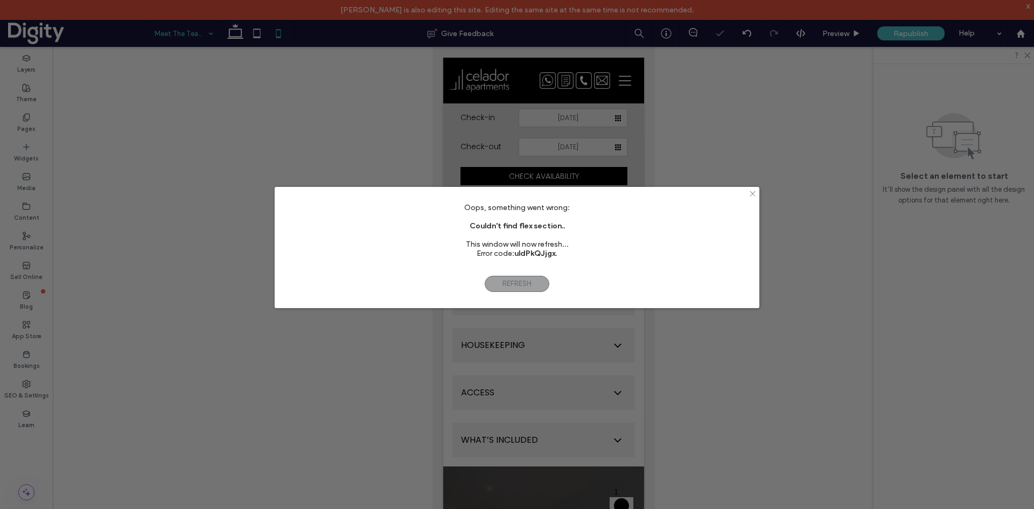
click at [752, 194] on icon at bounding box center [752, 193] width 8 height 8
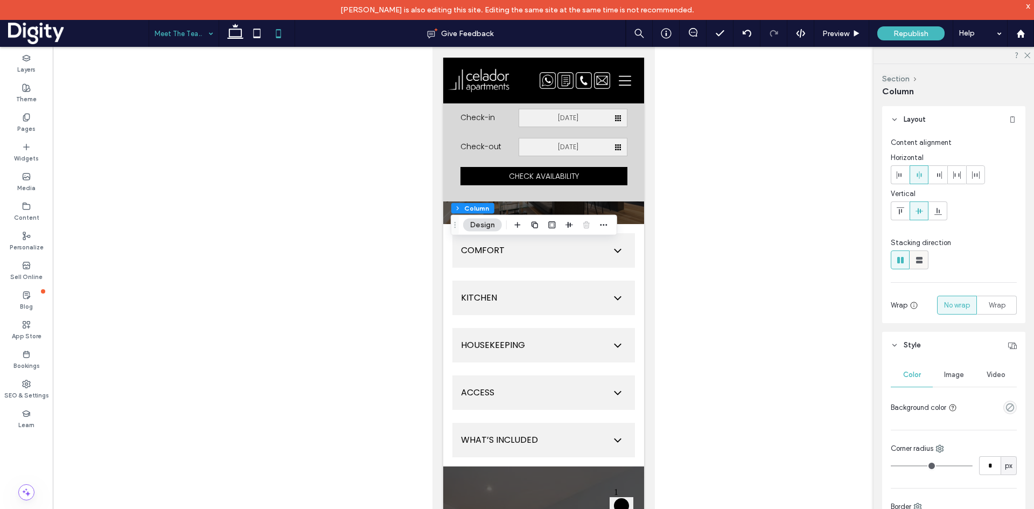
click at [914, 259] on icon at bounding box center [919, 260] width 11 height 11
type input "**"
type input "****"
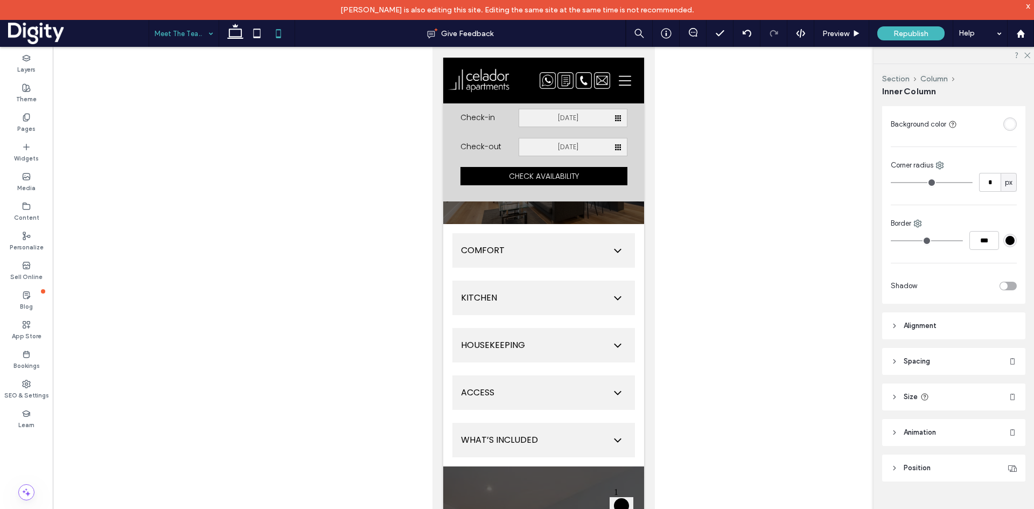
type input "***"
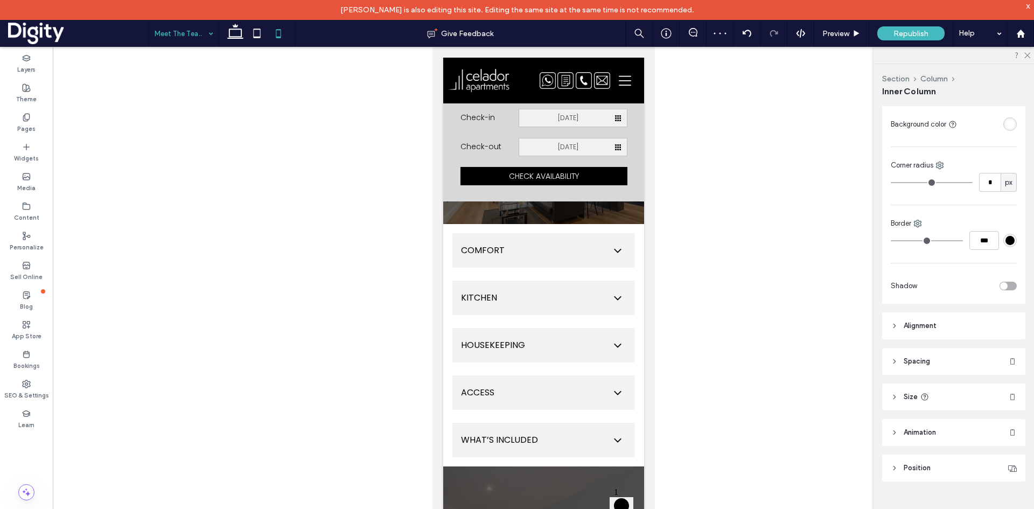
type input "***"
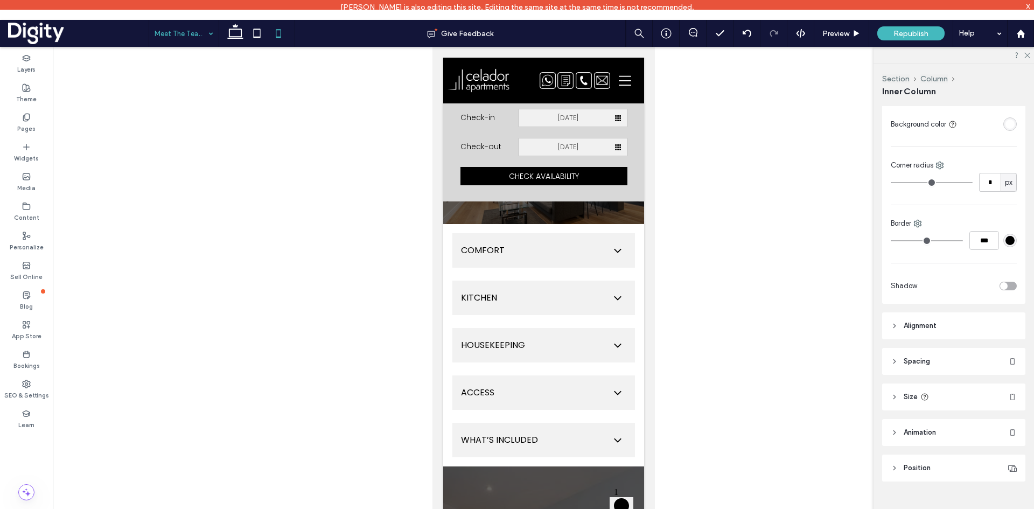
type input "***"
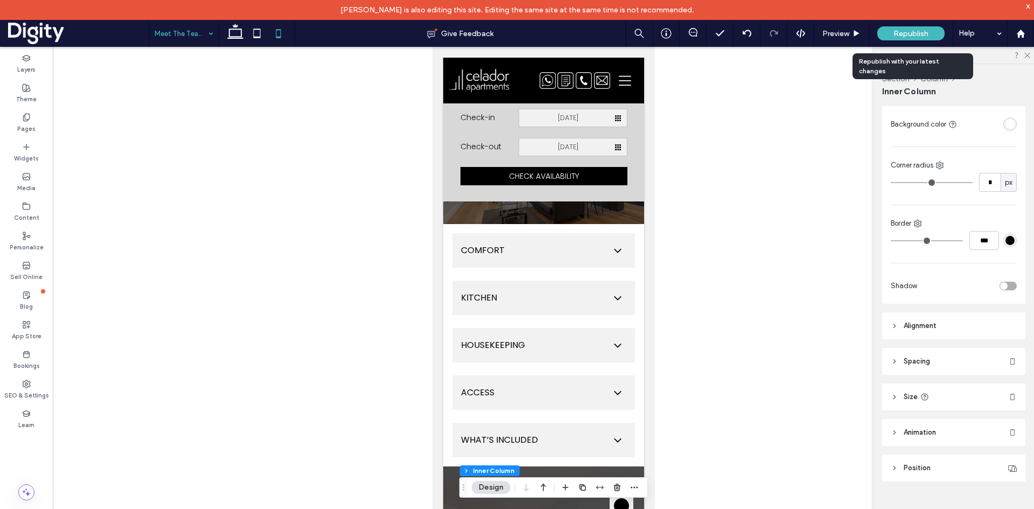
click at [893, 32] on span "Republish" at bounding box center [910, 33] width 35 height 9
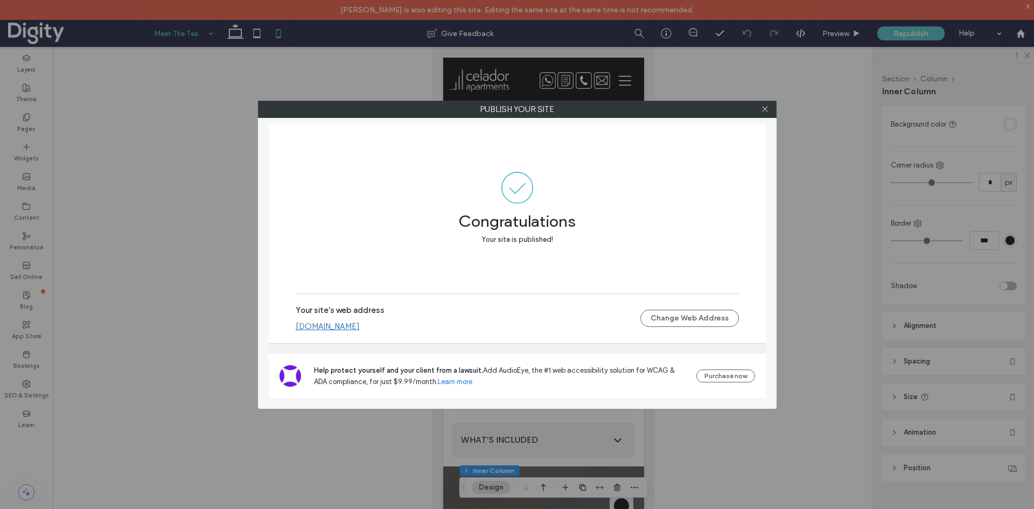
click at [760, 107] on div at bounding box center [765, 109] width 16 height 16
click at [764, 107] on icon at bounding box center [765, 109] width 8 height 8
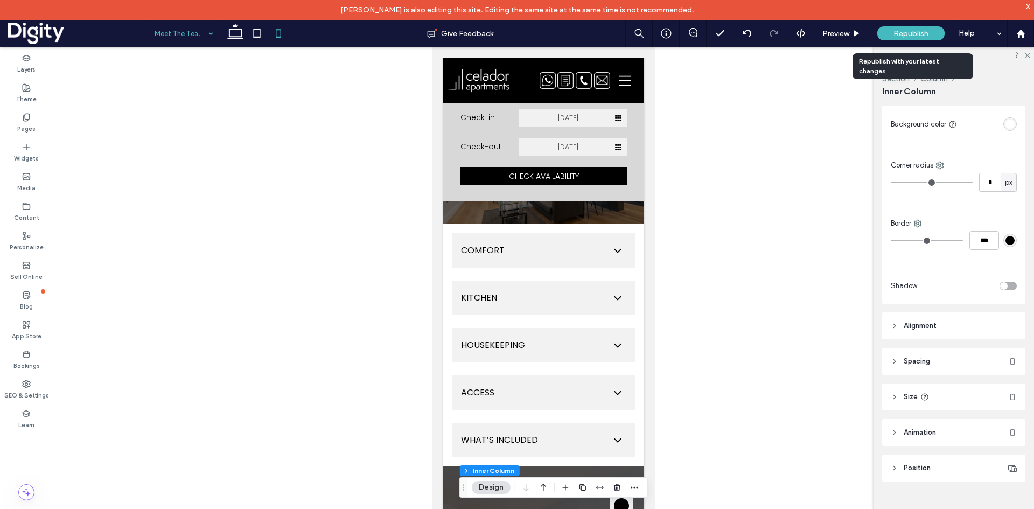
click at [916, 31] on span "Republish" at bounding box center [910, 33] width 35 height 9
